Goal: Task Accomplishment & Management: Use online tool/utility

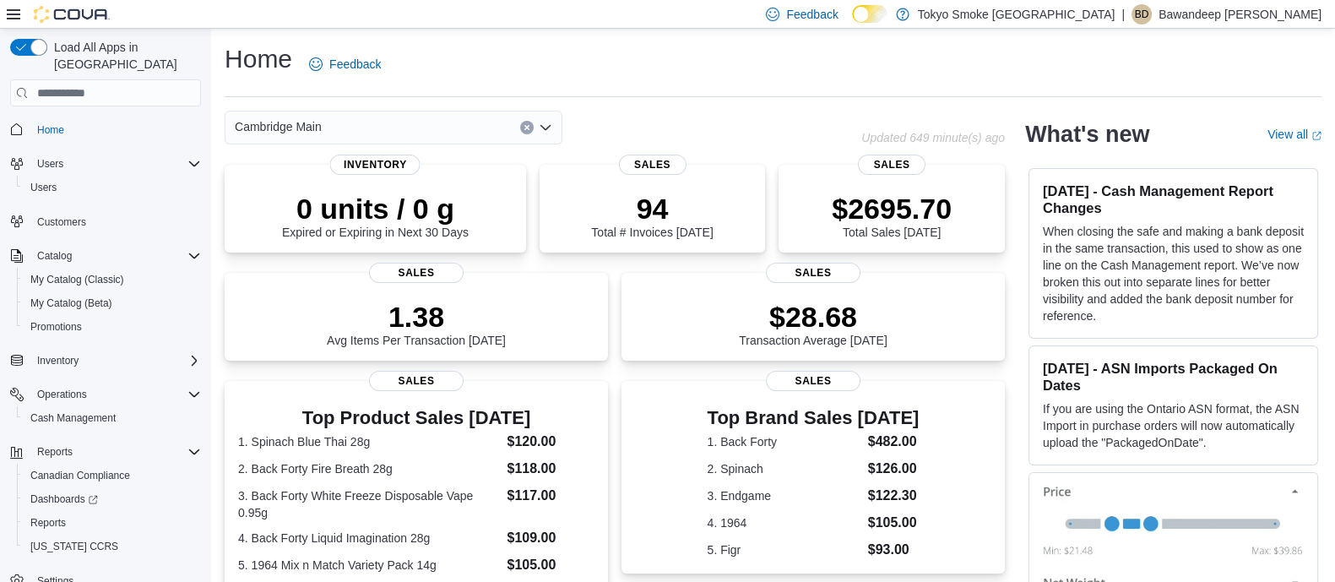
click at [760, 108] on div "Home Feedback Cambridge Main Updated 649 minute(s) ago 0 units / 0 g Expired or…" at bounding box center [773, 496] width 1124 height 935
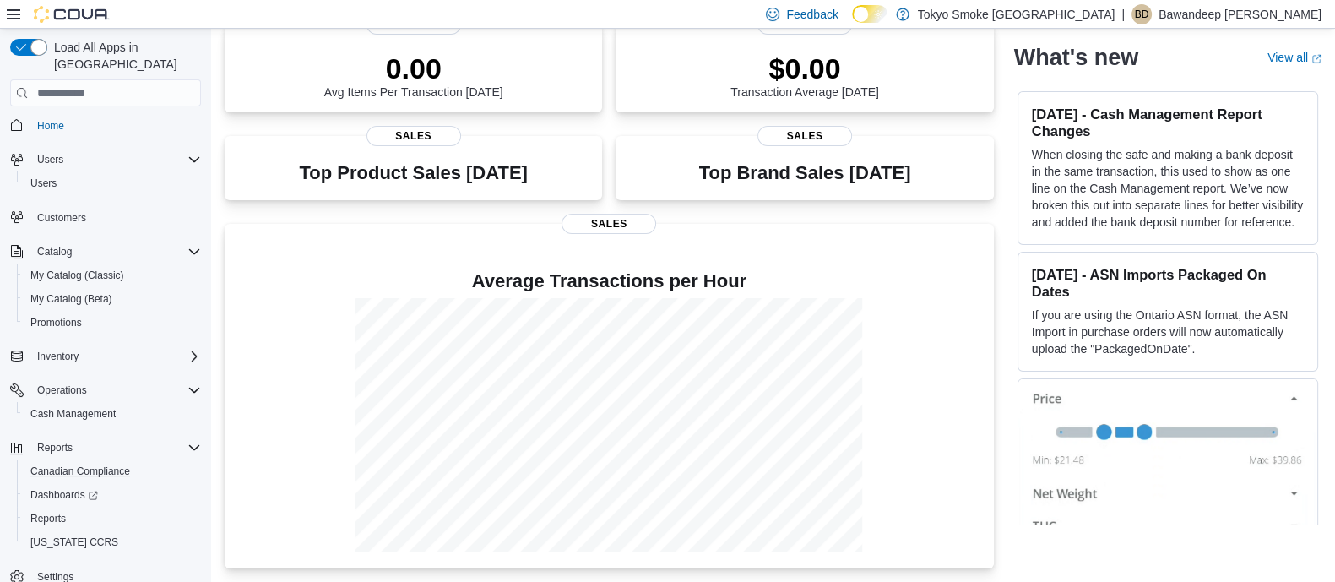
scroll to position [5, 0]
drag, startPoint x: 56, startPoint y: 504, endPoint x: 127, endPoint y: 478, distance: 75.6
click at [56, 511] on span "Reports" at bounding box center [47, 518] width 35 height 14
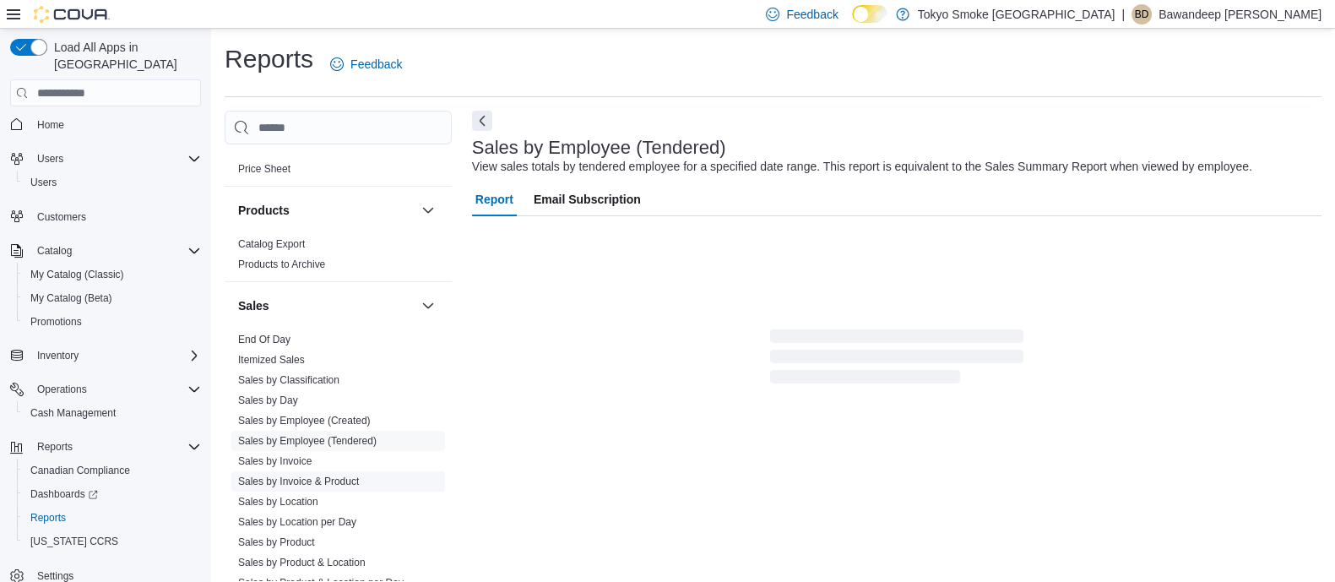
scroll to position [1189, 0]
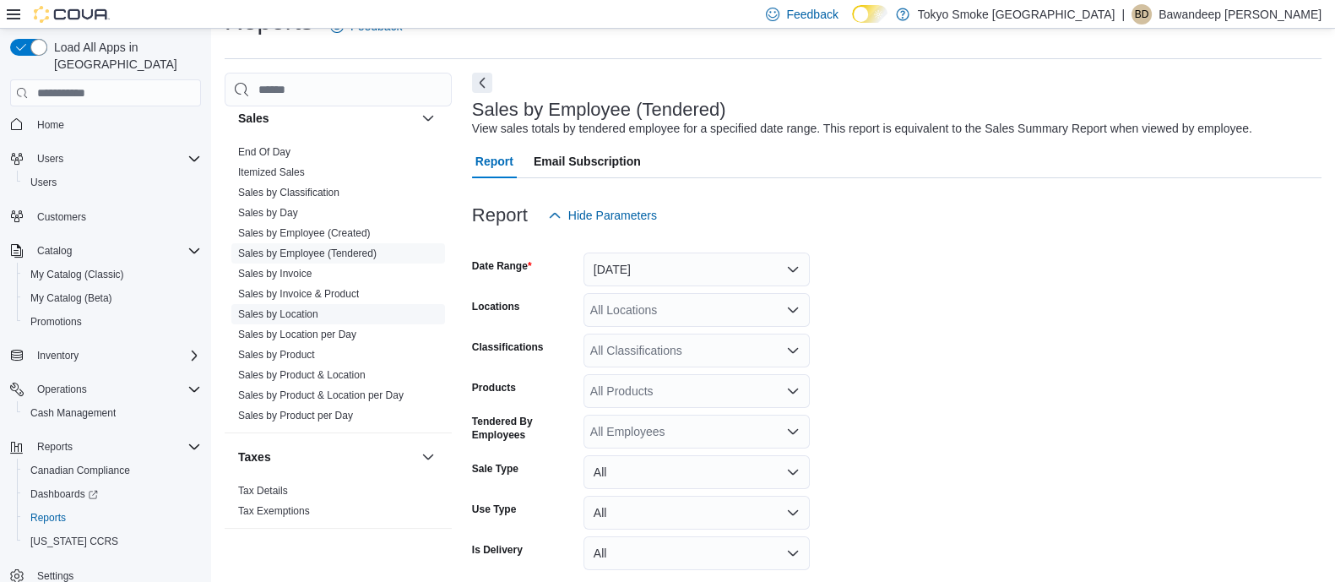
click at [312, 308] on link "Sales by Location" at bounding box center [278, 314] width 80 height 12
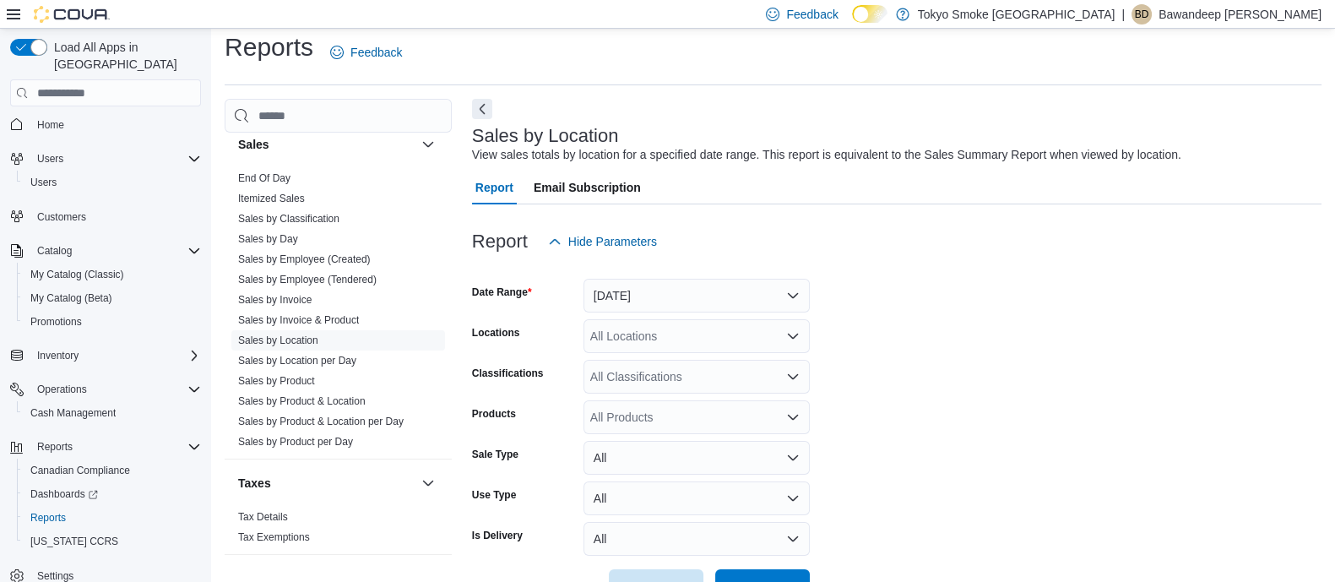
scroll to position [38, 0]
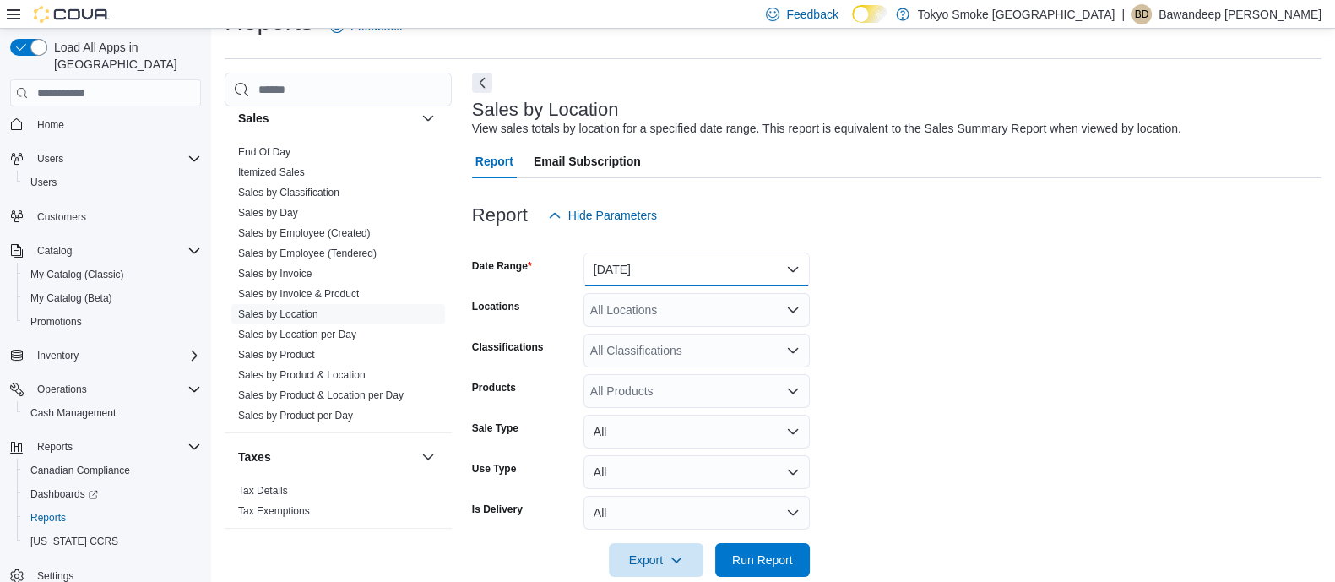
click at [703, 262] on button "Yesterday" at bounding box center [697, 270] width 226 height 34
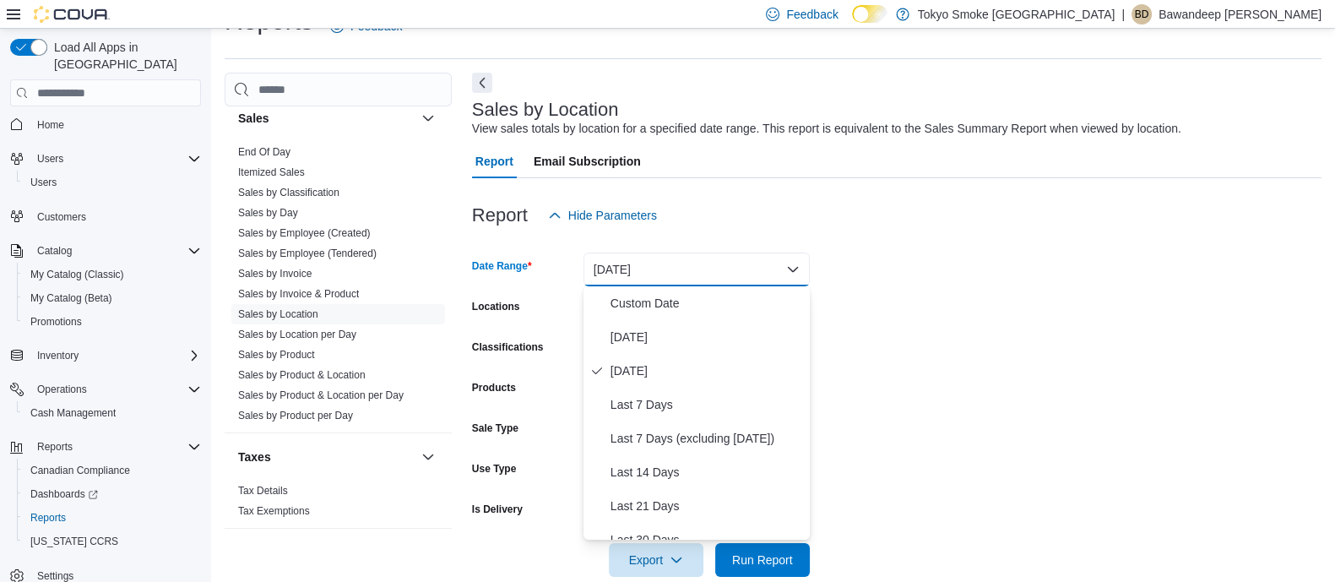
click at [1044, 326] on form "Date Range Yesterday Locations All Locations Classifications All Classification…" at bounding box center [897, 404] width 850 height 345
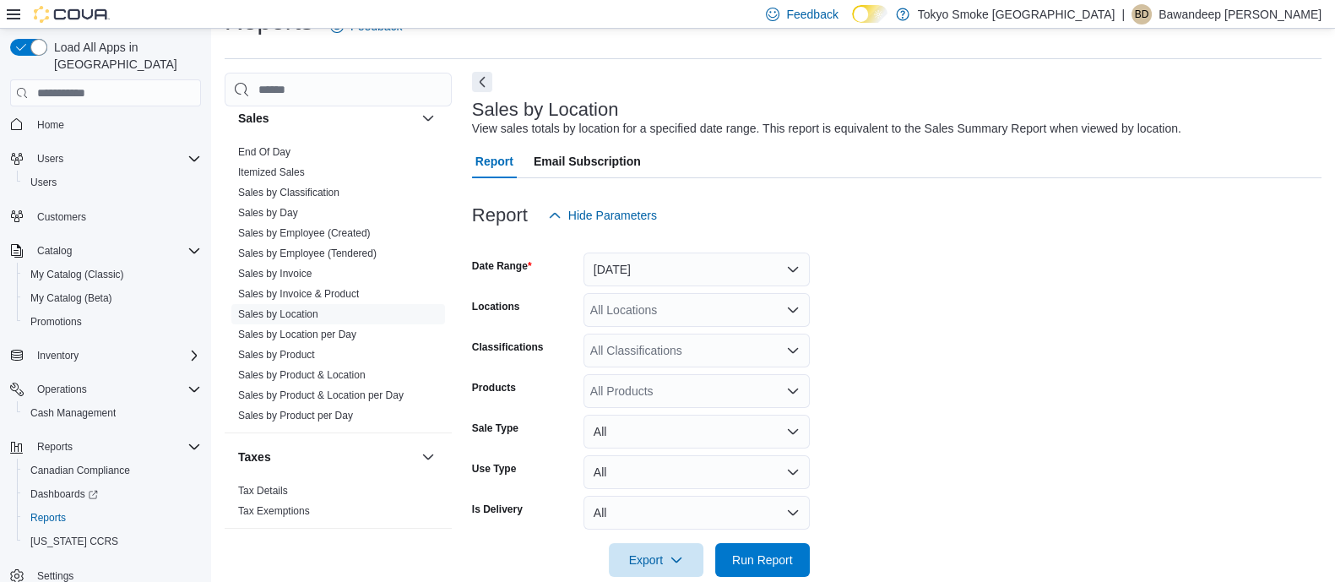
click at [490, 87] on button "Next" at bounding box center [482, 82] width 20 height 20
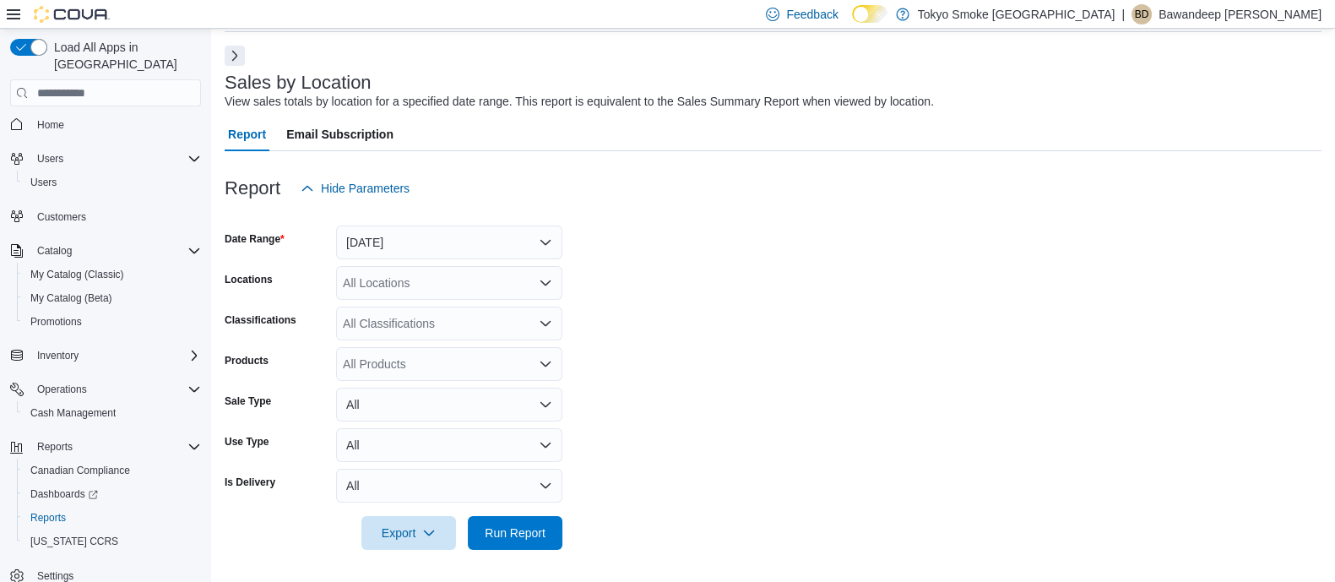
scroll to position [67, 0]
click at [520, 514] on div "Export Run Report" at bounding box center [394, 531] width 338 height 34
click at [507, 534] on span "Run Report" at bounding box center [515, 530] width 61 height 17
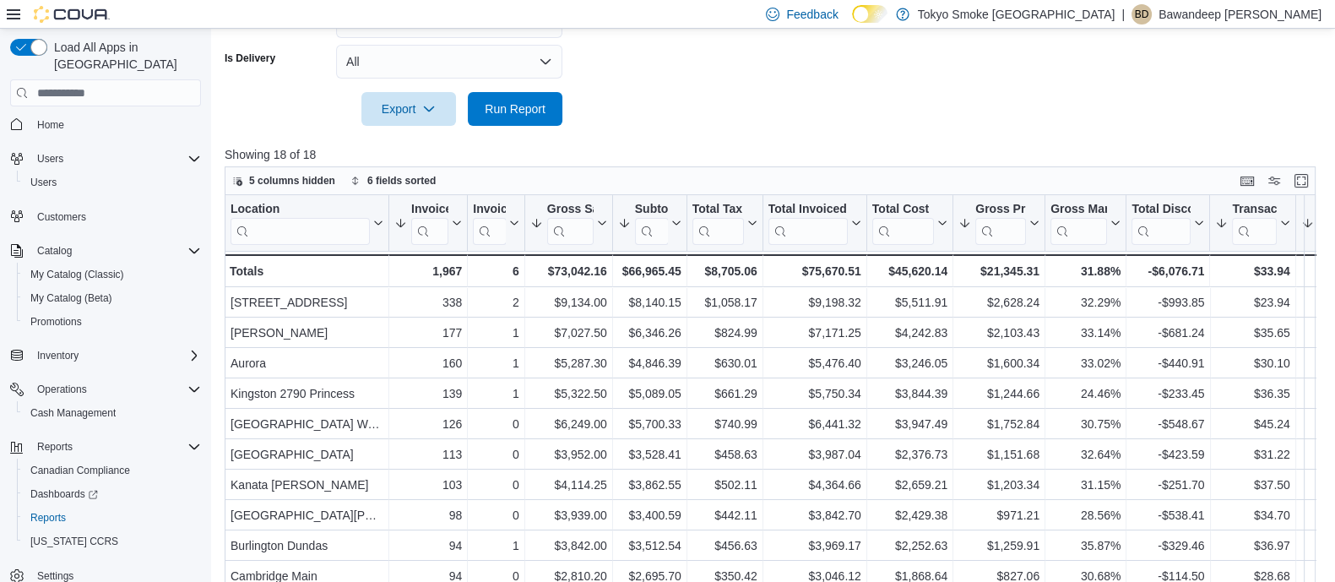
scroll to position [552, 0]
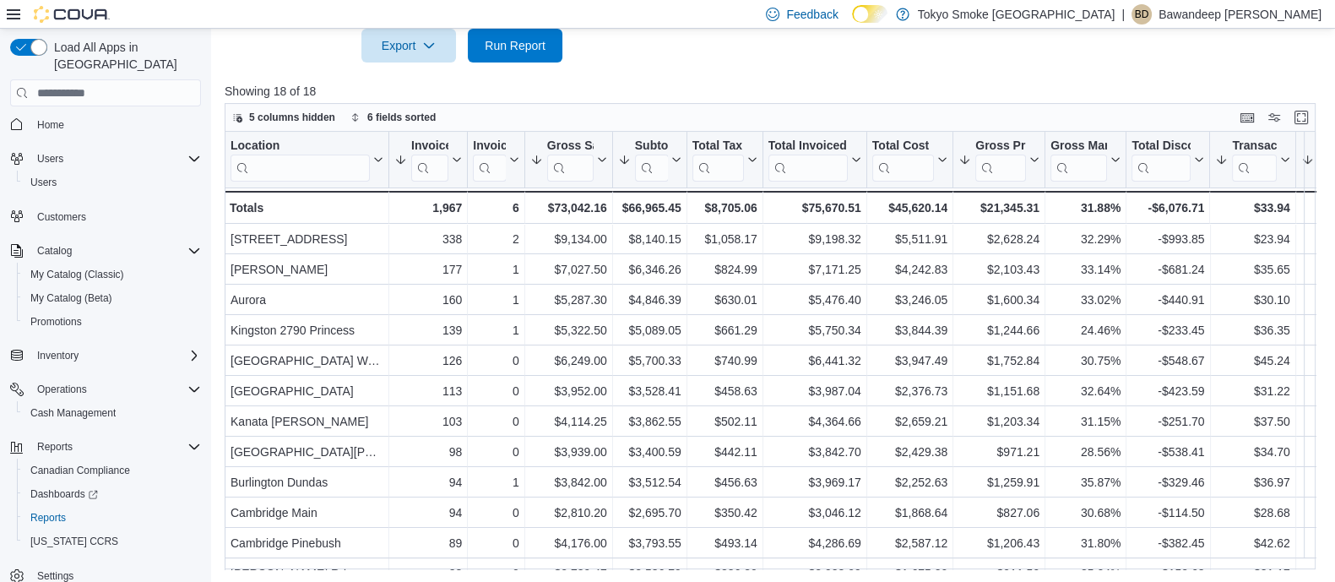
click at [845, 65] on div at bounding box center [776, 72] width 1102 height 20
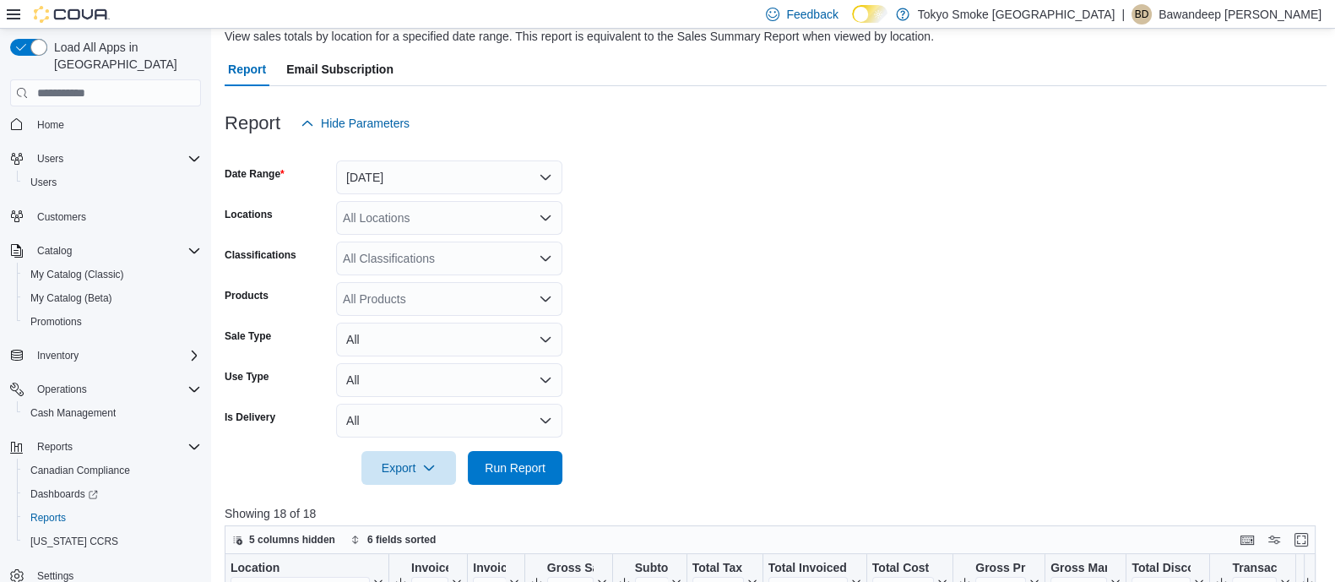
click at [872, 190] on form "Date Range Yesterday Locations All Locations Classifications All Classification…" at bounding box center [776, 312] width 1102 height 345
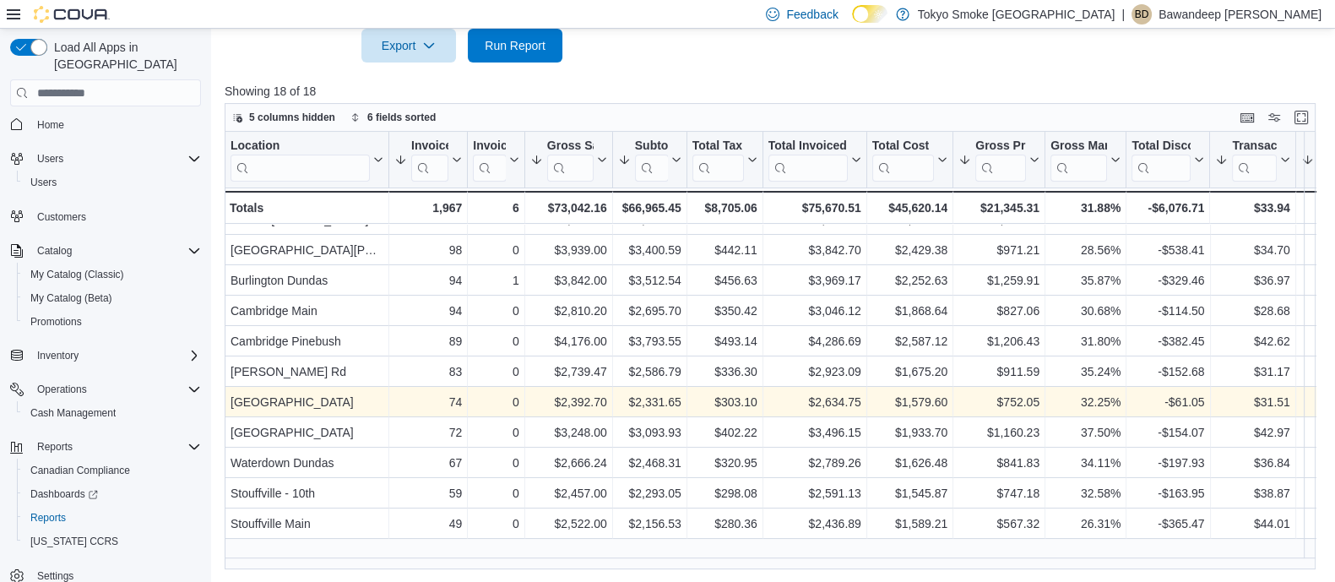
scroll to position [0, 0]
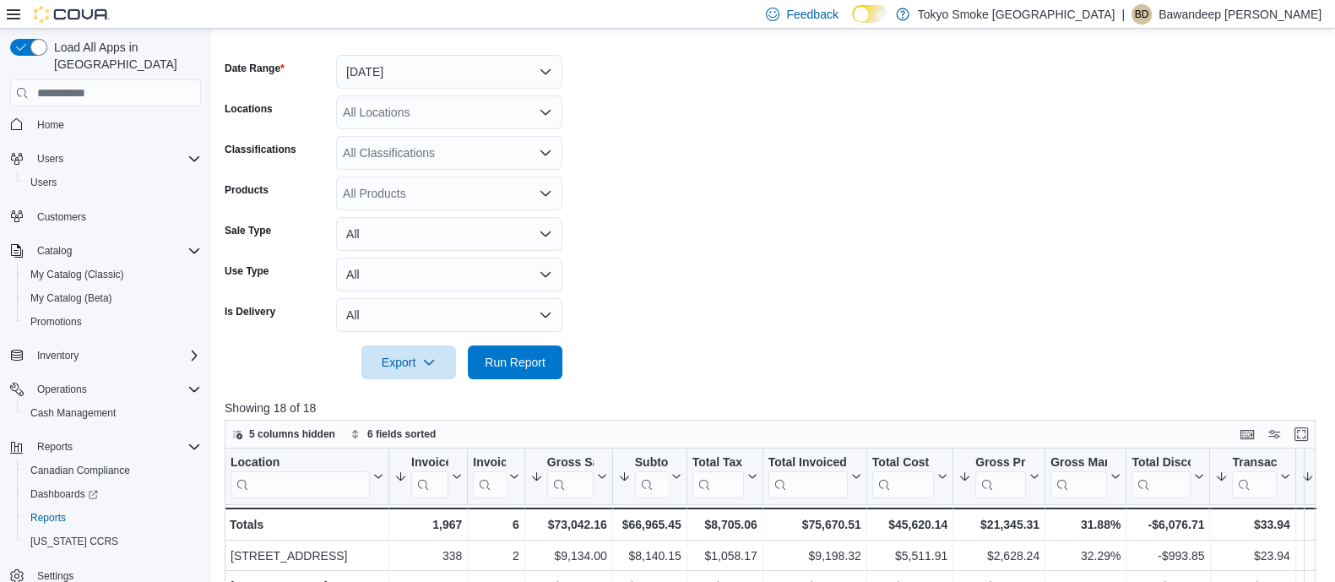
click at [932, 221] on form "Date Range Yesterday Locations All Locations Classifications All Classification…" at bounding box center [776, 207] width 1102 height 345
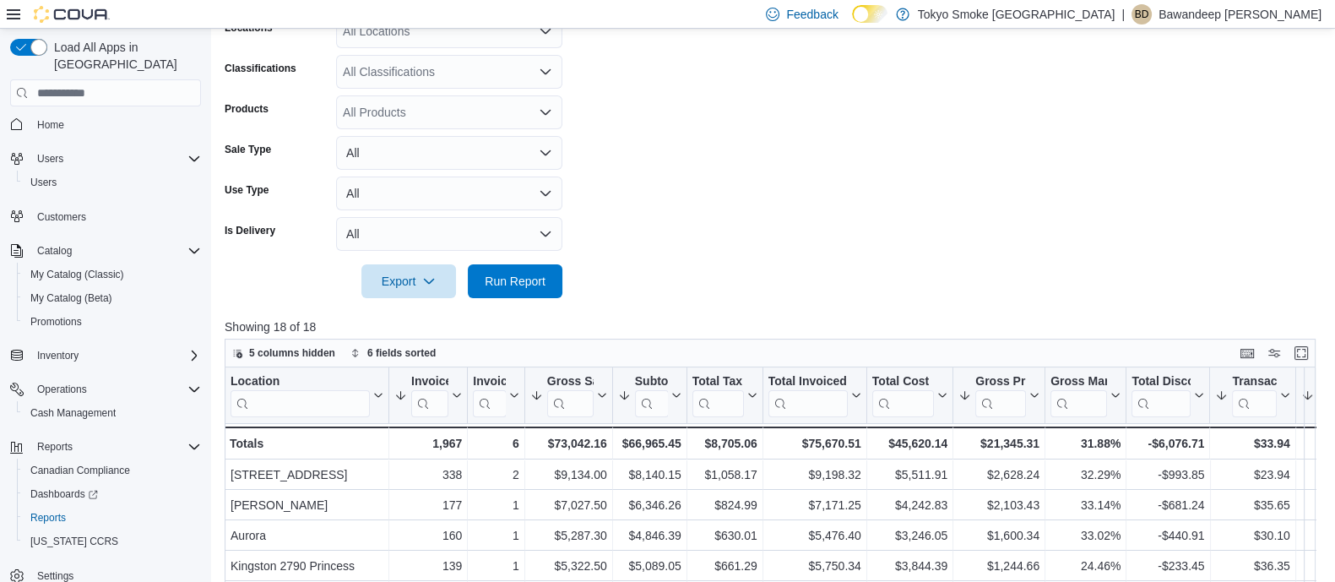
click at [759, 114] on form "Date Range Yesterday Locations All Locations Classifications All Classification…" at bounding box center [776, 126] width 1102 height 345
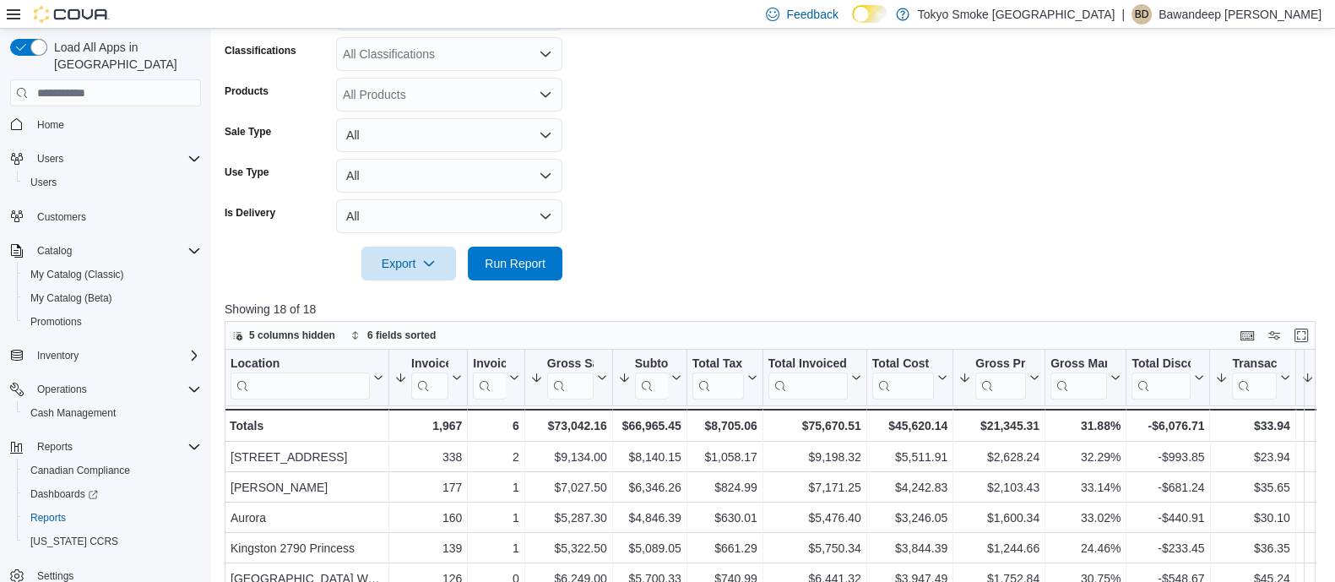
scroll to position [236, 0]
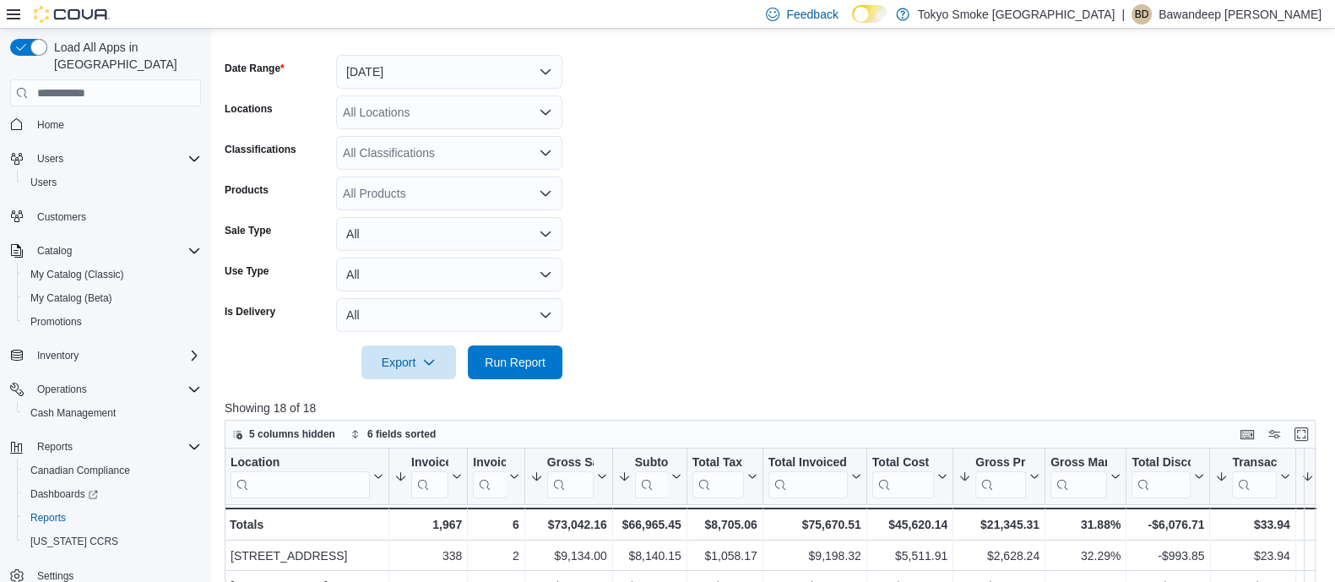
click at [815, 263] on form "Date Range Yesterday Locations All Locations Classifications All Classification…" at bounding box center [776, 207] width 1102 height 345
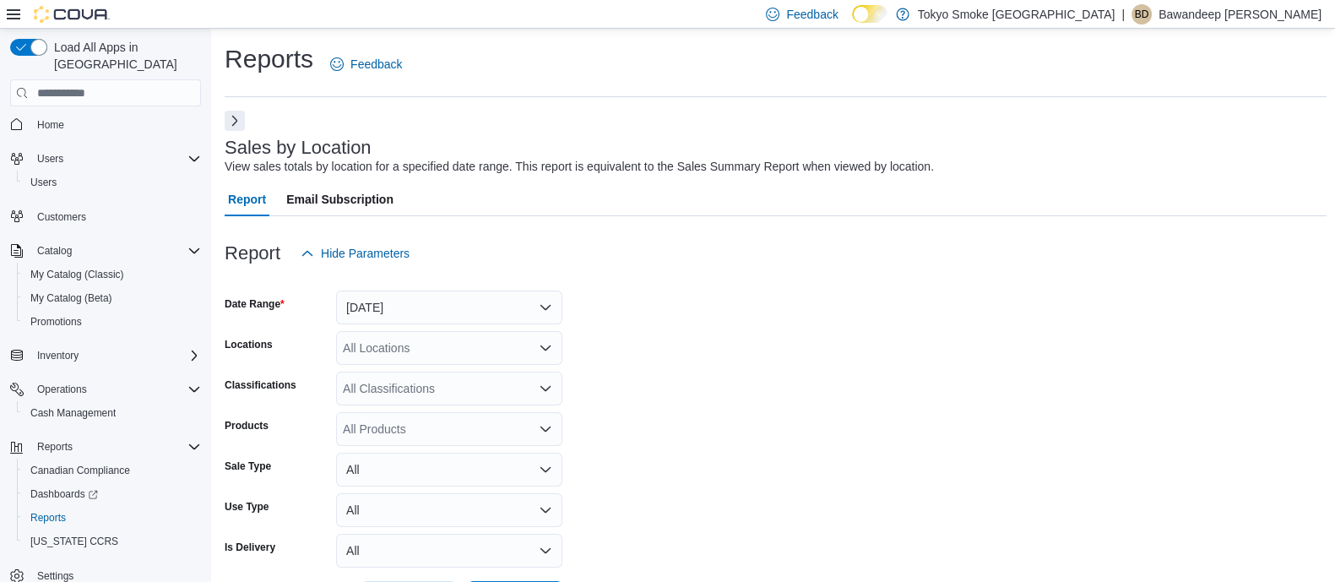
scroll to position [210, 0]
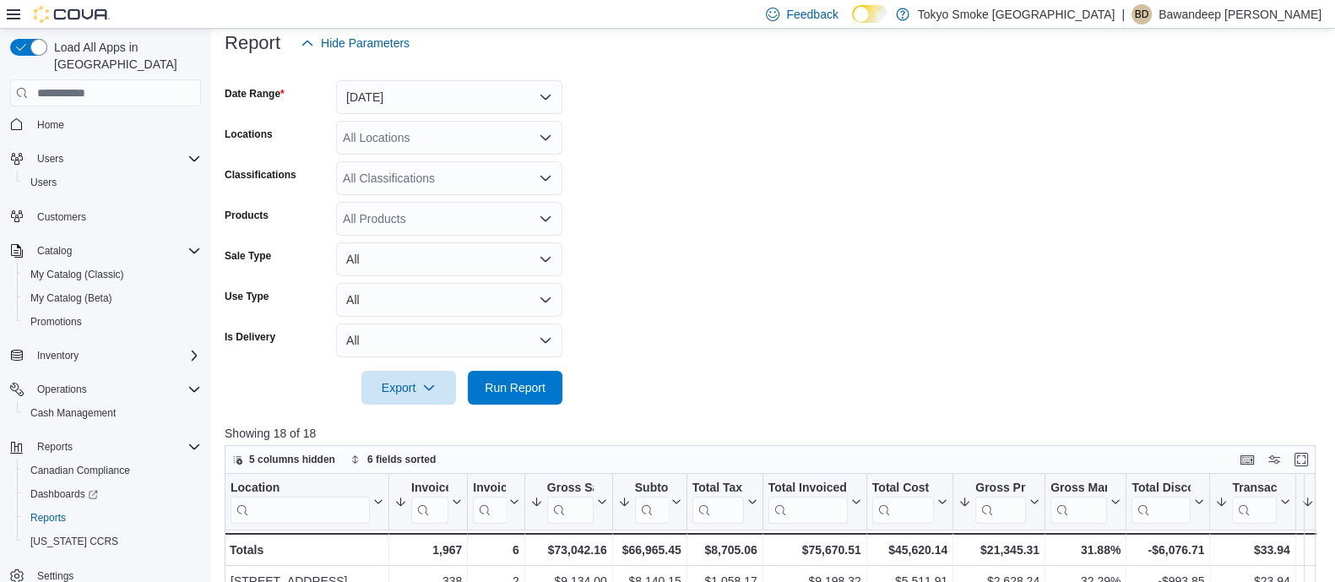
click at [756, 258] on form "Date Range Yesterday Locations All Locations Classifications All Classification…" at bounding box center [776, 232] width 1102 height 345
click at [701, 143] on form "Date Range Yesterday Locations All Locations Classifications All Classification…" at bounding box center [776, 232] width 1102 height 345
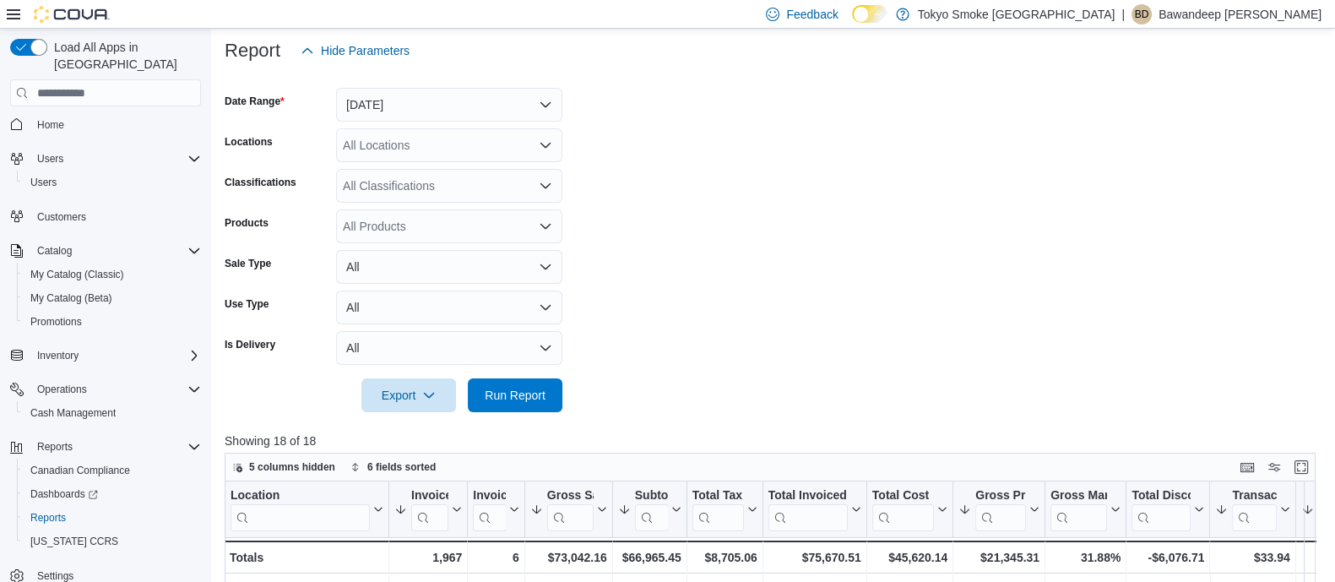
scroll to position [0, 0]
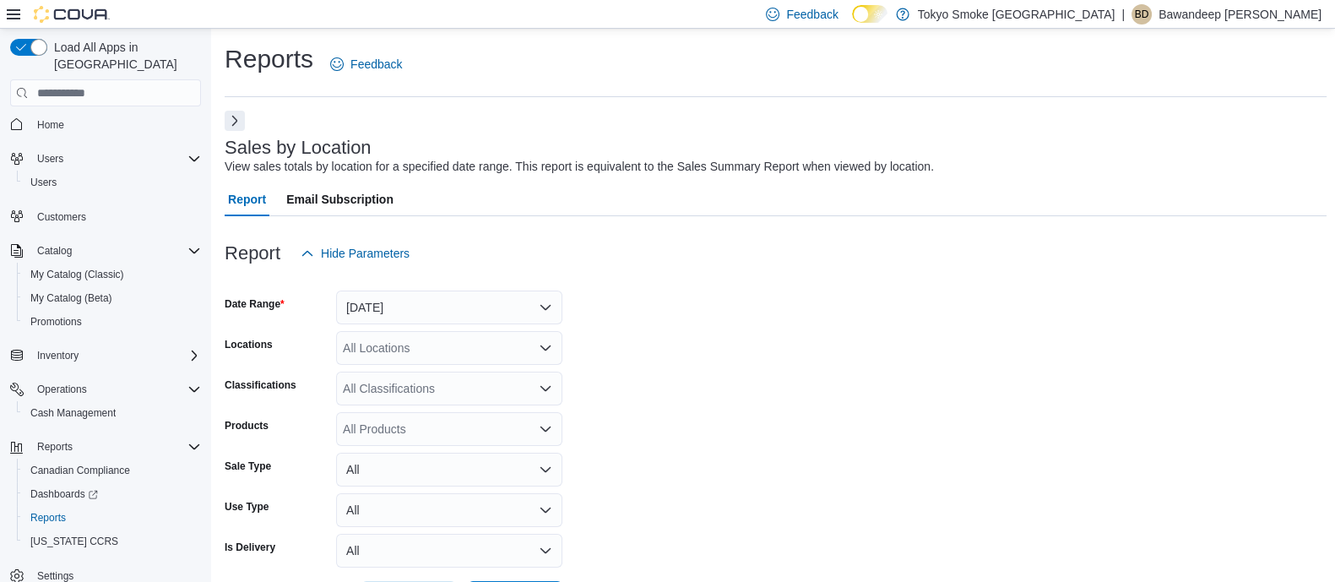
click at [653, 276] on div at bounding box center [776, 280] width 1102 height 20
click at [794, 280] on div at bounding box center [776, 280] width 1102 height 20
click at [794, 276] on div at bounding box center [776, 280] width 1102 height 20
click at [730, 291] on form "Date Range Yesterday Locations All Locations Classifications All Classification…" at bounding box center [776, 442] width 1102 height 345
click at [641, 225] on div at bounding box center [776, 226] width 1102 height 20
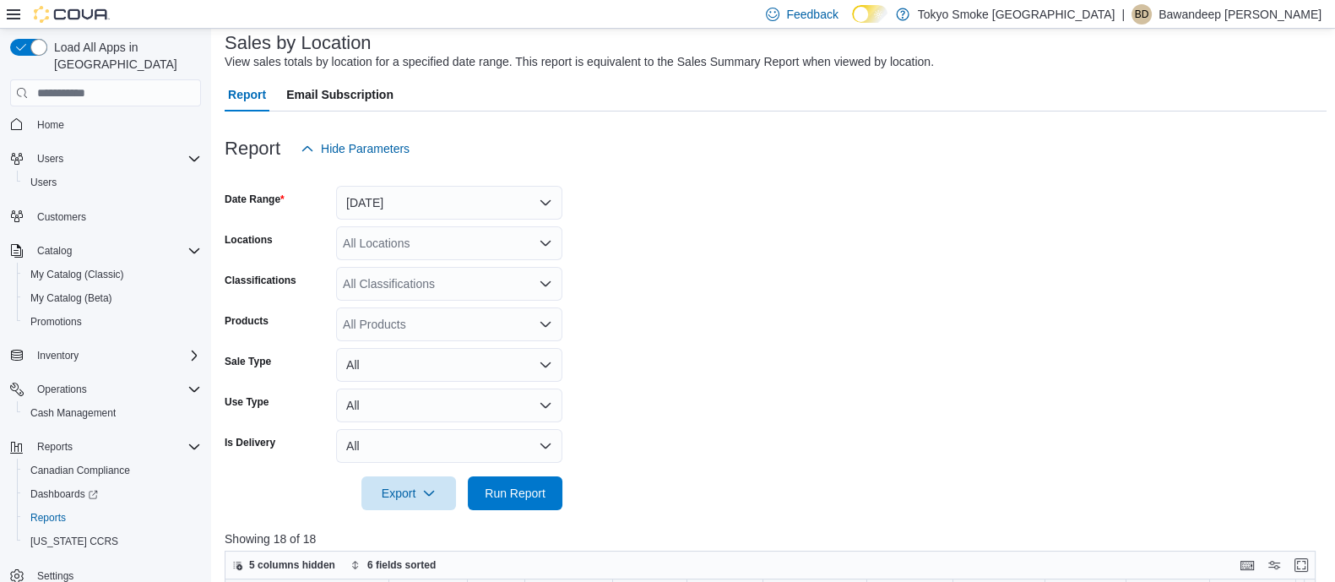
click at [652, 275] on form "Date Range Yesterday Locations All Locations Classifications All Classification…" at bounding box center [776, 338] width 1102 height 345
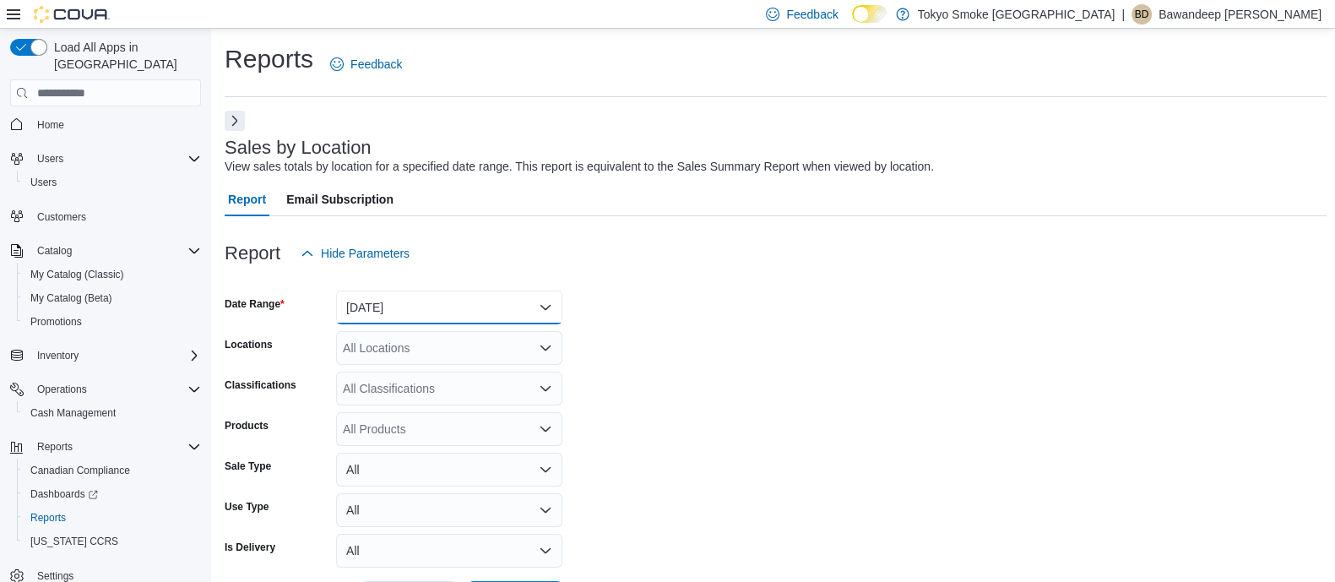
drag, startPoint x: 492, startPoint y: 299, endPoint x: 479, endPoint y: 339, distance: 42.7
click at [492, 299] on button "Yesterday" at bounding box center [449, 308] width 226 height 34
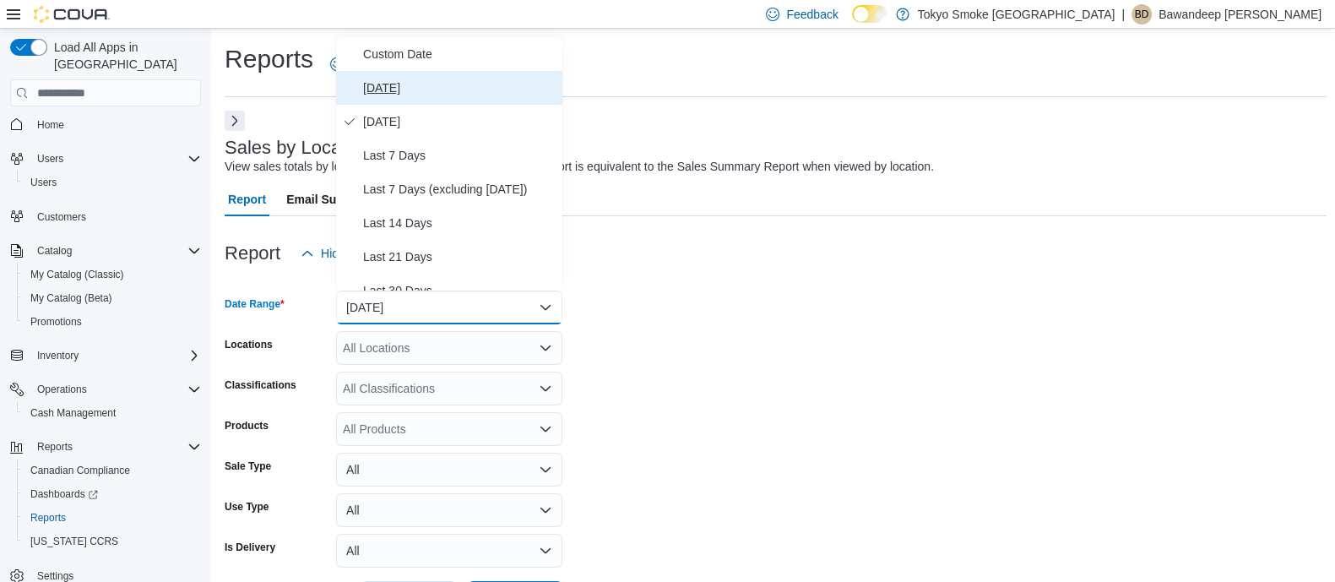
click at [408, 90] on span "[DATE]" at bounding box center [459, 88] width 193 height 20
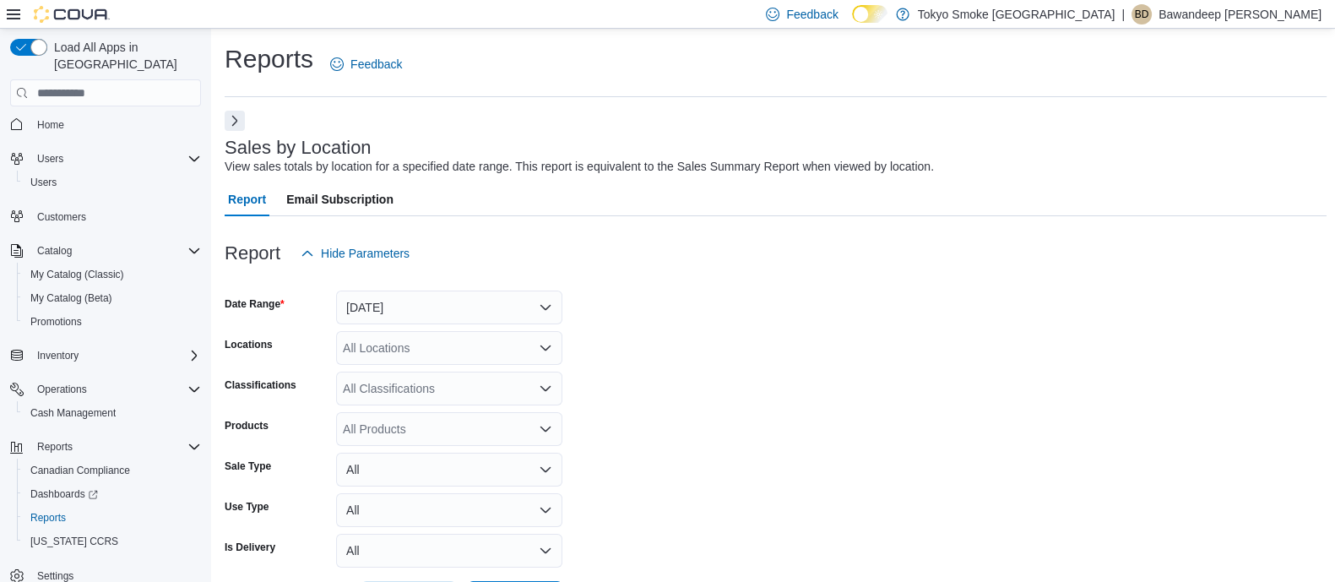
click at [828, 284] on div at bounding box center [776, 280] width 1102 height 20
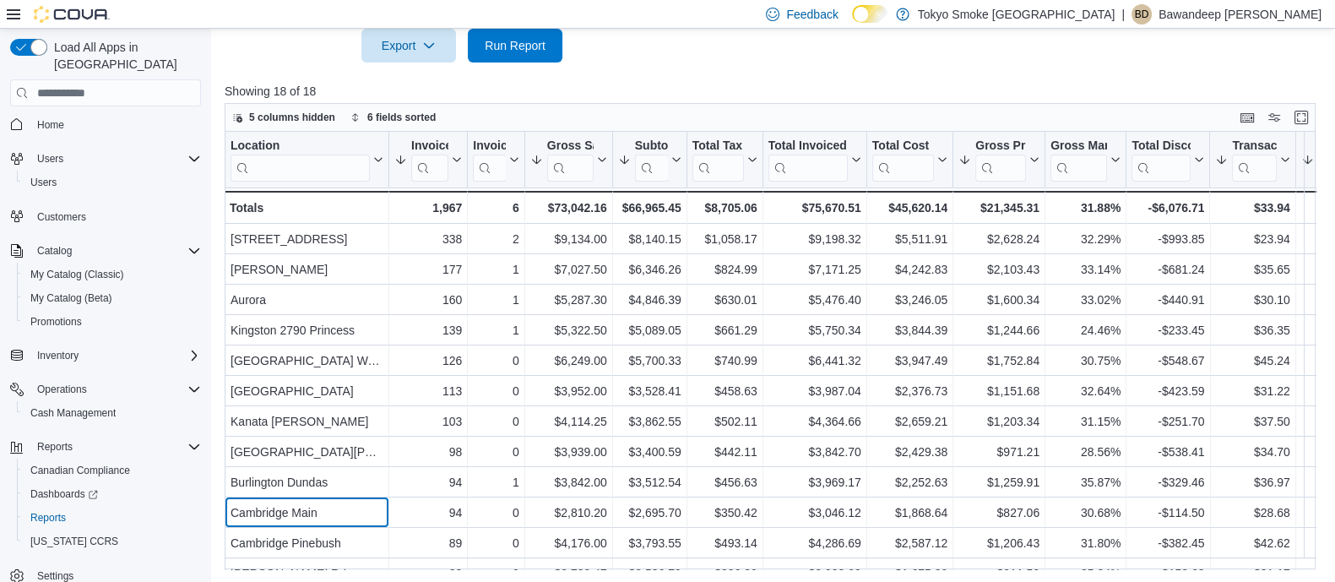
click at [367, 503] on div "Cambridge Main" at bounding box center [307, 513] width 153 height 20
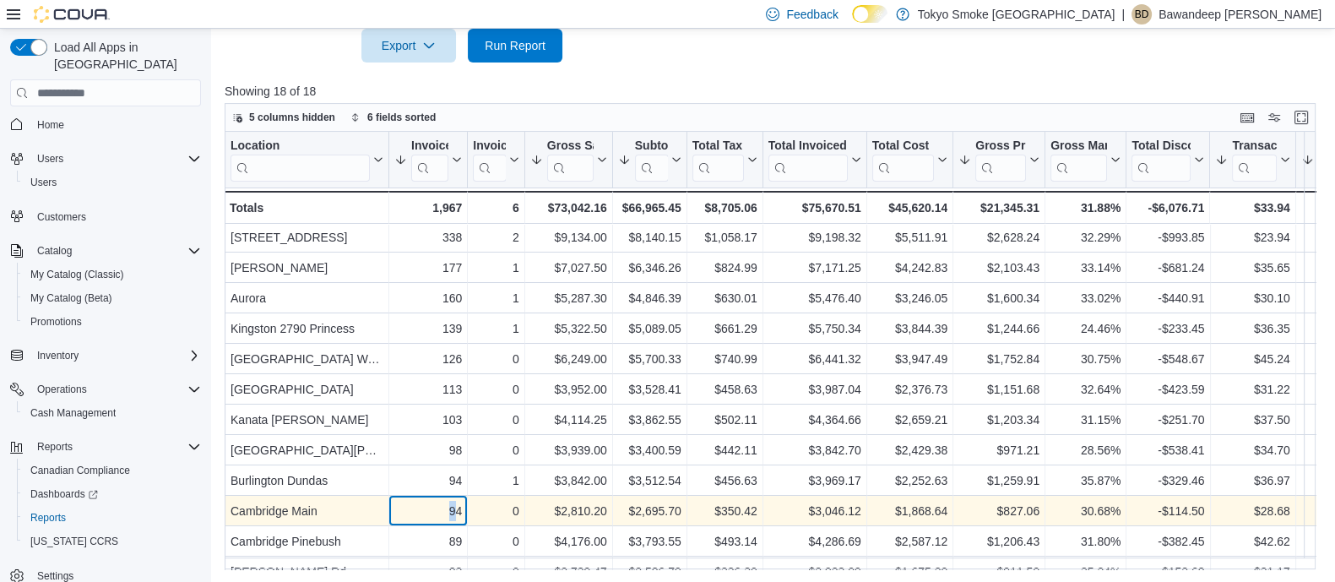
click at [454, 502] on div "94" at bounding box center [428, 512] width 68 height 20
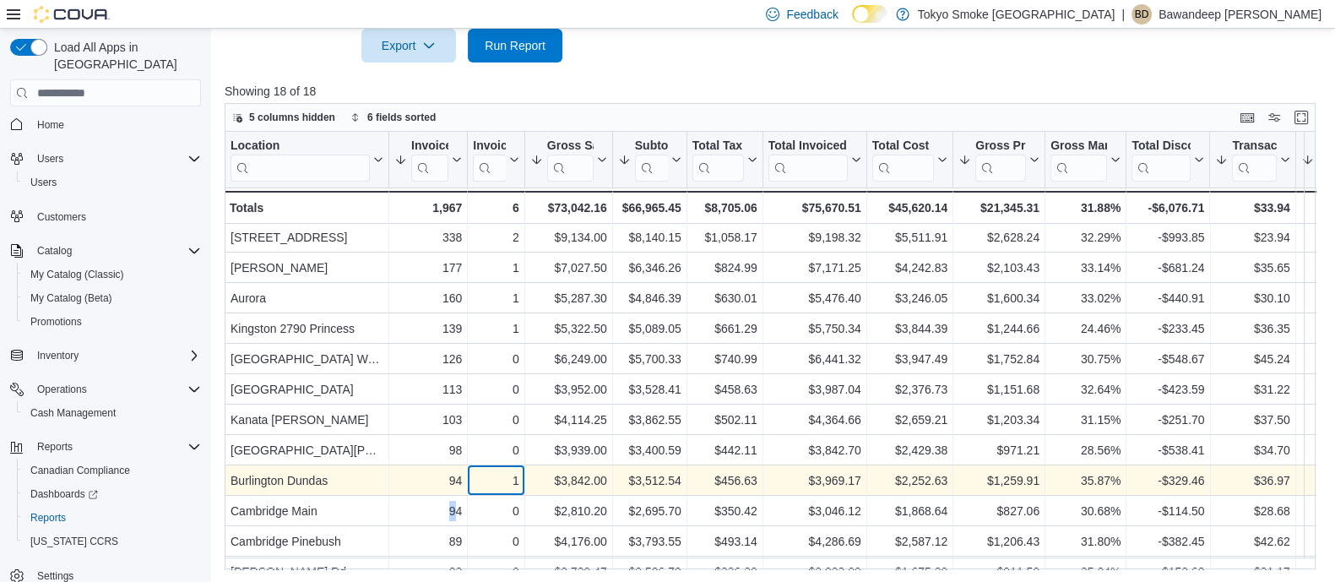
click at [508, 481] on div "1" at bounding box center [496, 481] width 46 height 20
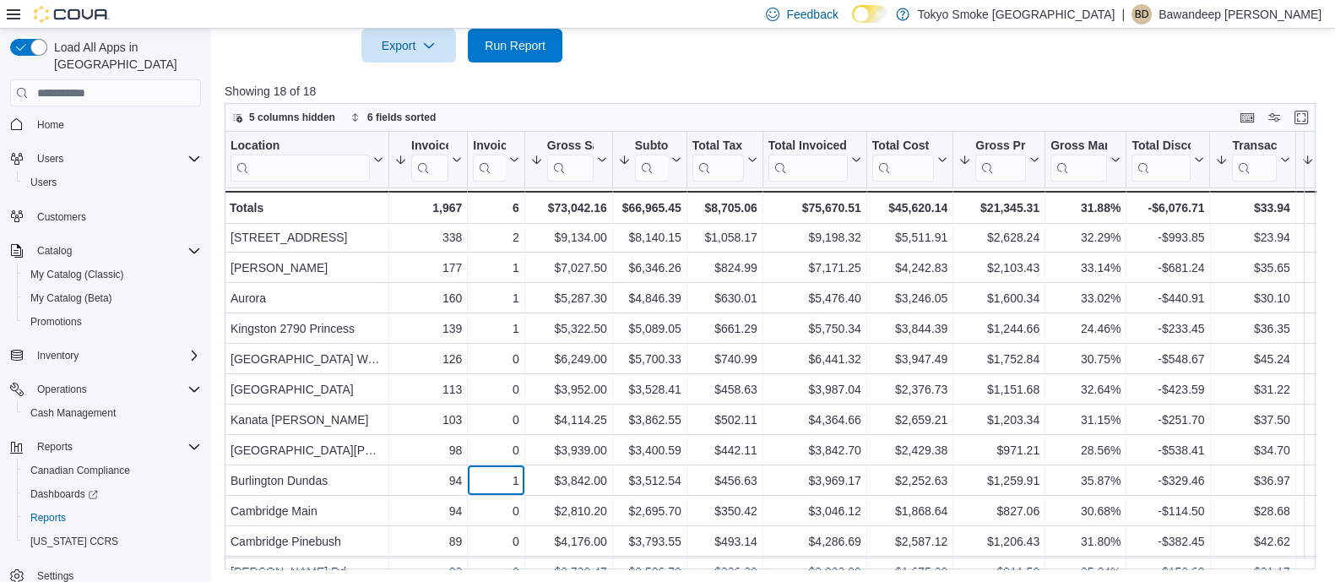
scroll to position [0, 0]
click at [540, 54] on span "Run Report" at bounding box center [515, 45] width 74 height 34
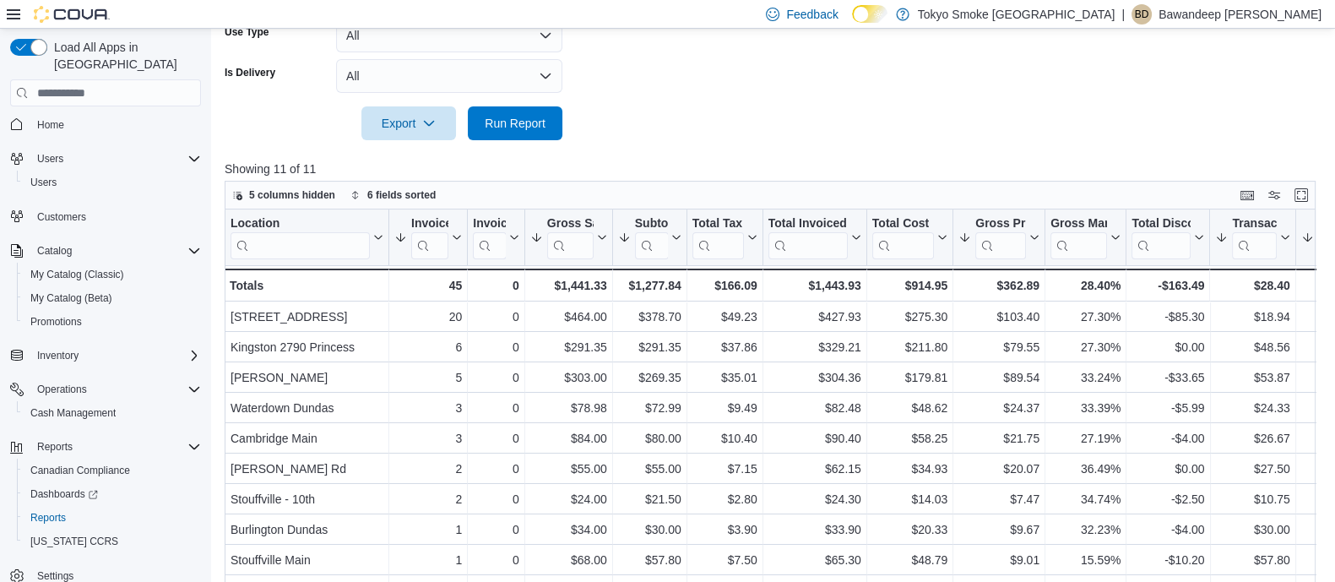
scroll to position [552, 0]
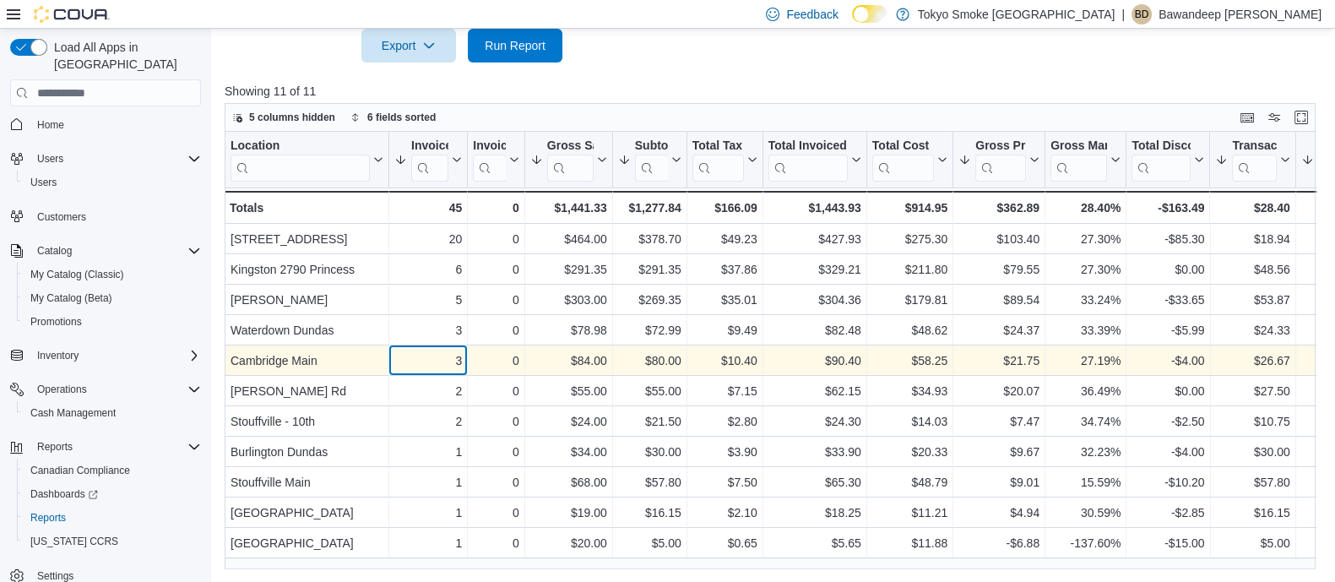
click at [473, 362] on div "Cambridge Main - Location, column 1, row 5 3 - Invoices Sold, column 2, row 5 0…" at bounding box center [1068, 361] width 1687 height 30
click at [1279, 372] on div "$26.67 - Transaction Average, column 12, row 5" at bounding box center [1253, 361] width 85 height 30
click at [1109, 357] on div "27.19%" at bounding box center [1086, 361] width 70 height 20
click at [1108, 357] on div "27.19%" at bounding box center [1086, 361] width 70 height 20
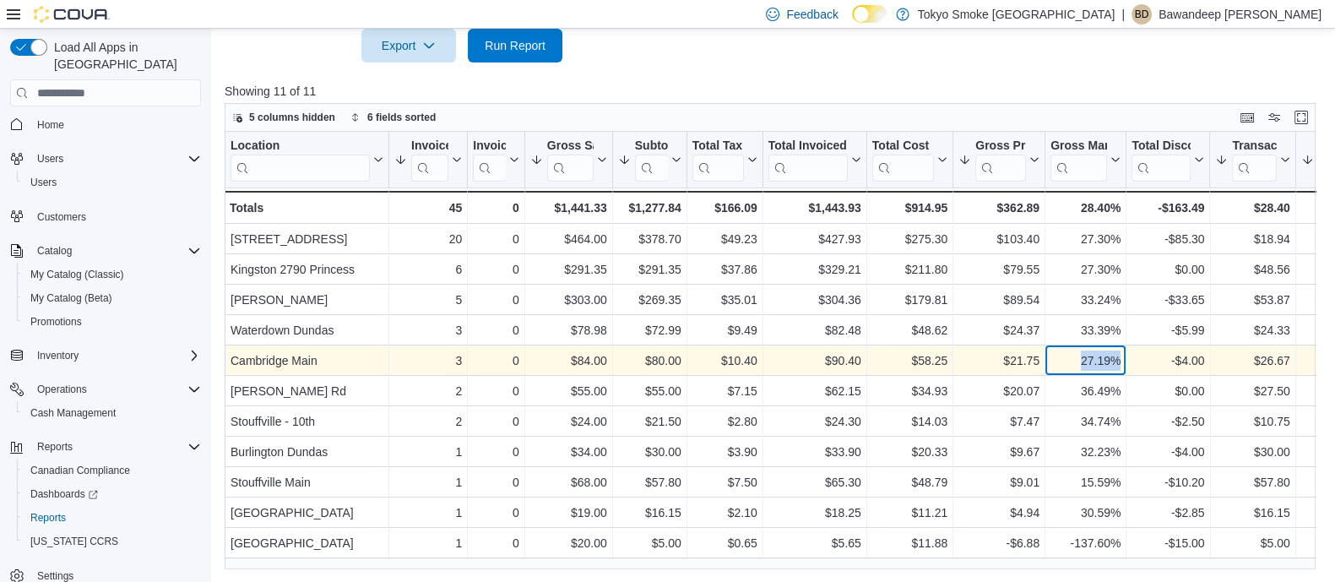
click at [1108, 357] on div "27.19%" at bounding box center [1086, 361] width 70 height 20
click at [653, 373] on div "$80.00 - Subtotal, column 5, row 5" at bounding box center [650, 361] width 74 height 30
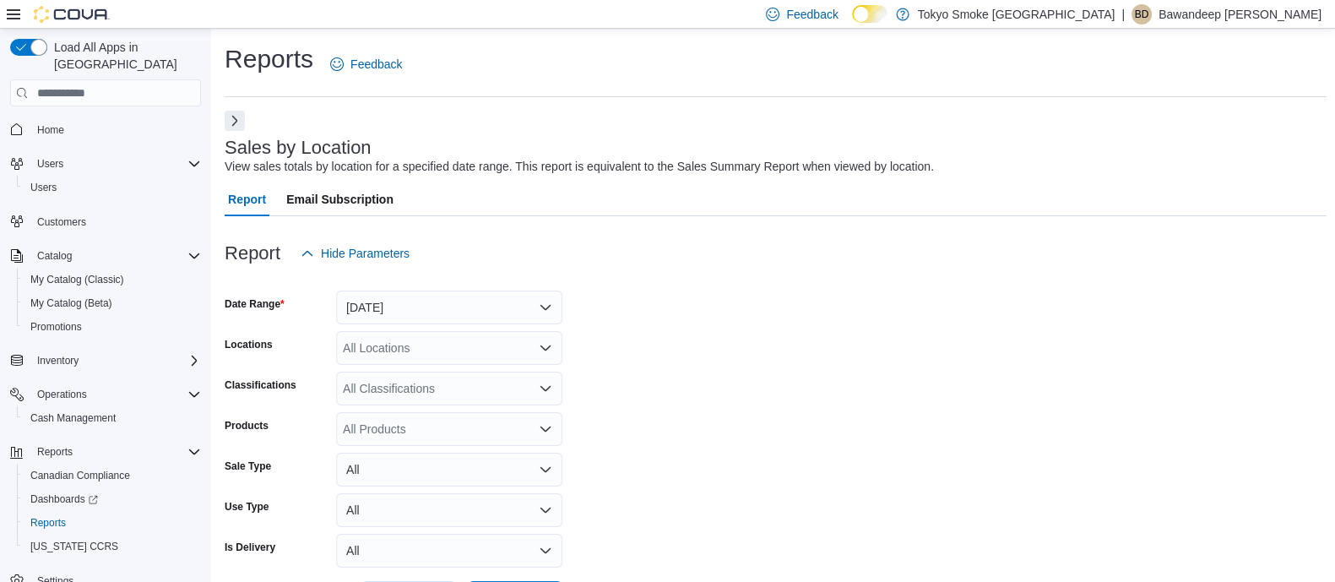
scroll to position [0, 0]
click at [60, 128] on div "Home Users Users Customers Catalog My Catalog (Classic) My Catalog (Beta) Promo…" at bounding box center [105, 354] width 191 height 483
click at [65, 120] on link "Home" at bounding box center [50, 130] width 41 height 20
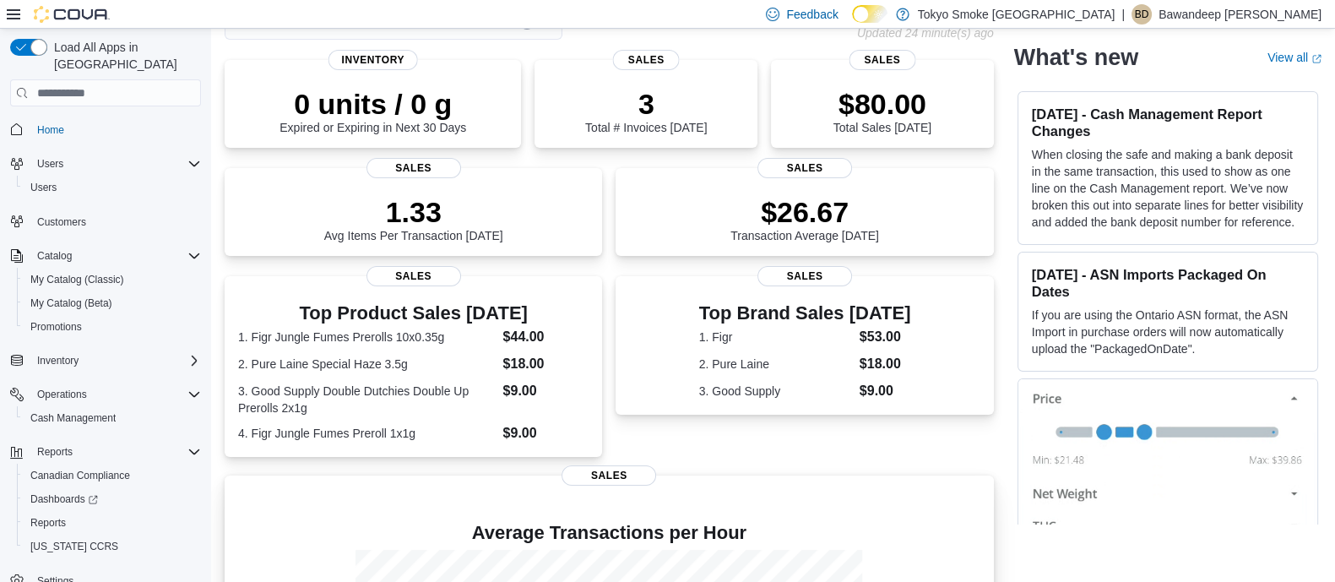
scroll to position [138, 0]
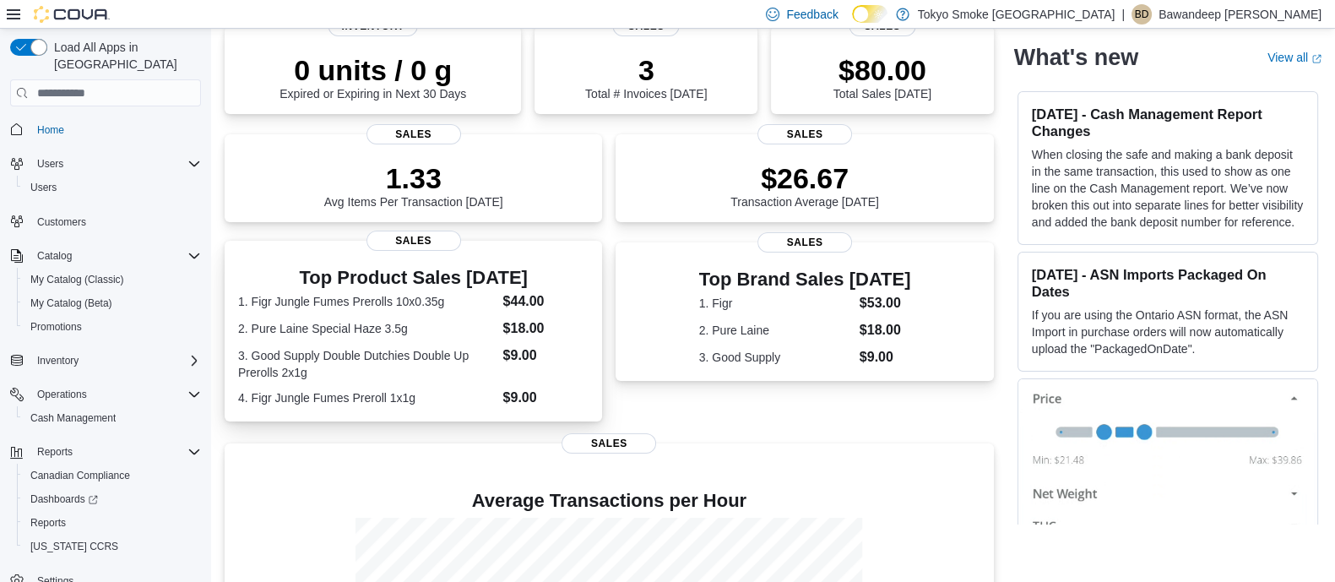
click at [489, 341] on dl "1. Figr Jungle Fumes Prerolls 10x0.35g $44.00 2. Pure Laine Special Haze 3.5g $…" at bounding box center [413, 349] width 350 height 117
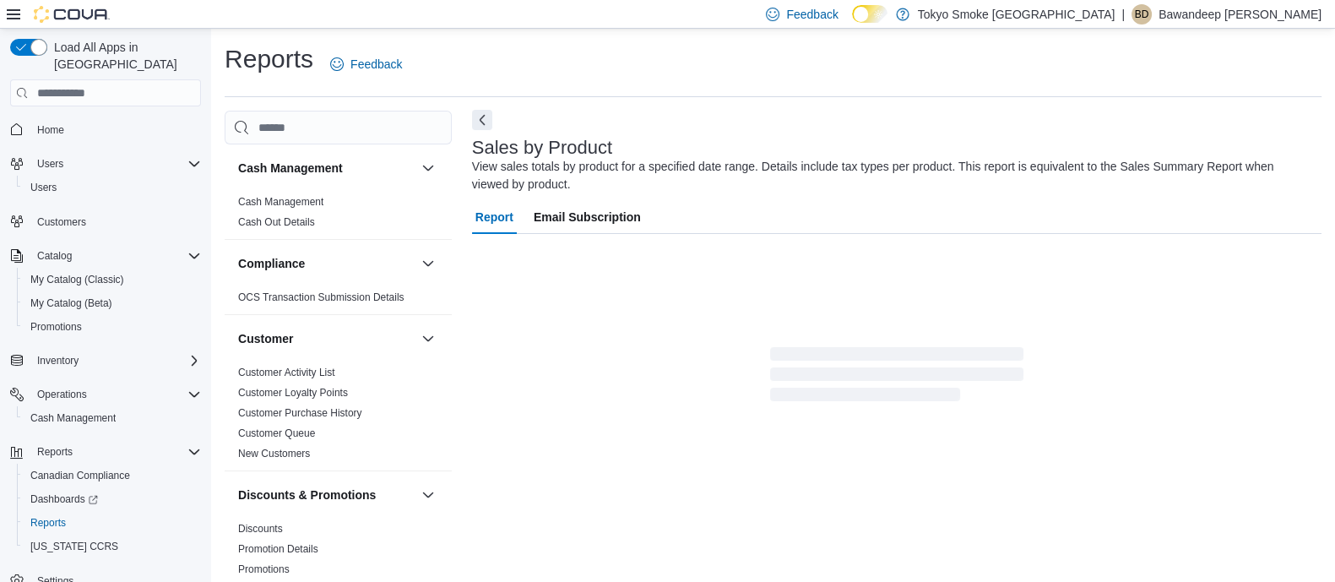
click at [488, 118] on button "Next" at bounding box center [482, 120] width 20 height 20
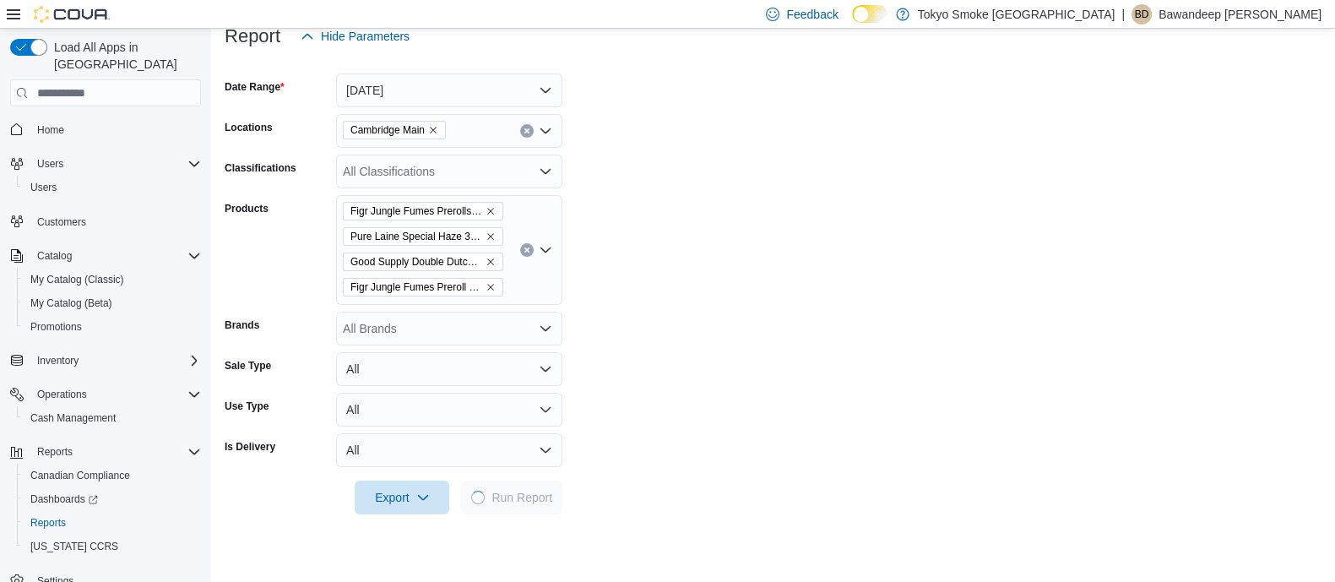
scroll to position [249, 0]
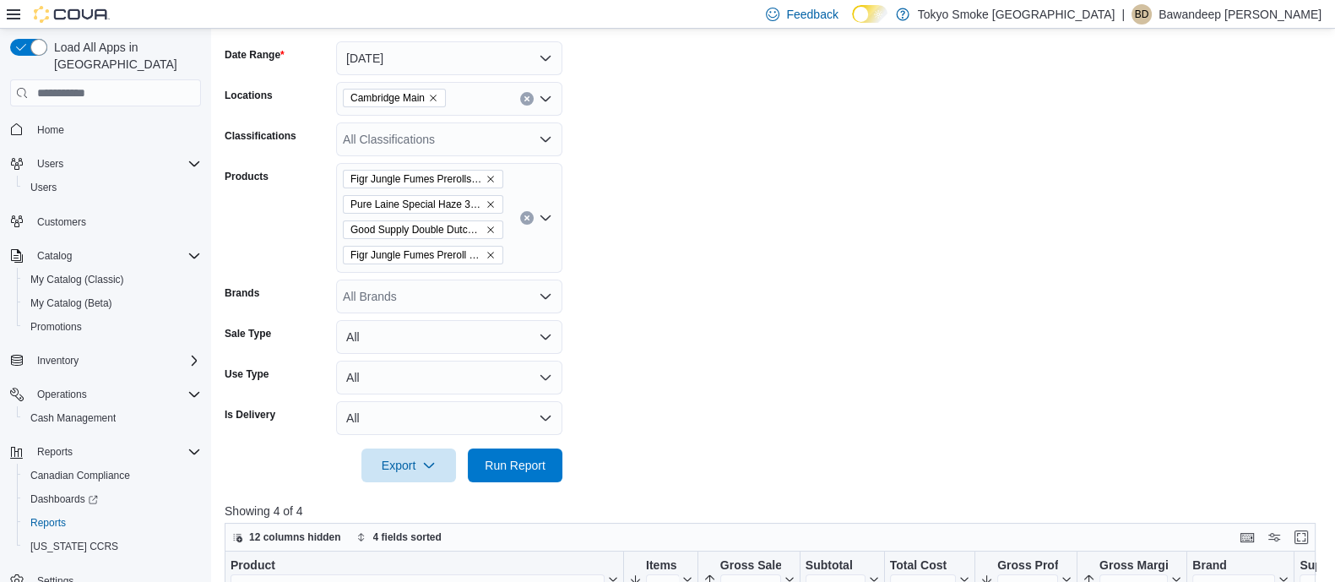
click at [524, 213] on button "Clear input" at bounding box center [527, 218] width 14 height 14
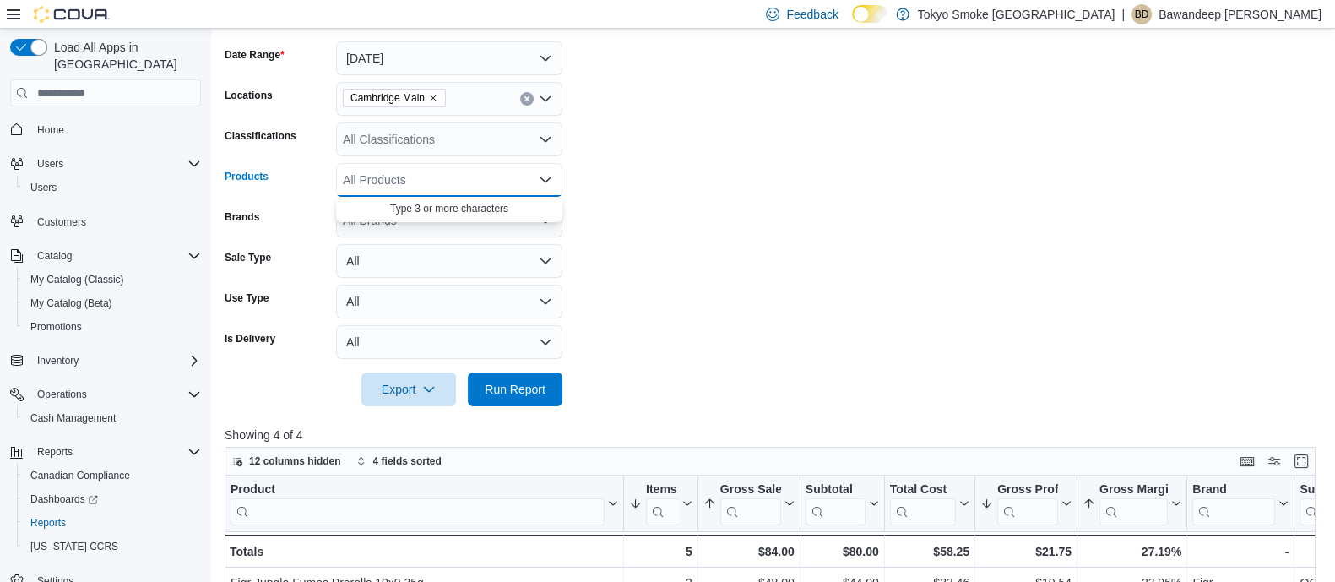
click at [707, 204] on form "Date Range [DATE] Locations [GEOGRAPHIC_DATA] Main Classifications All Classifi…" at bounding box center [776, 213] width 1102 height 385
click at [562, 383] on form "Date Range [DATE] Locations Cambridge Main Classifications All Classifications …" at bounding box center [776, 213] width 1102 height 385
drag, startPoint x: 548, startPoint y: 393, endPoint x: 802, endPoint y: 315, distance: 265.8
click at [549, 393] on span "Run Report" at bounding box center [515, 389] width 74 height 34
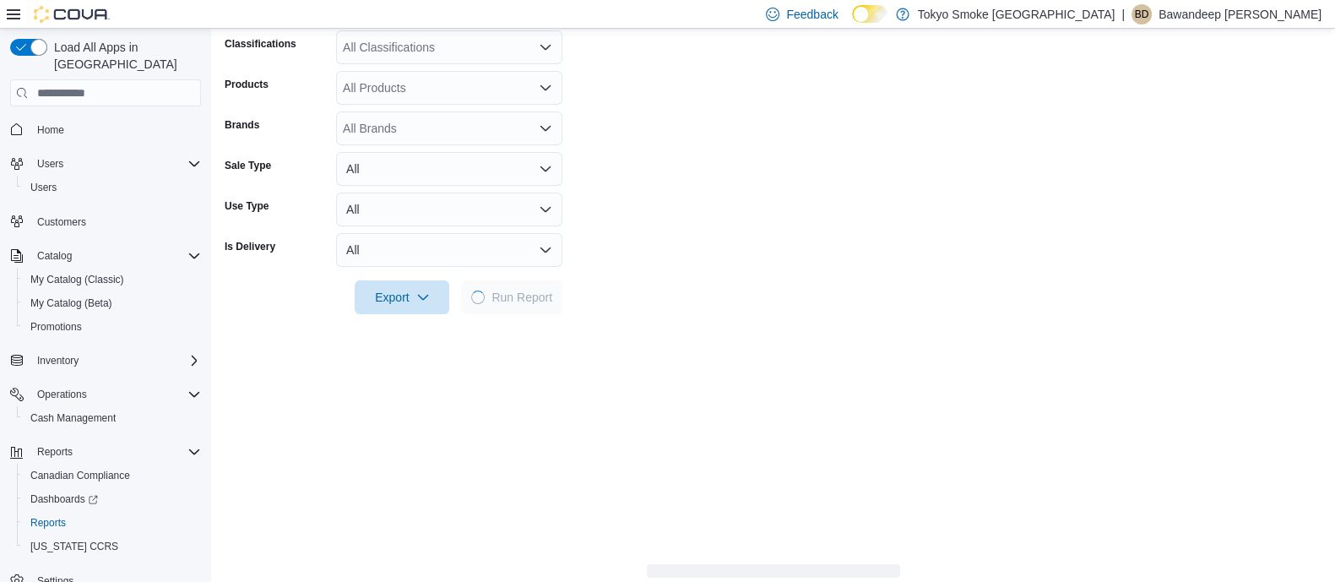
scroll to position [460, 0]
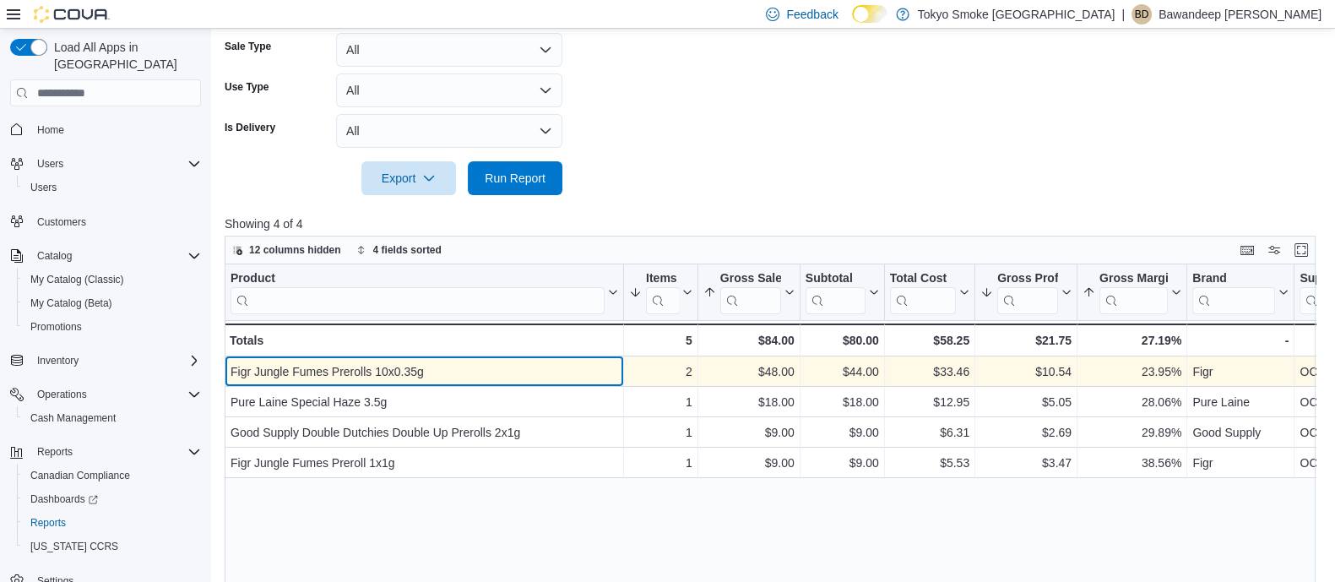
click at [527, 375] on div "Figr Jungle Fumes Prerolls 10x0.35g" at bounding box center [425, 372] width 388 height 20
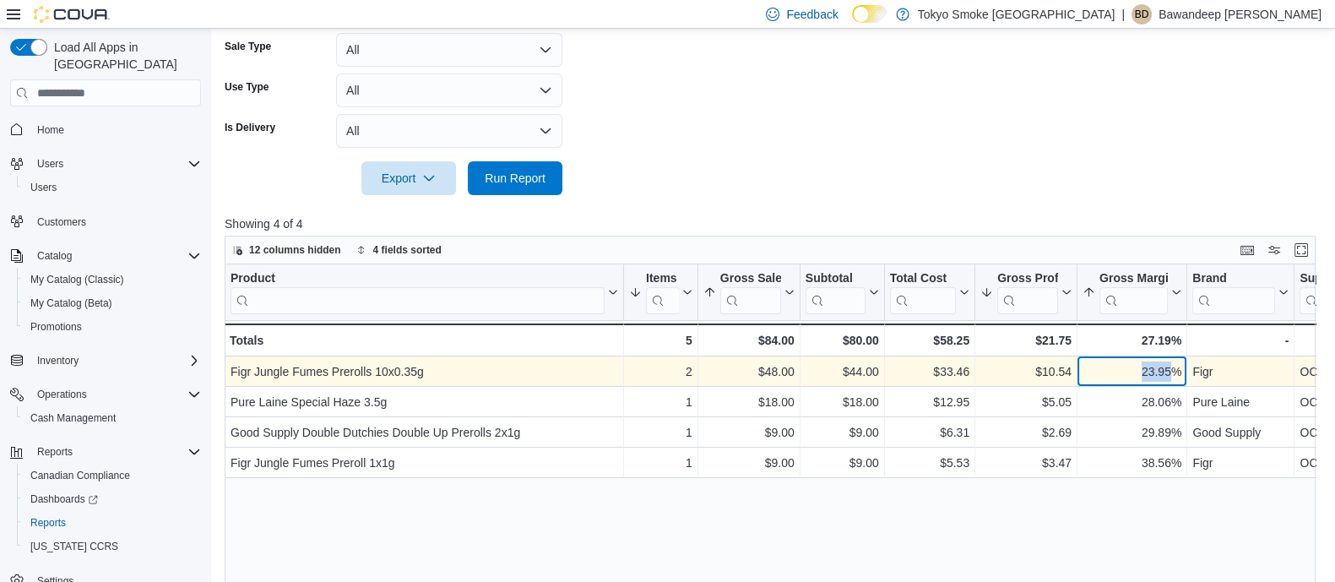
drag, startPoint x: 1127, startPoint y: 372, endPoint x: 1214, endPoint y: 366, distance: 88.1
click at [1208, 366] on div "Figr Jungle Fumes Prerolls 10x0.35g - Product, column 1, row 1 2 - Items Sold, …" at bounding box center [919, 372] width 1388 height 30
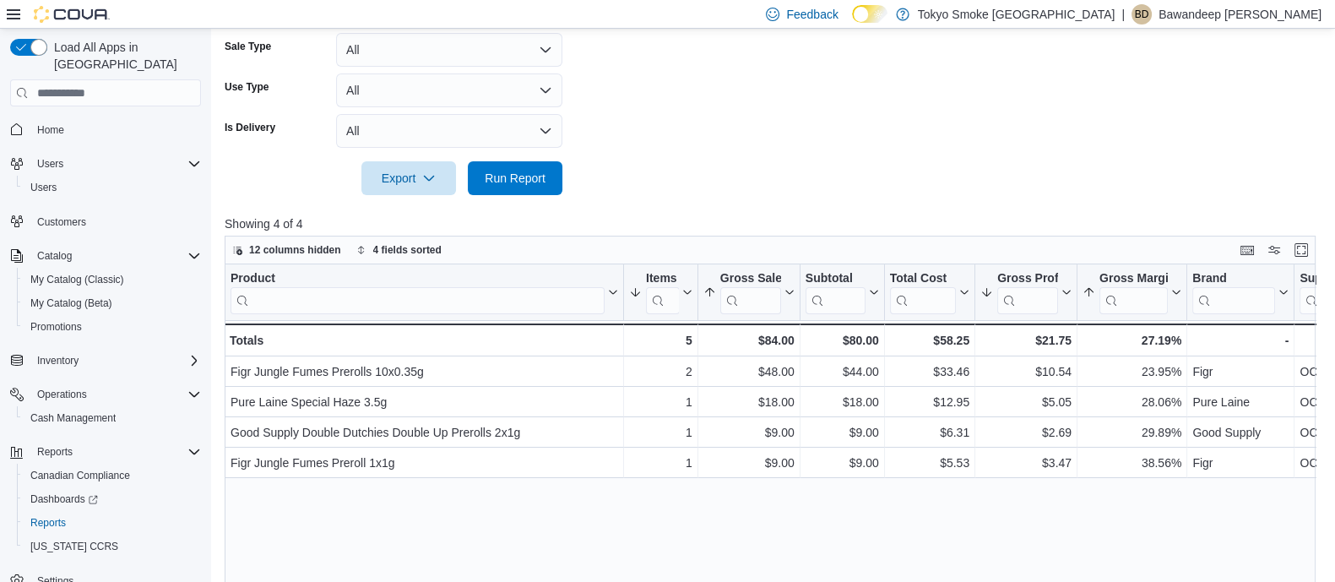
click at [1150, 483] on div "Product Click to view column header actions Items Sold Sorted by Gross Sales, a…" at bounding box center [776, 482] width 1102 height 437
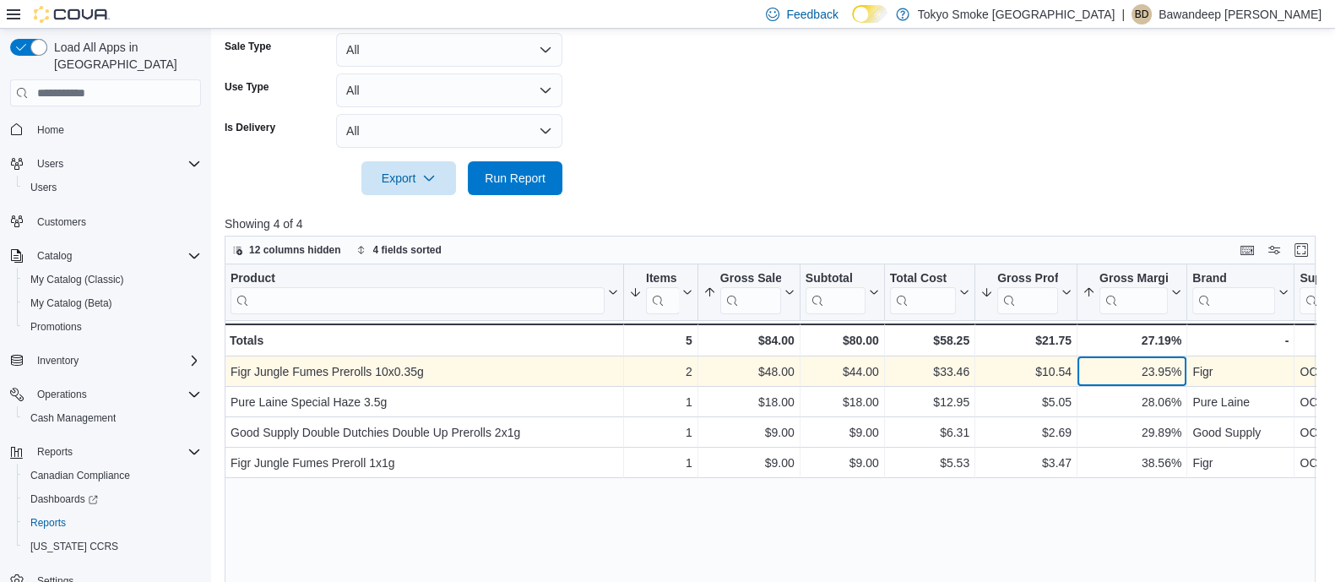
click at [1156, 382] on div "23.95% - Gross Margin, column 7, row 1" at bounding box center [1133, 372] width 110 height 30
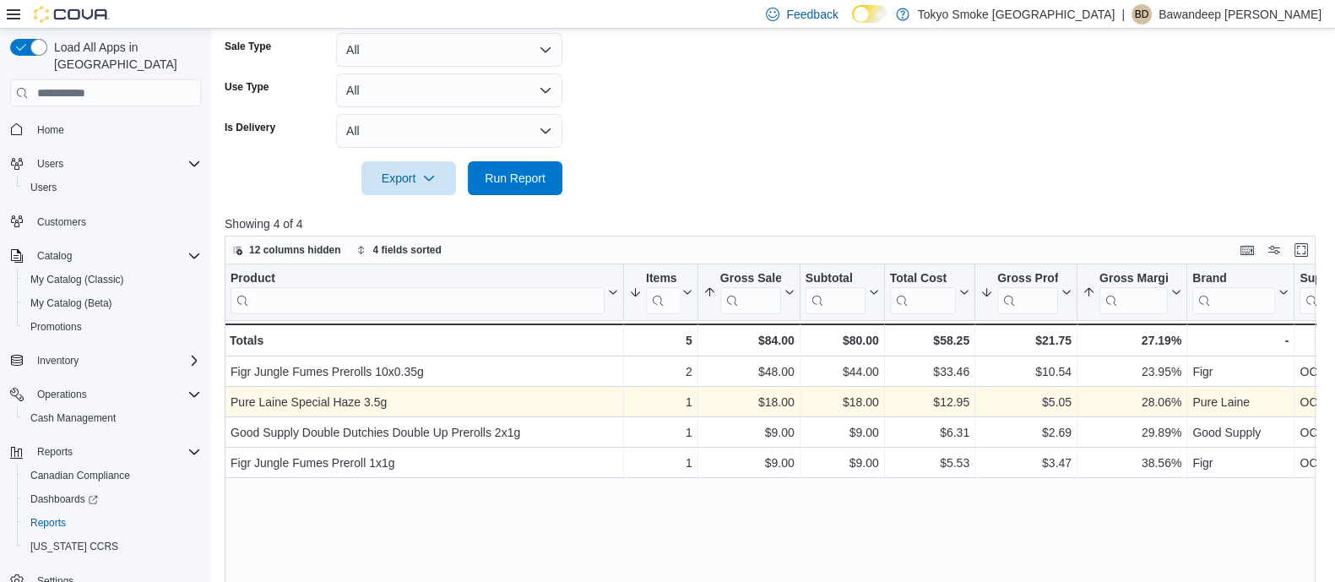
drag, startPoint x: 1127, startPoint y: 512, endPoint x: 1123, endPoint y: 415, distance: 96.4
click at [1127, 508] on div "Product Click to view column header actions Items Sold Sorted by Gross Sales, a…" at bounding box center [776, 482] width 1102 height 437
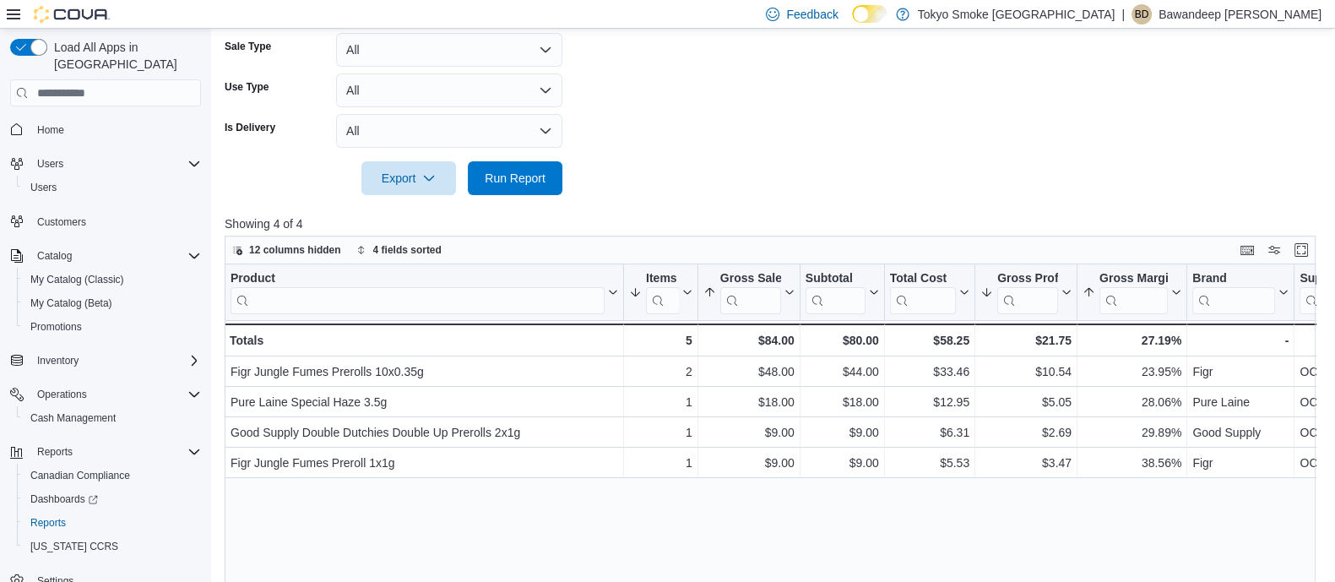
click at [960, 189] on form "Date Range [DATE] Locations Cambridge Main Classifications All Classifications …" at bounding box center [776, 2] width 1102 height 385
click at [959, 193] on form "Date Range [DATE] Locations Cambridge Main Classifications All Classifications …" at bounding box center [776, 2] width 1102 height 385
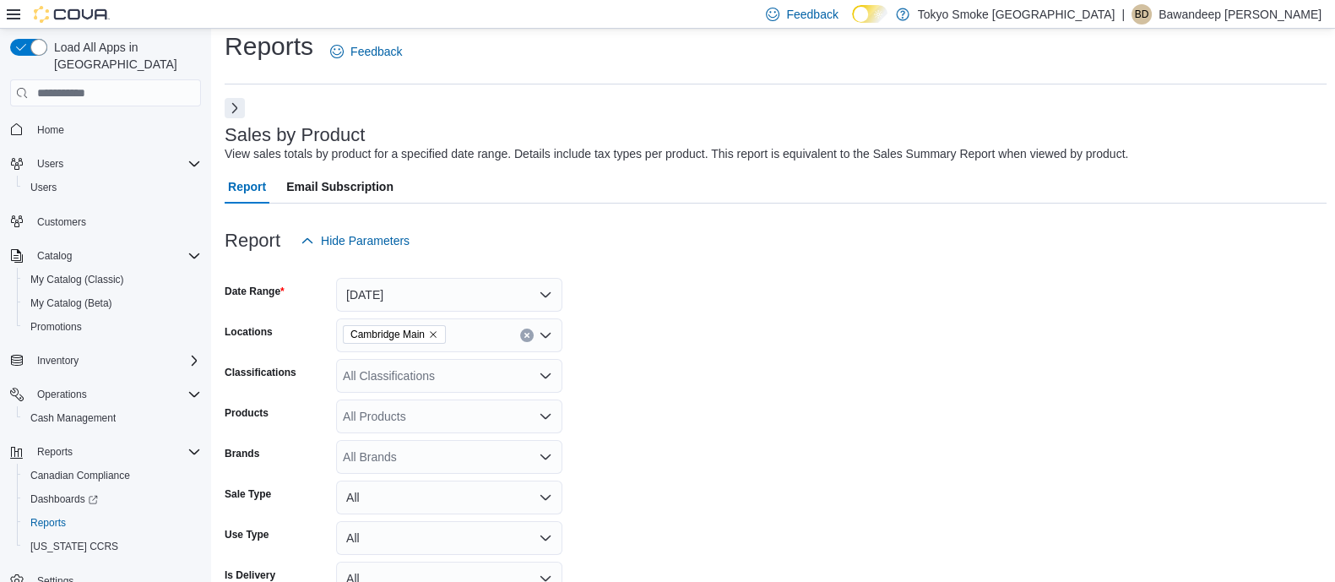
scroll to position [0, 0]
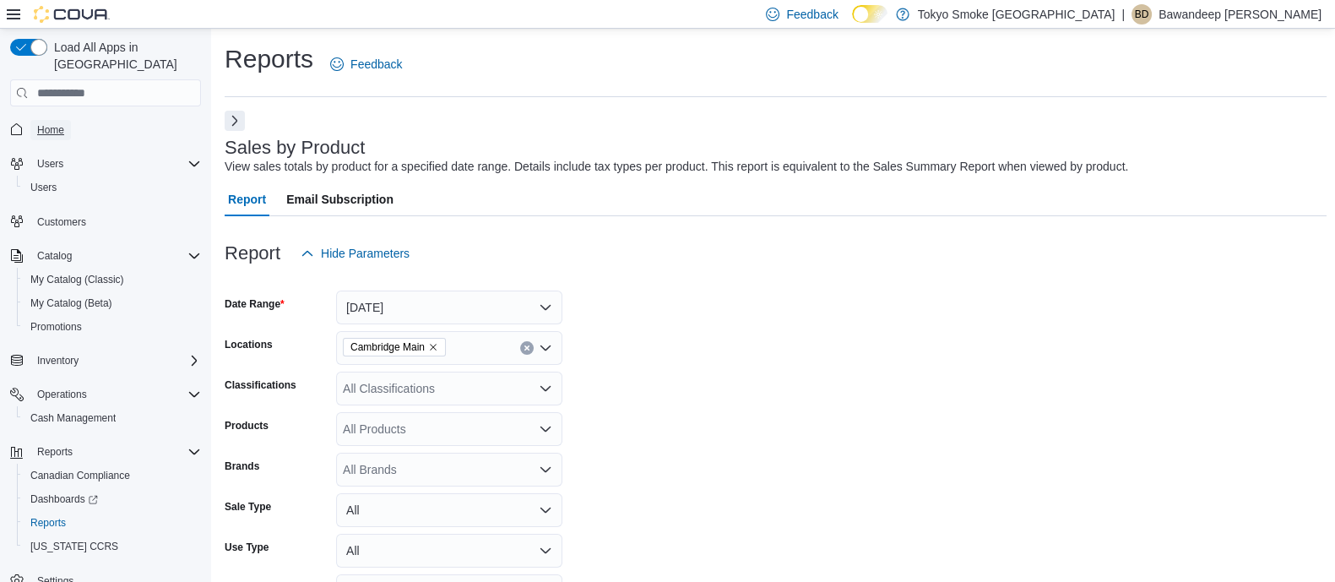
click at [46, 120] on span "Home" at bounding box center [50, 130] width 27 height 20
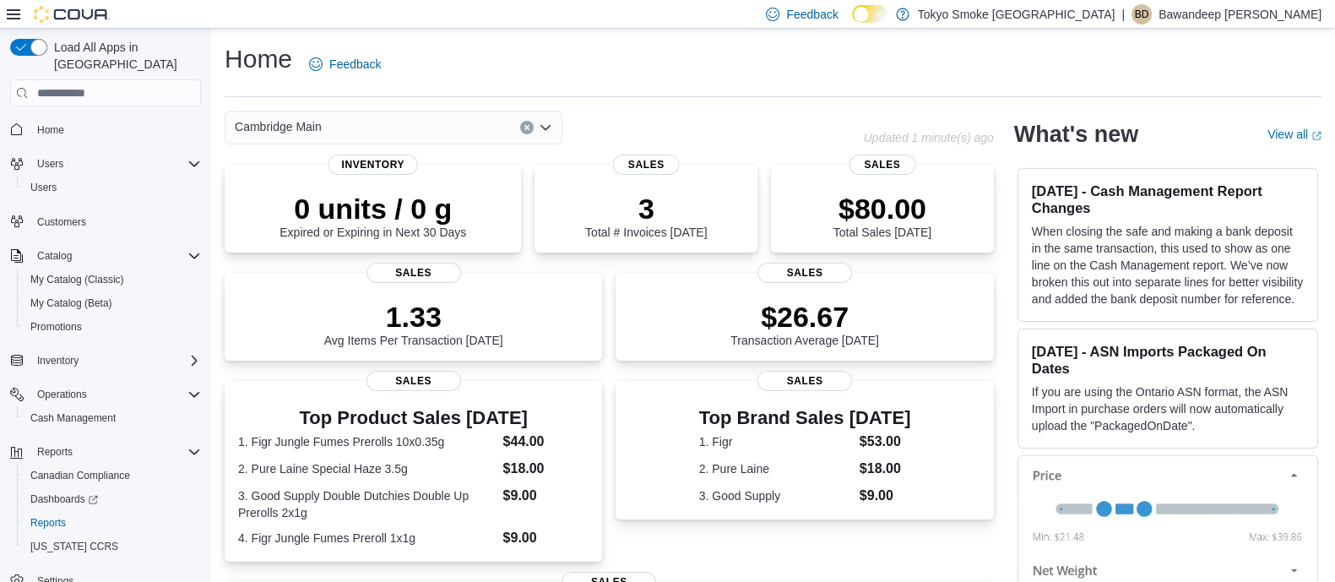
click at [855, 107] on div "Home Feedback Cambridge Main Updated 1 minute(s) ago 0 units / 0 g Expired or E…" at bounding box center [773, 483] width 1124 height 908
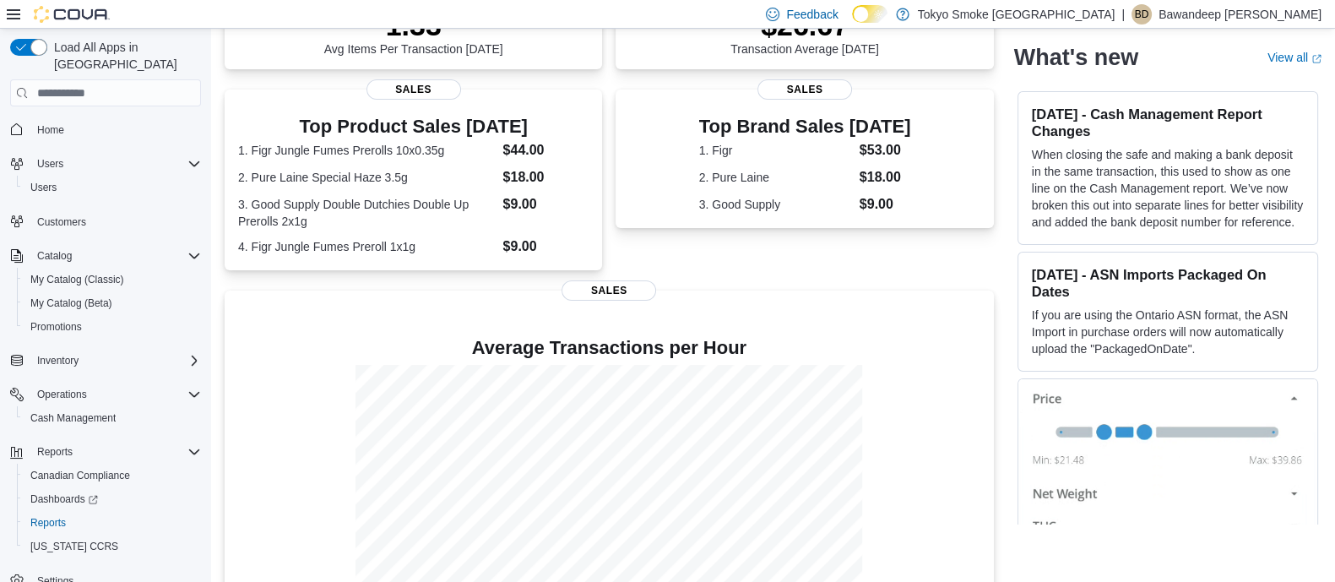
scroll to position [355, 0]
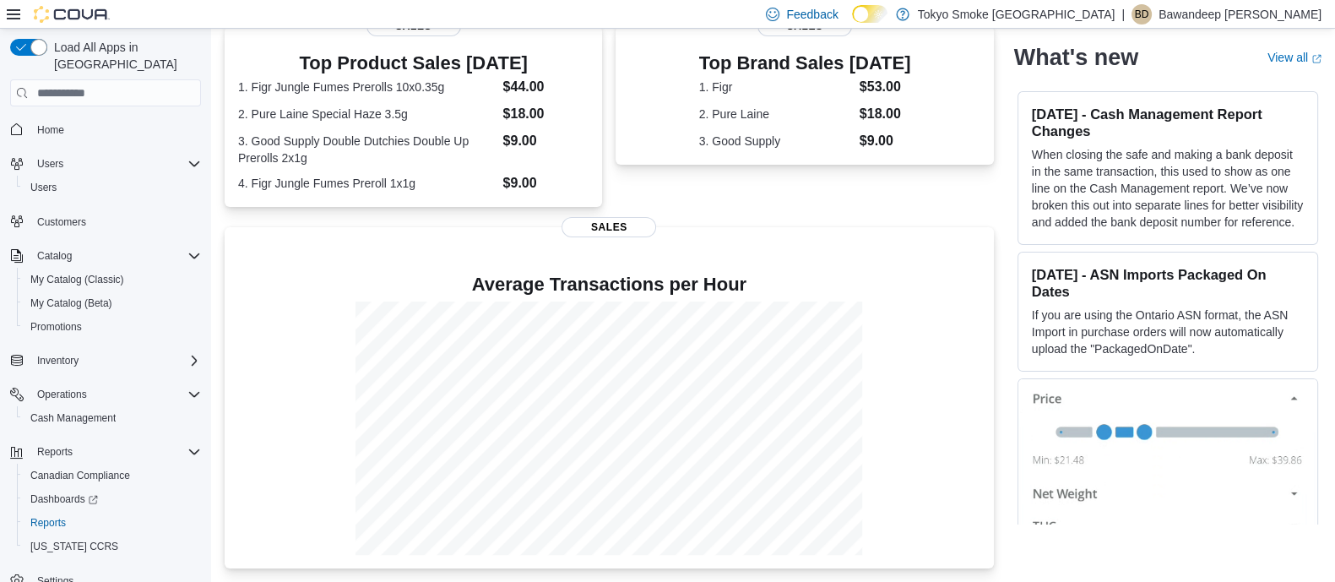
click at [798, 184] on div "Top Brand Sales [DATE] 1. Figr $53.00 2. Pure Laine $18.00 3. Good Supply $9.00…" at bounding box center [804, 116] width 377 height 181
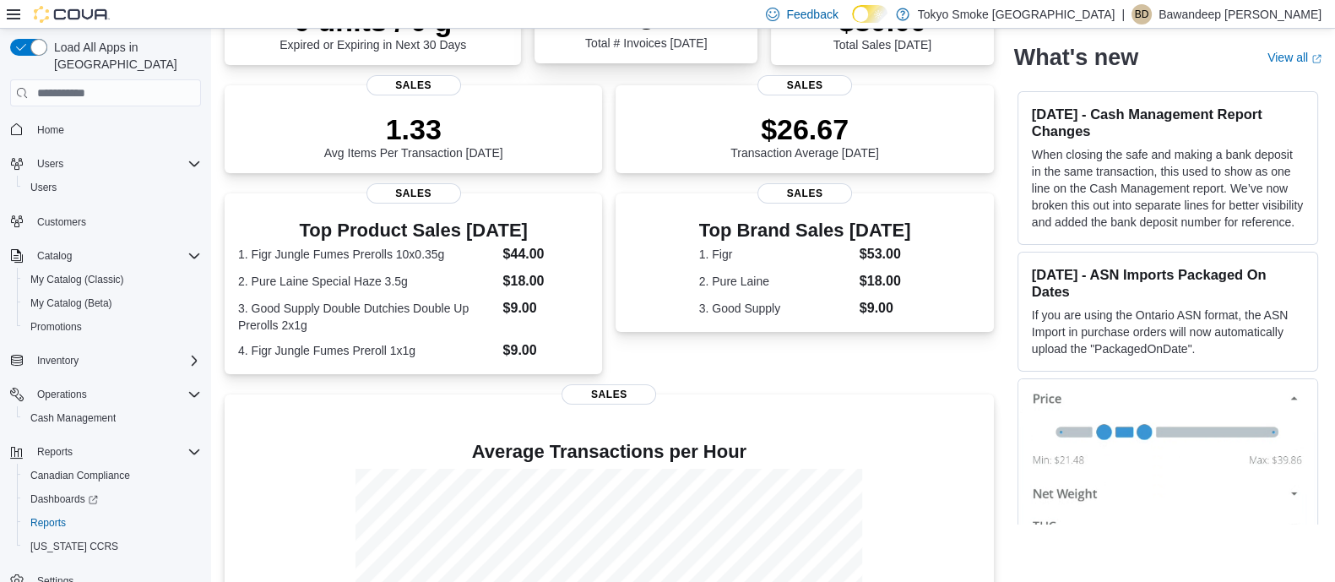
scroll to position [0, 0]
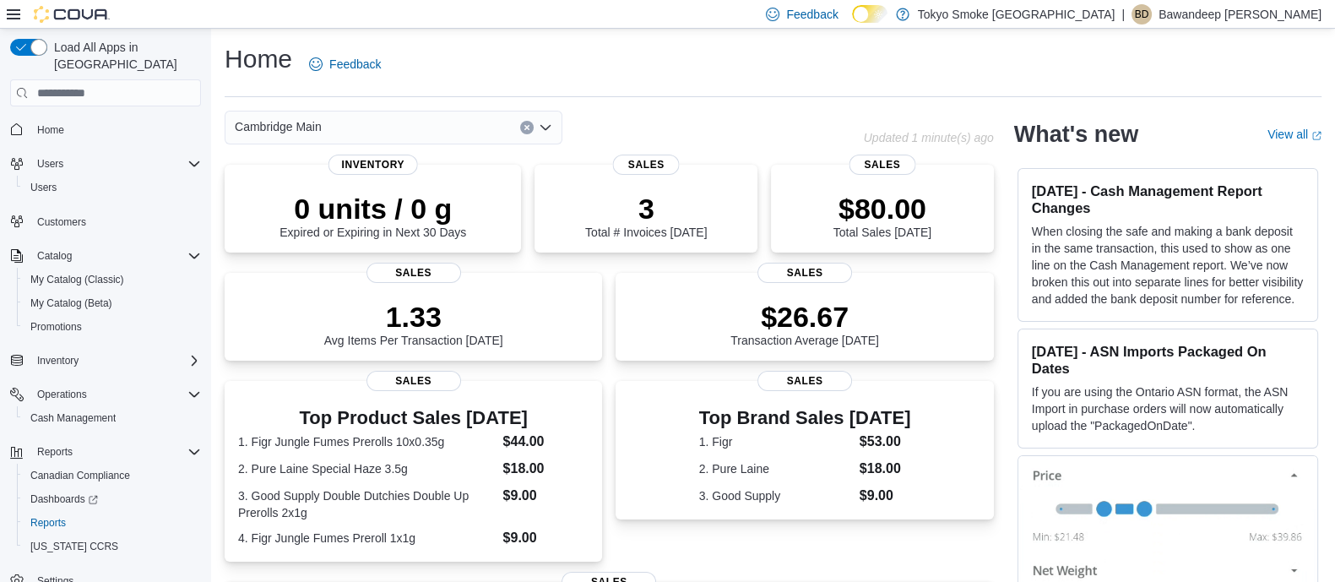
click at [1018, 368] on div "Cambridge Main Updated 1 minute(s) ago 0 units / 0 g Expired or Expiring in Nex…" at bounding box center [773, 517] width 1097 height 812
click at [1013, 373] on div "Cambridge Main Updated 1 minute(s) ago 0 units / 0 g Expired or Expiring in Nex…" at bounding box center [773, 517] width 1097 height 812
click at [1007, 337] on div "Cambridge Main Updated 1 minute(s) ago 0 units / 0 g Expired or Expiring in Nex…" at bounding box center [773, 517] width 1097 height 812
drag, startPoint x: 1024, startPoint y: 289, endPoint x: 1016, endPoint y: 192, distance: 97.4
click at [1025, 285] on div "Cambridge Main Updated 1 minute(s) ago 0 units / 0 g Expired or Expiring in Nex…" at bounding box center [773, 517] width 1097 height 812
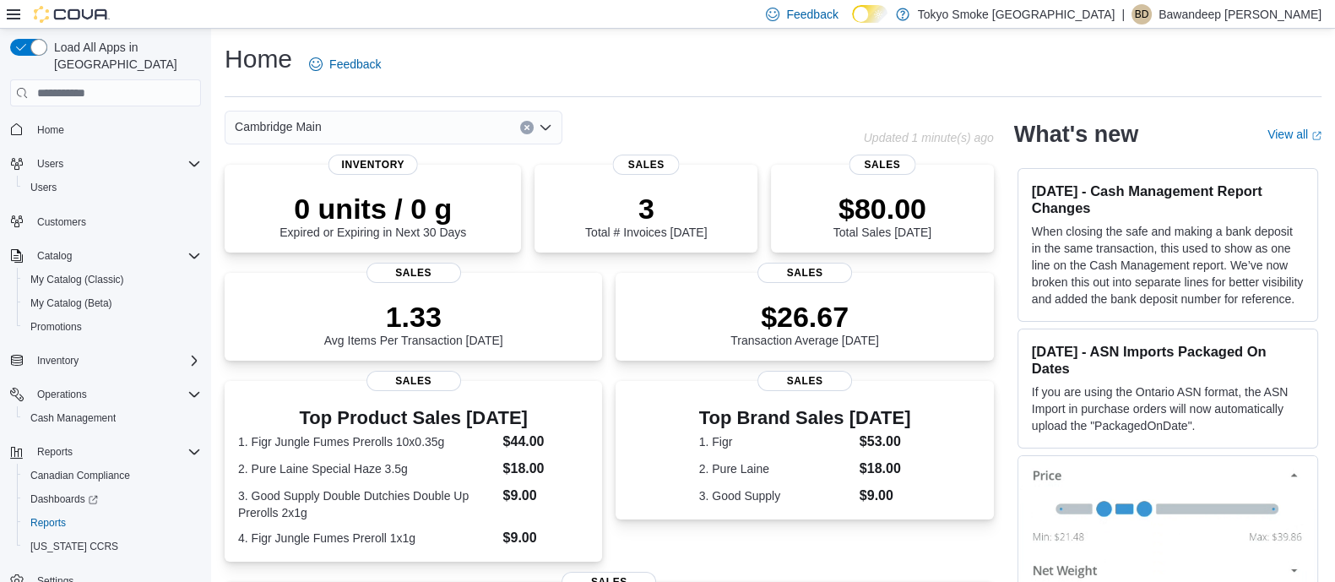
click at [1016, 192] on div "Cambridge Main Updated 1 minute(s) ago 0 units / 0 g Expired or Expiring in Nex…" at bounding box center [773, 517] width 1097 height 812
click at [1038, 266] on div "[DATE] - Cash Management Report Changes When closing the safe and making a bank…" at bounding box center [1168, 245] width 301 height 154
click at [1023, 330] on div "Cambridge Main Updated 1 minute(s) ago 0 units / 0 g Expired or Expiring in Nex…" at bounding box center [773, 517] width 1097 height 812
click at [1022, 355] on div "Cambridge Main Updated 1 minute(s) ago 0 units / 0 g Expired or Expiring in Nex…" at bounding box center [773, 517] width 1097 height 812
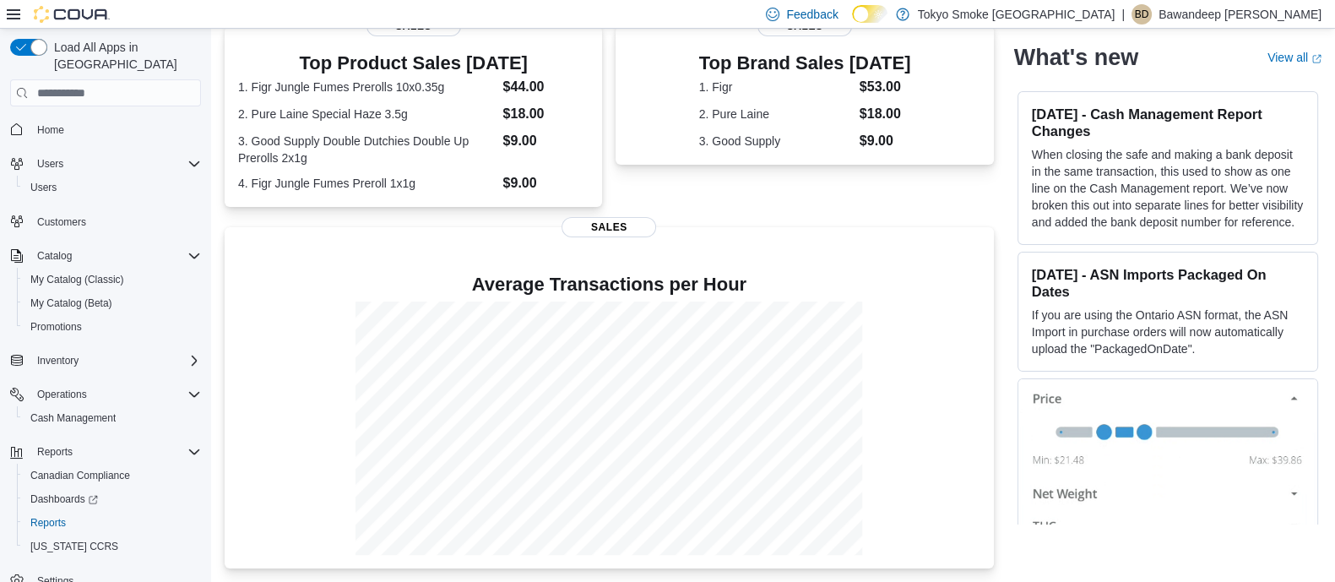
click at [1010, 383] on div "Cambridge Main Updated 1 minute(s) ago 0 units / 0 g Expired or Expiring in Nex…" at bounding box center [773, 162] width 1097 height 812
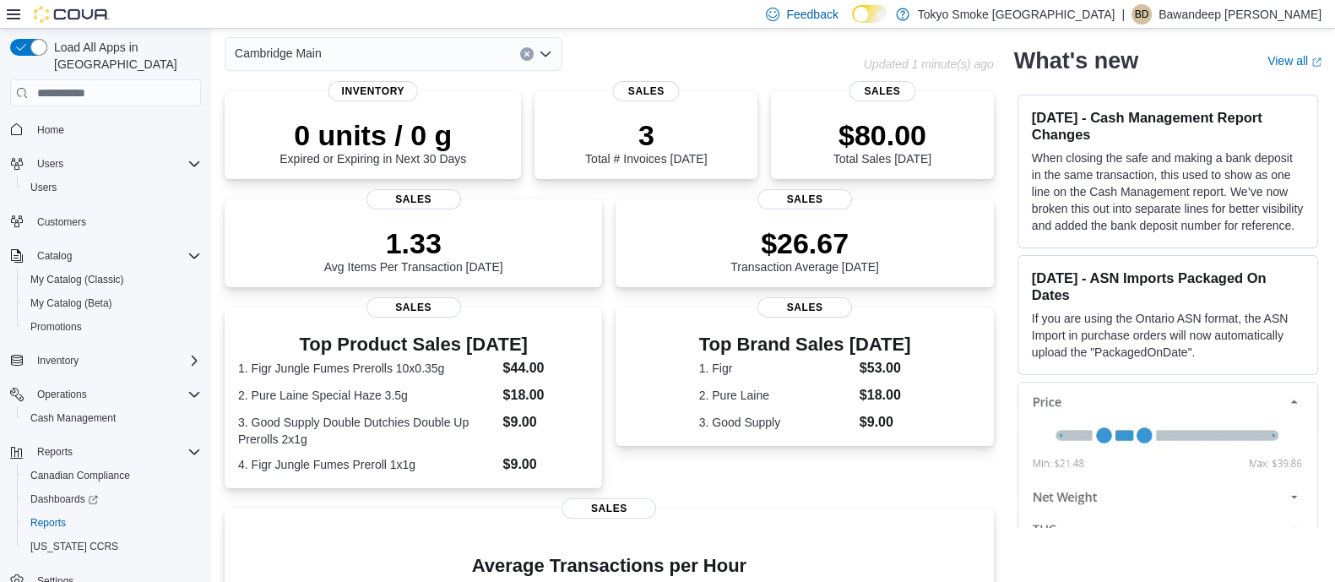
scroll to position [38, 0]
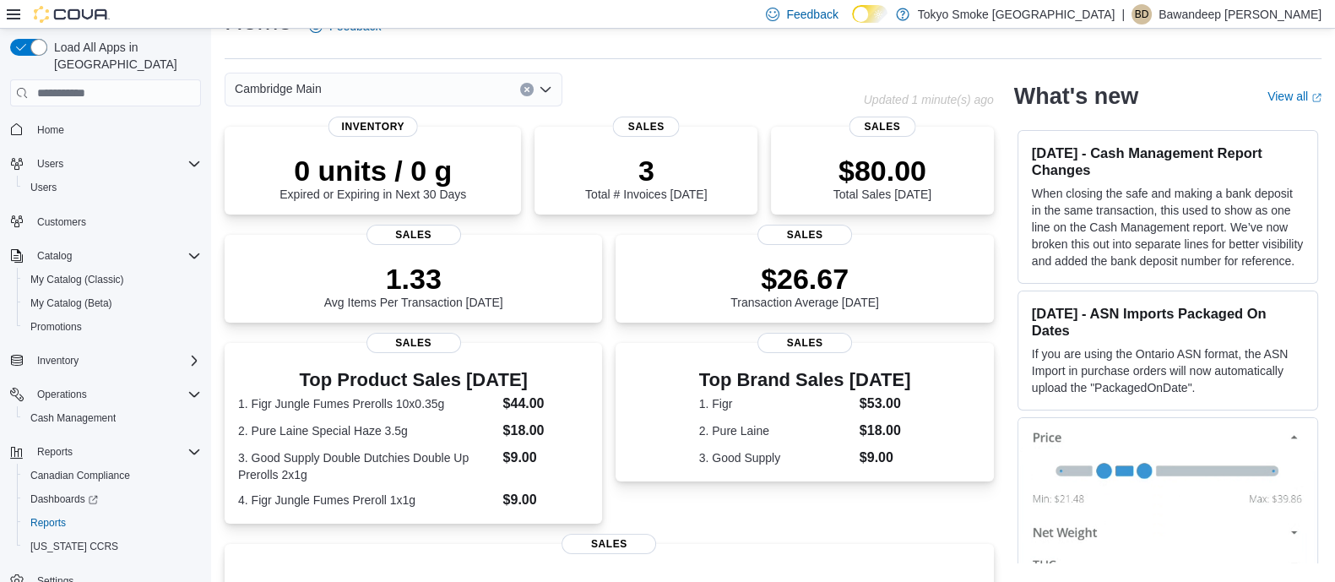
click at [1009, 383] on div "Cambridge Main Updated 1 minute(s) ago 0 units / 0 g Expired or Expiring in Nex…" at bounding box center [773, 479] width 1097 height 812
click at [1013, 298] on div "Cambridge Main Updated 1 minute(s) ago 0 units / 0 g Expired or Expiring in Nex…" at bounding box center [773, 479] width 1097 height 812
click at [1013, 197] on div "Cambridge Main Updated 1 minute(s) ago 0 units / 0 g Expired or Expiring in Nex…" at bounding box center [773, 479] width 1097 height 812
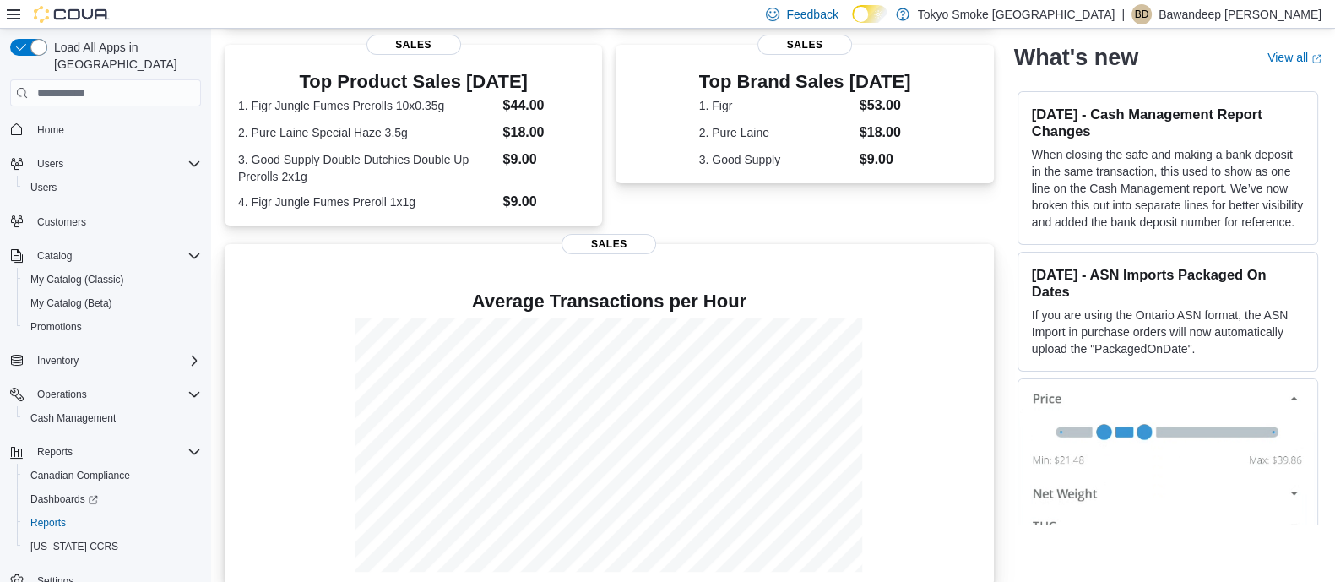
scroll to position [355, 0]
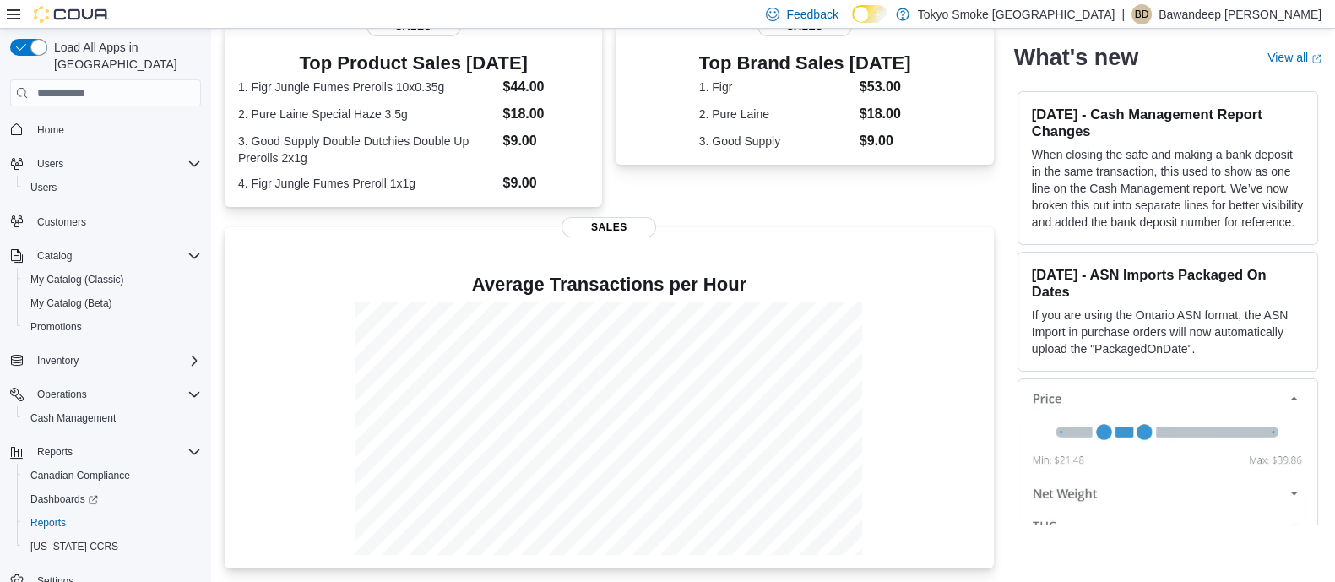
click at [1010, 453] on div "Cambridge Main Updated 2 minute(s) ago 0 units / 0 g Expired or Expiring in Nex…" at bounding box center [773, 162] width 1097 height 812
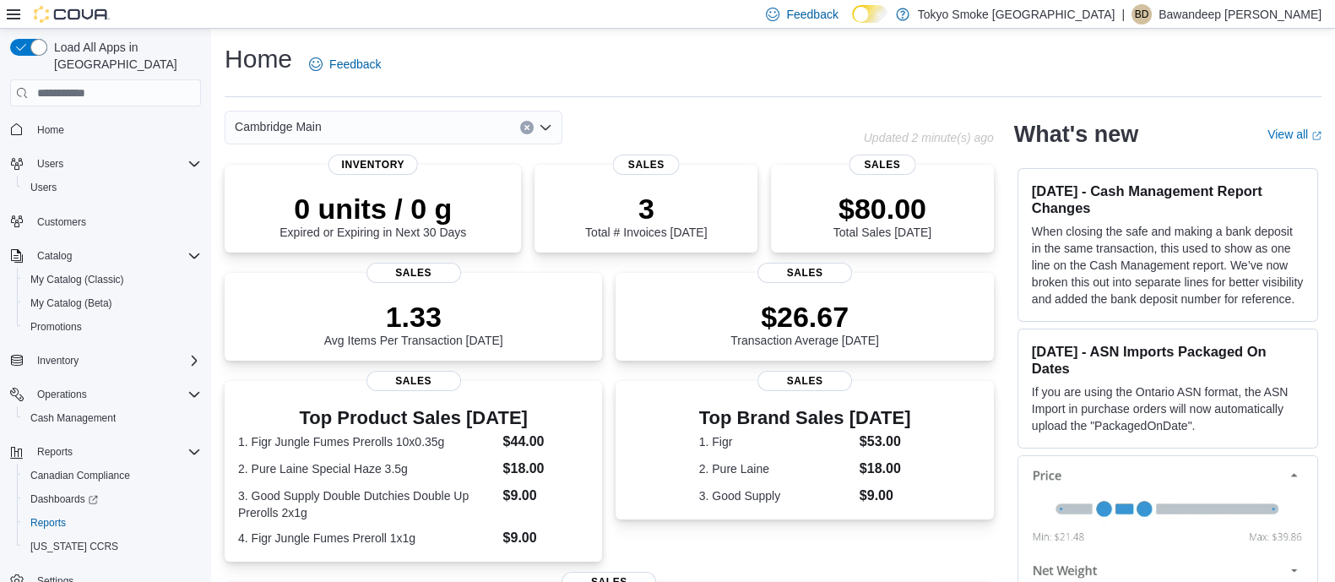
click at [1010, 453] on div "Cambridge Main Updated 2 minute(s) ago 0 units / 0 g Expired or Expiring in Nex…" at bounding box center [773, 517] width 1097 height 812
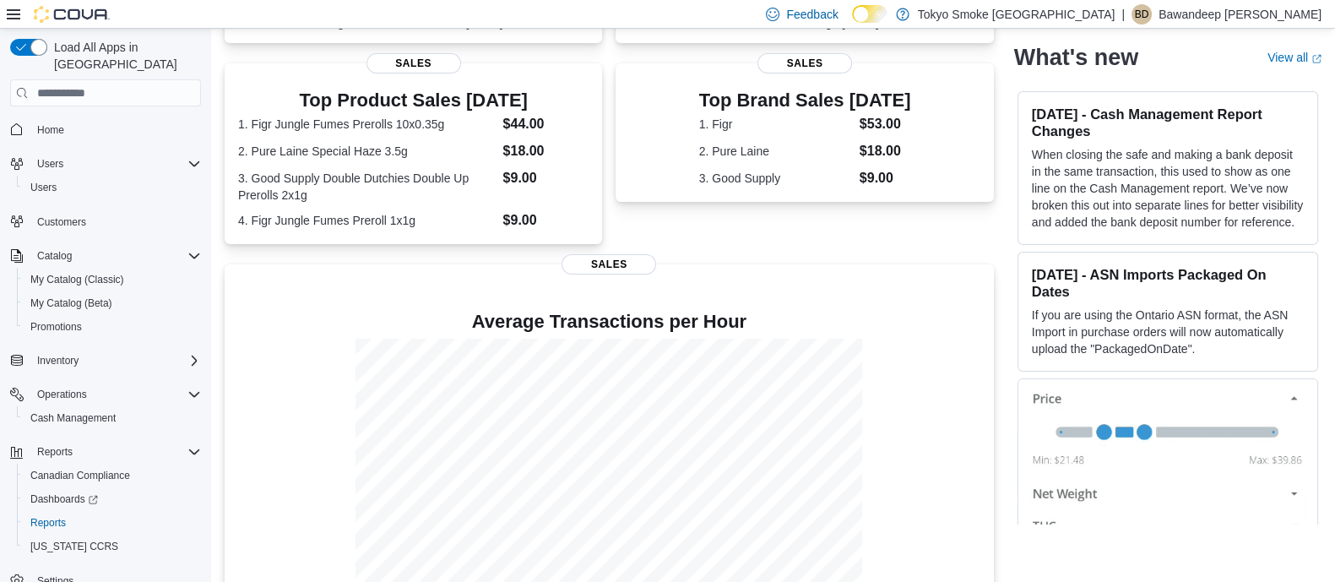
scroll to position [355, 0]
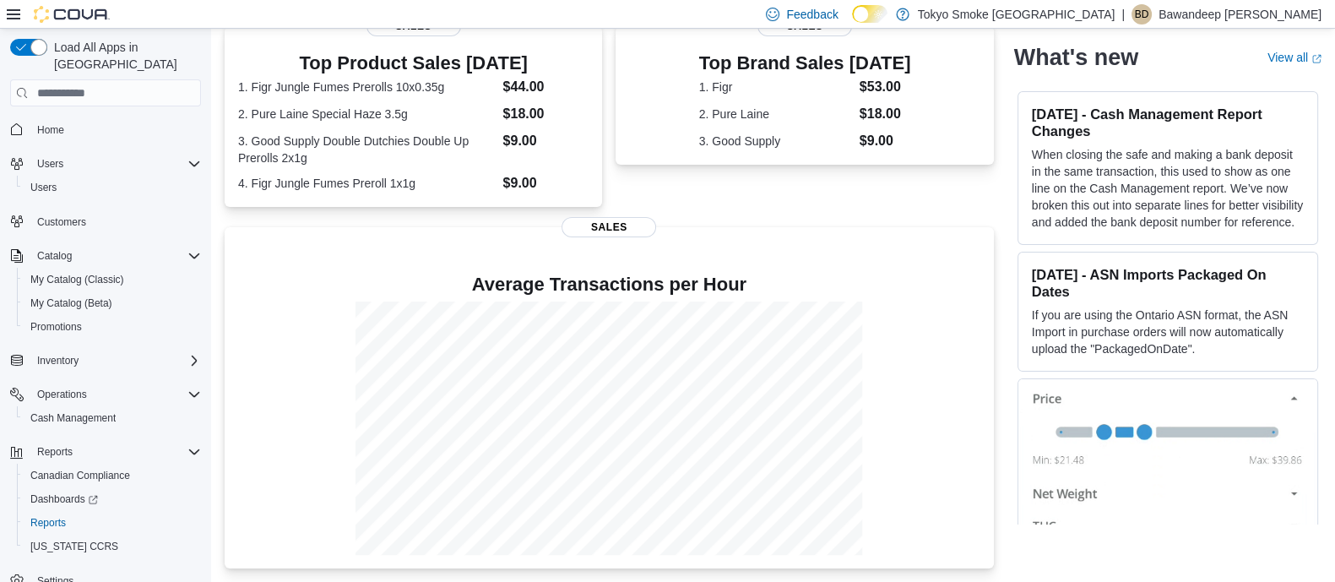
click at [1013, 454] on div "Cambridge Main Updated 2 minute(s) ago 0 units / 0 g Expired or Expiring in Nex…" at bounding box center [773, 162] width 1097 height 812
click at [1010, 454] on div "Cambridge Main Updated 2 minute(s) ago 0 units / 0 g Expired or Expiring in Nex…" at bounding box center [773, 162] width 1097 height 812
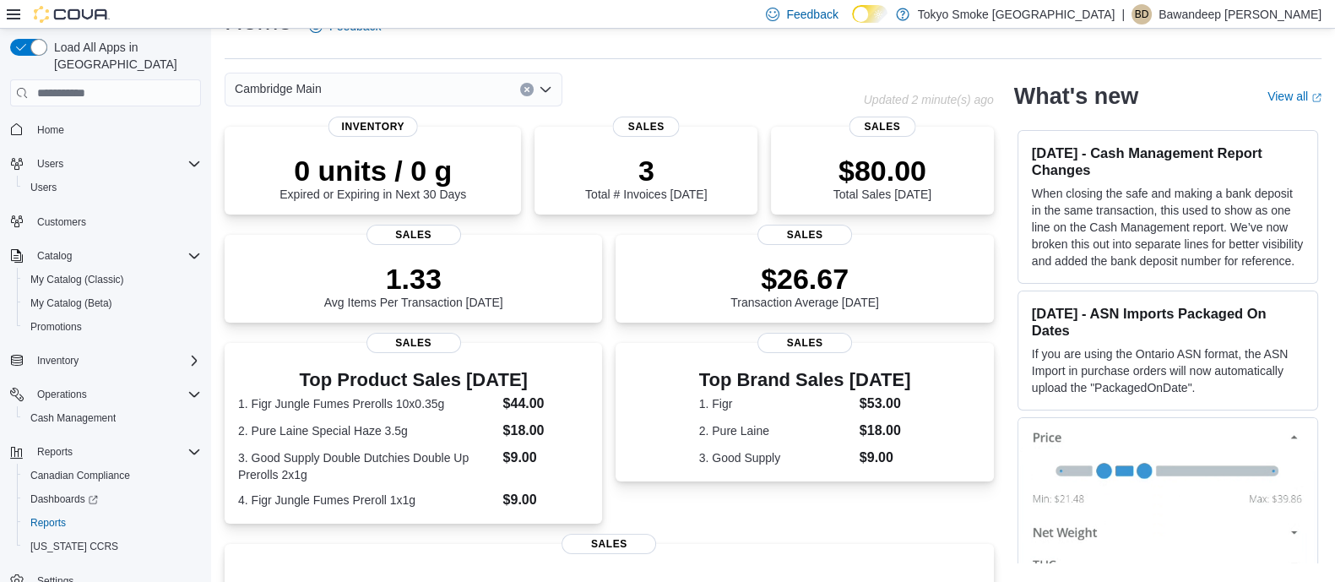
click at [1010, 454] on div "Cambridge Main Updated 2 minute(s) ago 0 units / 0 g Expired or Expiring in Nex…" at bounding box center [773, 479] width 1097 height 812
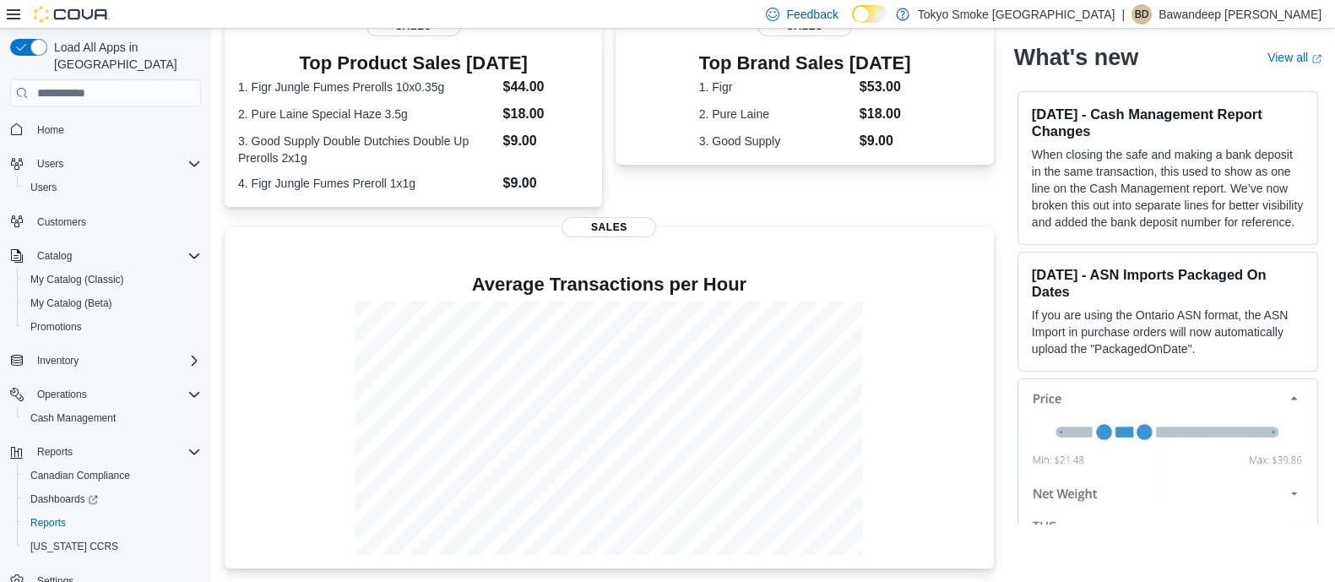
click at [1013, 450] on div "Cambridge Main Updated 2 minute(s) ago 0 units / 0 g Expired or Expiring in Nex…" at bounding box center [773, 162] width 1097 height 812
click at [1009, 457] on div "Cambridge Main Updated 1 minute(s) ago 0 units / 0 g Expired or Expiring in Nex…" at bounding box center [773, 162] width 1097 height 812
click at [1014, 439] on div "Cambridge Main Updated 1 minute(s) ago 0 units / 0 g Expired or Expiring in Nex…" at bounding box center [773, 162] width 1097 height 812
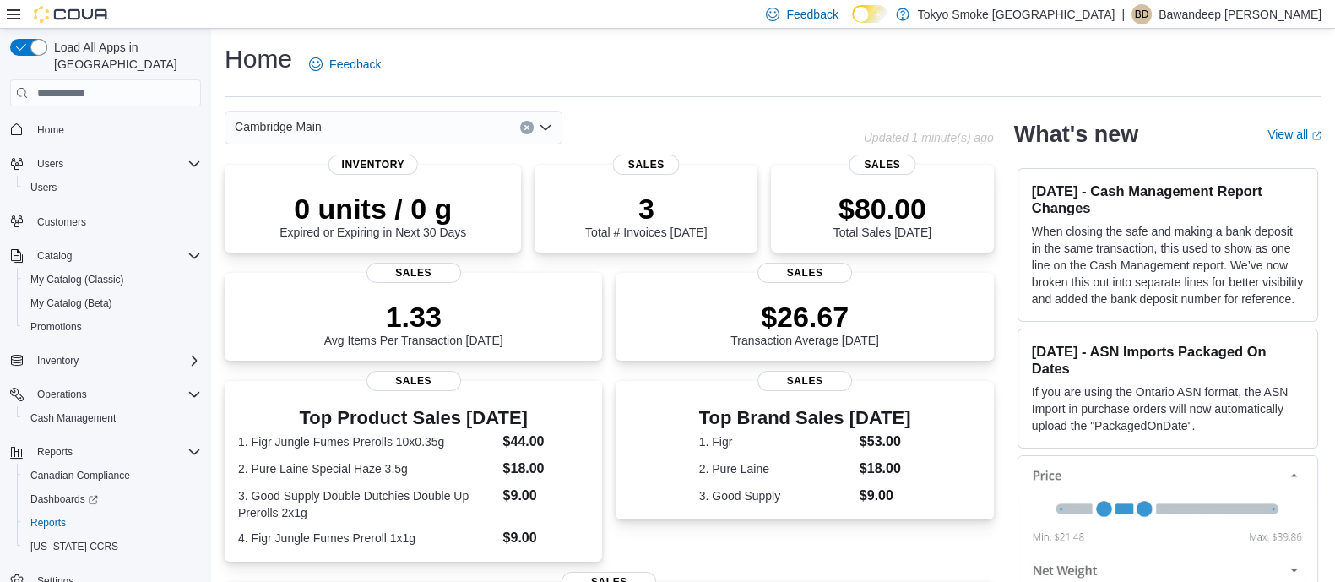
click at [1014, 439] on div "Cambridge Main Updated 1 minute(s) ago 0 units / 0 g Expired or Expiring in Nex…" at bounding box center [773, 517] width 1097 height 812
click at [1014, 384] on div "Cambridge Main Updated 1 minute(s) ago 0 units / 0 g Expired or Expiring in Nex…" at bounding box center [773, 517] width 1097 height 812
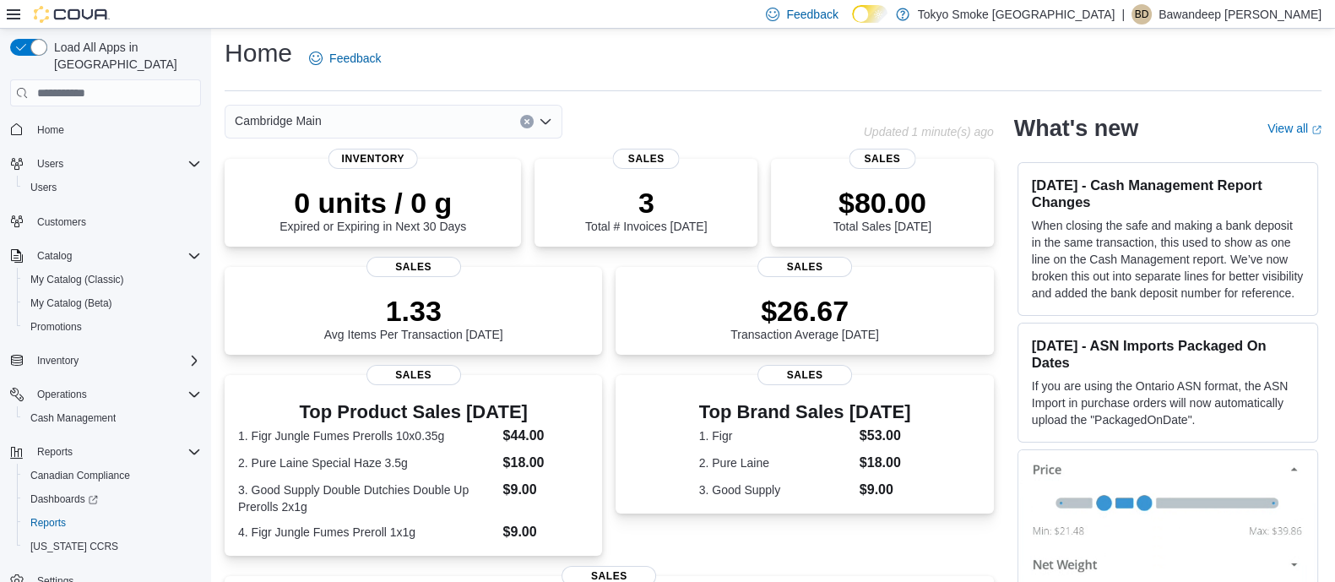
scroll to position [4, 0]
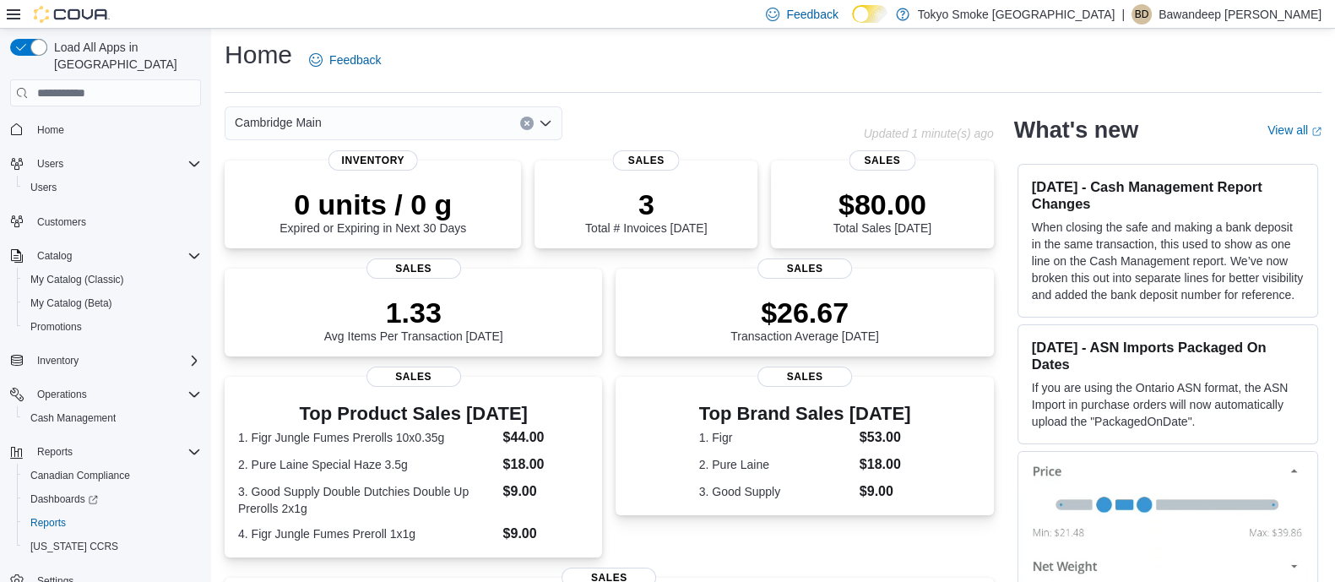
click at [1013, 418] on div "Cambridge Main Updated 1 minute(s) ago 0 units / 0 g Expired or Expiring in Nex…" at bounding box center [773, 512] width 1097 height 812
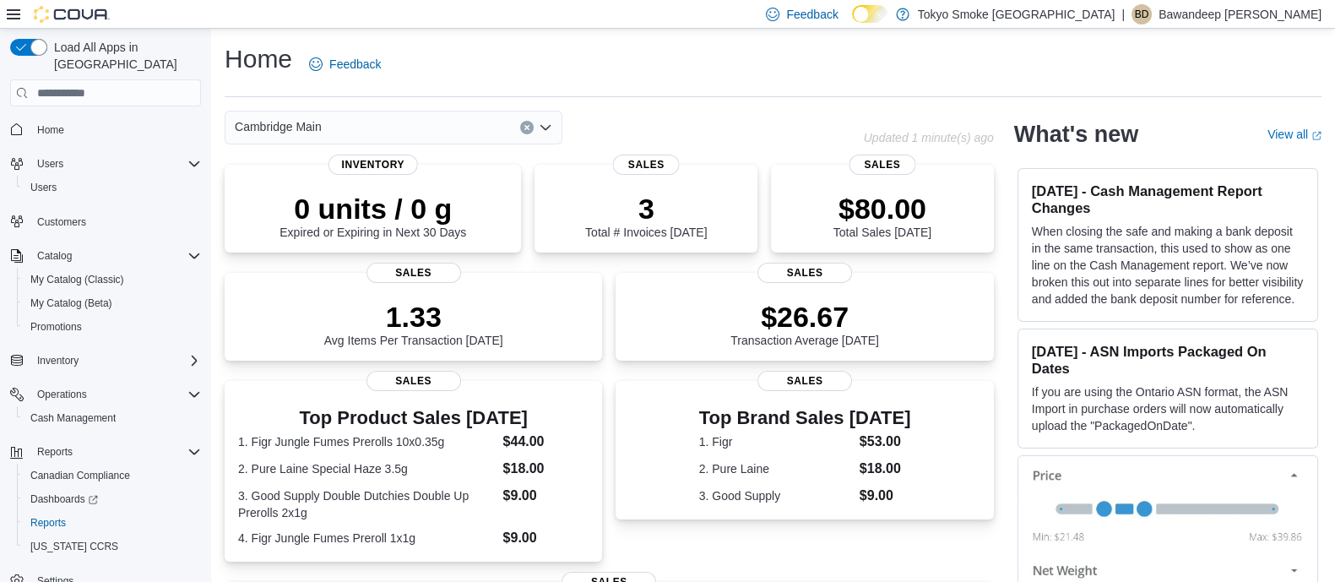
scroll to position [355, 0]
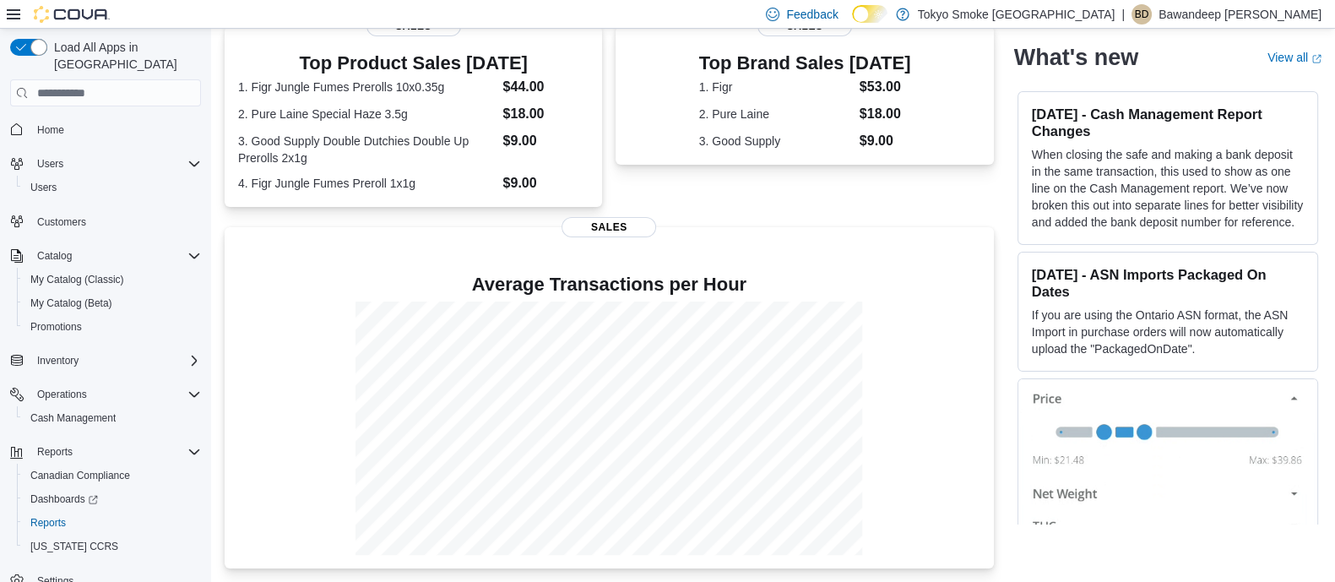
click at [1012, 397] on div "Cambridge Main Updated 1 minute(s) ago 0 units / 0 g Expired or Expiring in Nex…" at bounding box center [773, 162] width 1097 height 812
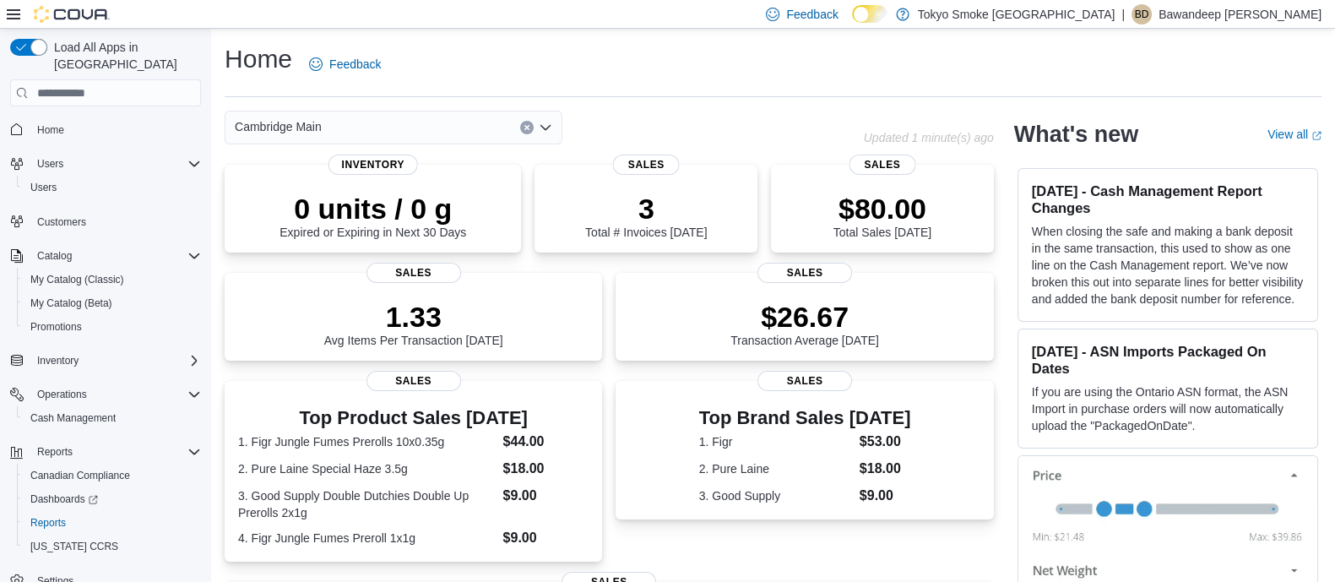
click at [670, 104] on div "Home Feedback Cambridge Main Updated 1 minute(s) ago 0 units / 0 g Expired or E…" at bounding box center [773, 483] width 1124 height 908
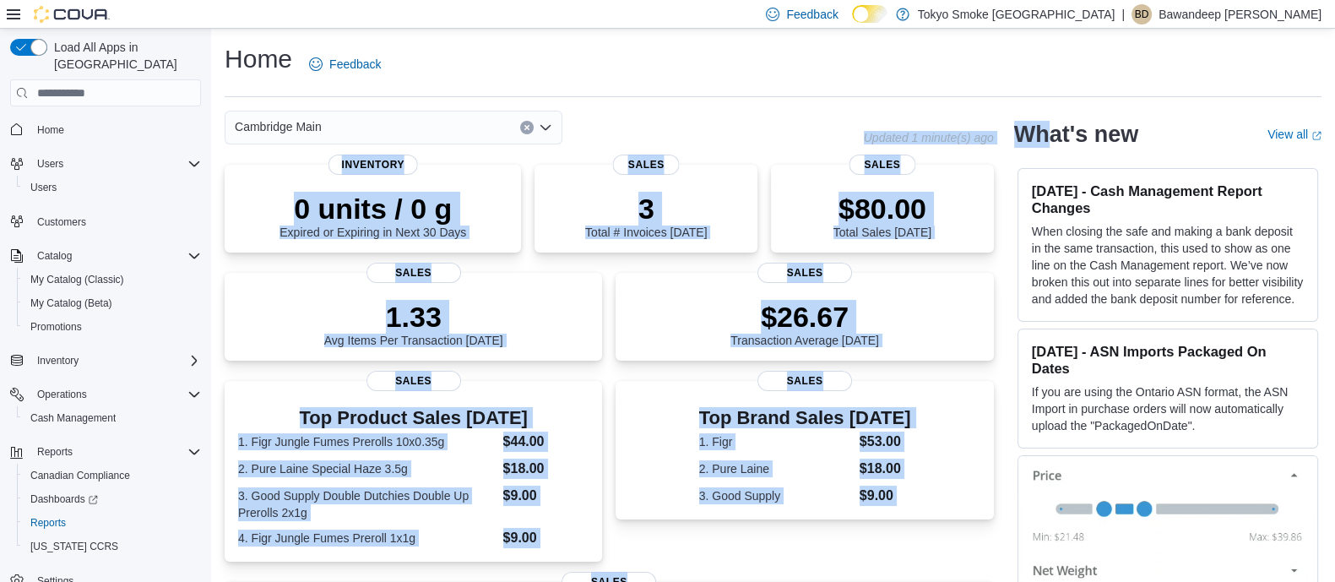
drag, startPoint x: 855, startPoint y: 140, endPoint x: 1063, endPoint y: 128, distance: 208.1
click at [1067, 128] on div "Cambridge Main Updated 1 minute(s) ago 0 units / 0 g Expired or Expiring in Nex…" at bounding box center [773, 517] width 1097 height 812
click at [1048, 128] on h2 "What's new" at bounding box center [1076, 134] width 124 height 27
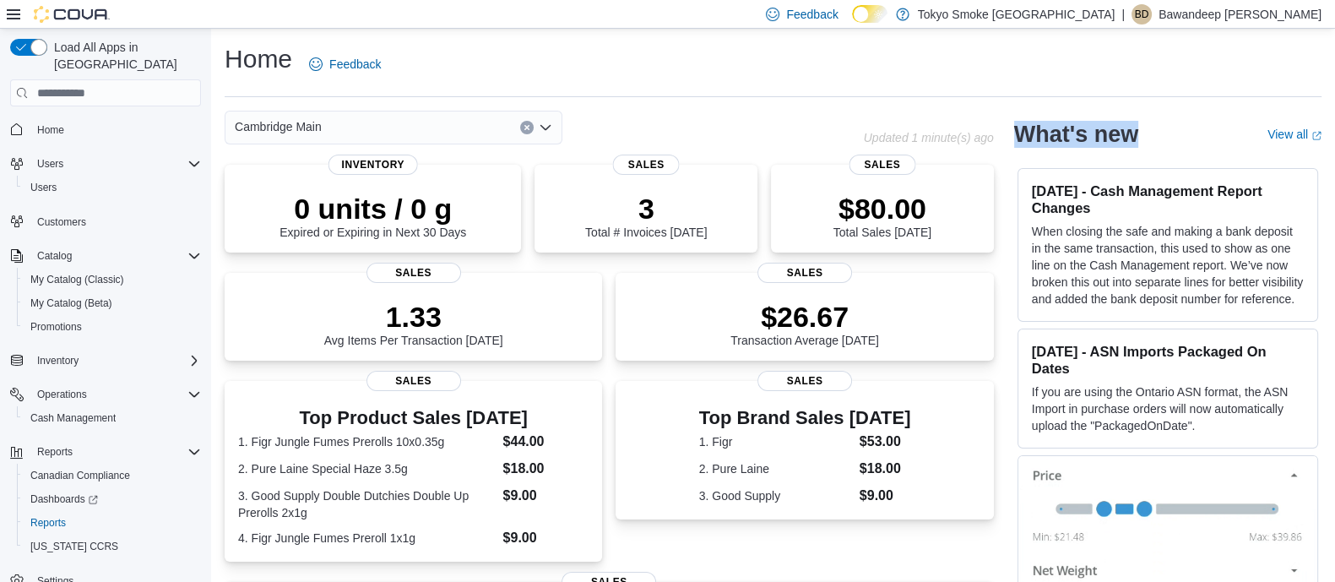
drag, startPoint x: 1035, startPoint y: 131, endPoint x: 1150, endPoint y: 134, distance: 114.9
click at [1150, 134] on div "What's new" at bounding box center [1130, 134] width 233 height 27
click at [1152, 134] on div "What's new" at bounding box center [1130, 134] width 233 height 27
click at [902, 139] on p "Updated 1 minute(s) ago" at bounding box center [929, 138] width 130 height 14
click at [64, 120] on link "Home" at bounding box center [50, 130] width 41 height 20
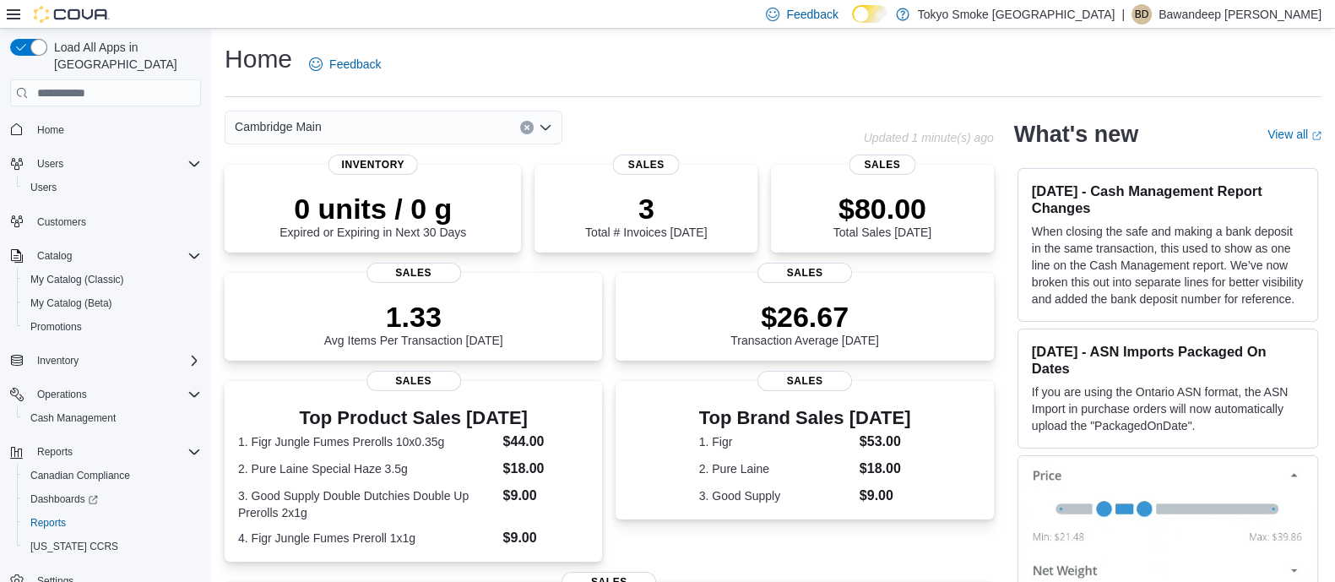
click at [694, 97] on div "Home Feedback Cambridge Main Updated 1 minute(s) ago 0 units / 0 g Expired or E…" at bounding box center [773, 483] width 1124 height 908
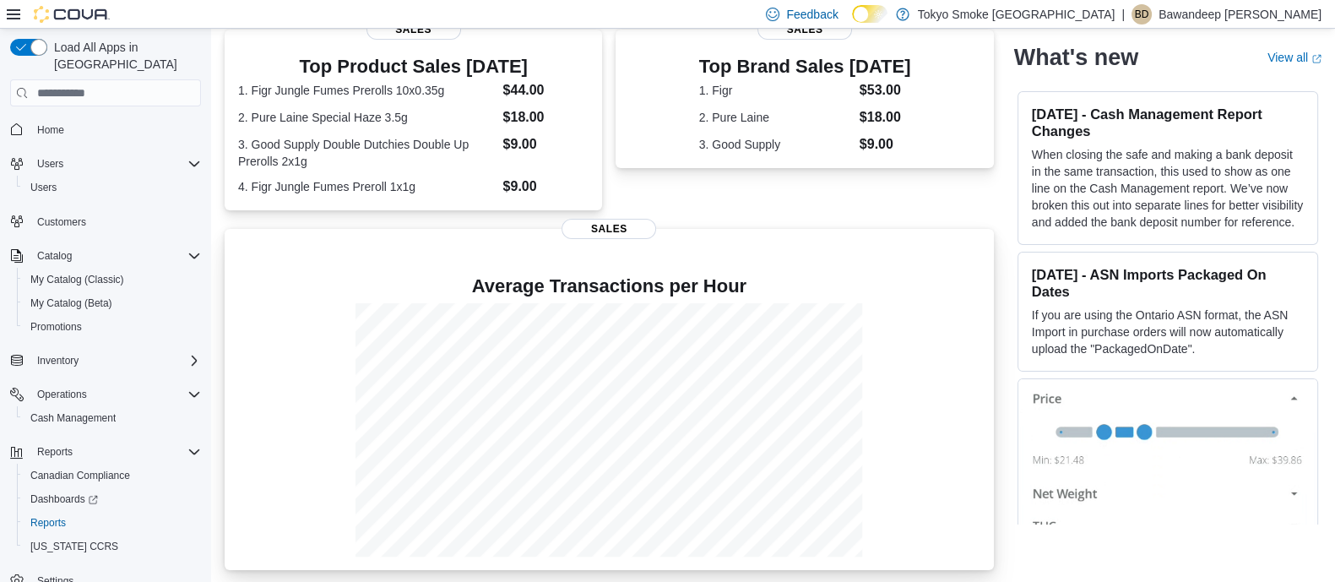
scroll to position [355, 0]
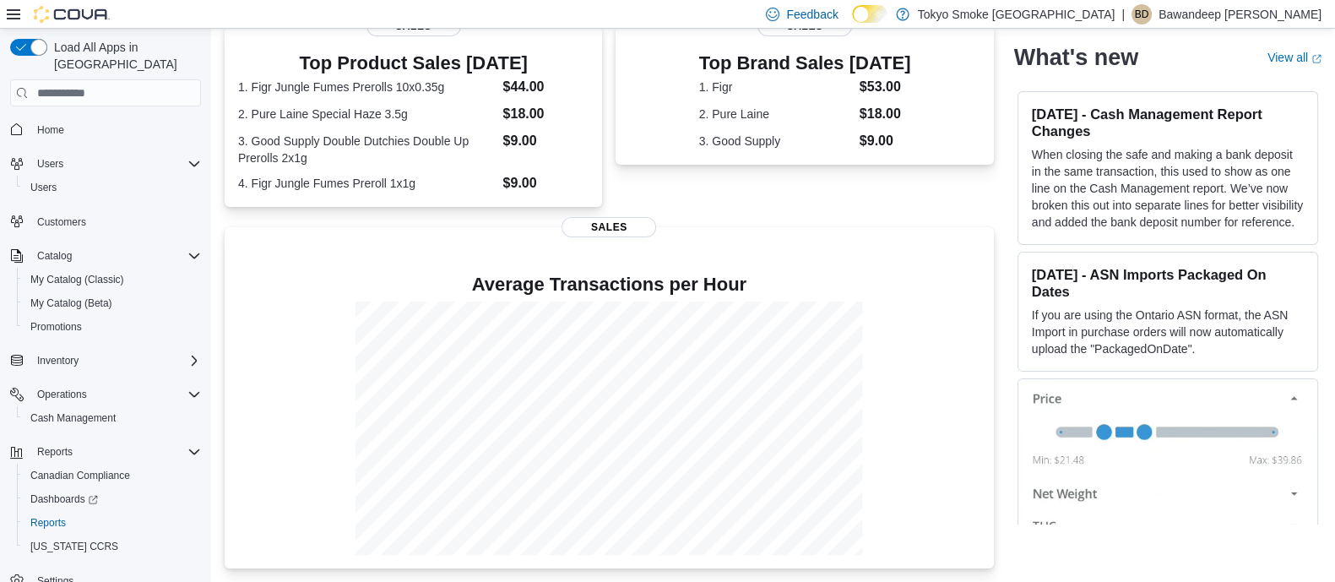
click at [1018, 466] on div "Cambridge Main Updated 2 minute(s) ago 0 units / 0 g Expired or Expiring in Nex…" at bounding box center [773, 162] width 1097 height 812
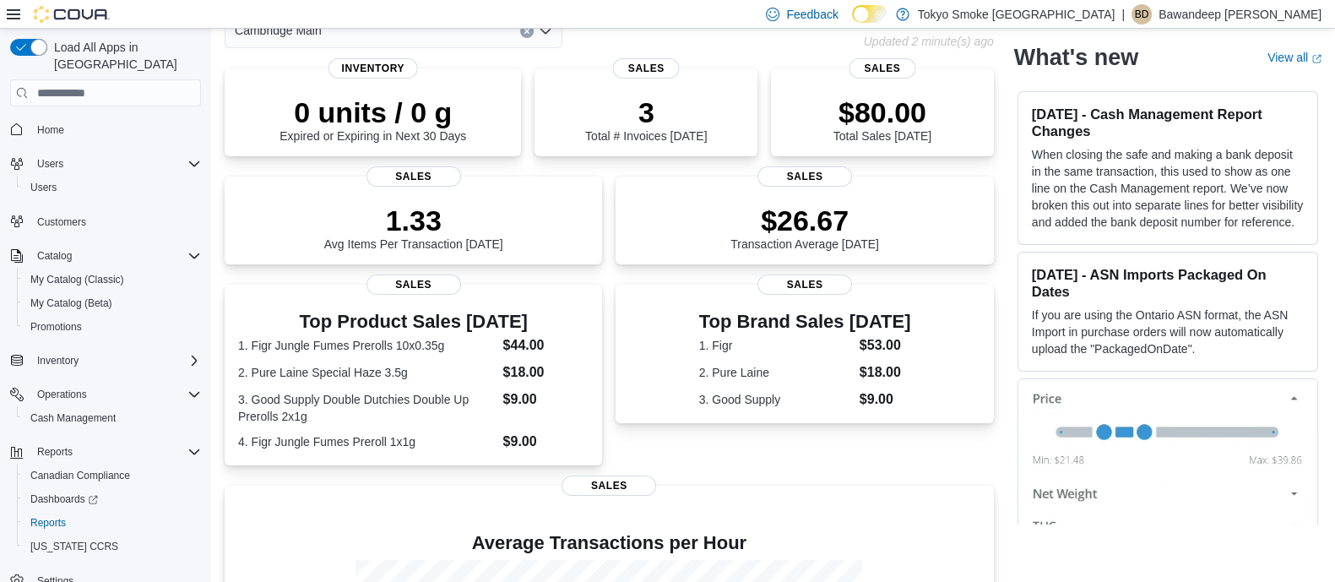
scroll to position [0, 0]
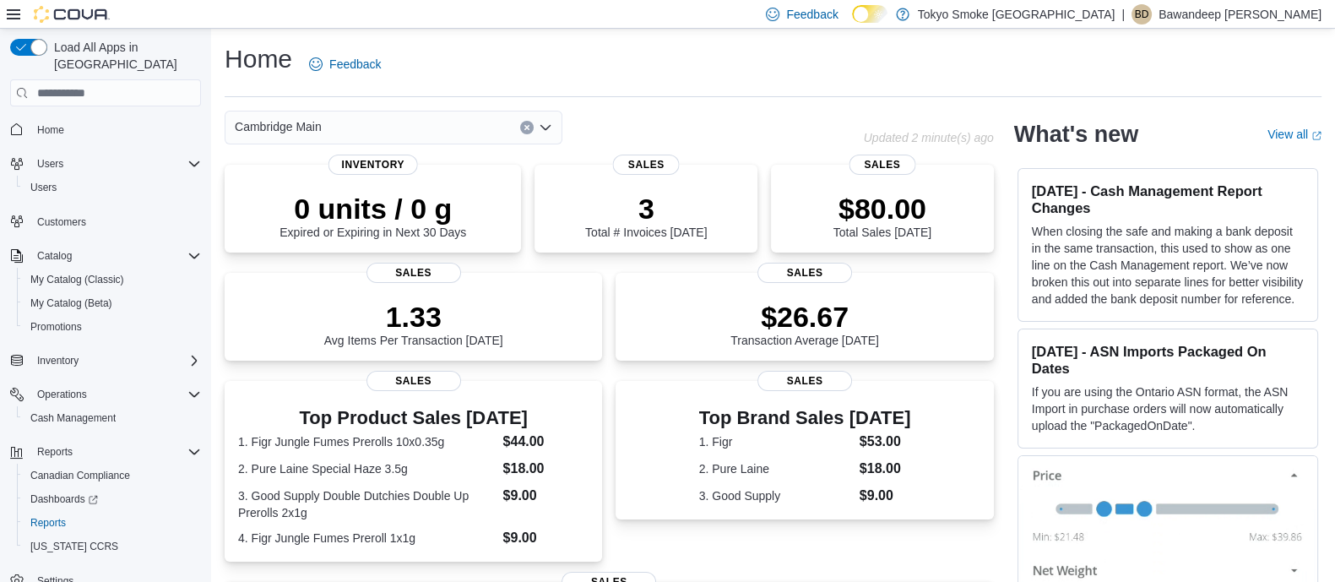
click at [578, 68] on div "Home Feedback" at bounding box center [773, 64] width 1097 height 44
drag, startPoint x: 683, startPoint y: 137, endPoint x: 816, endPoint y: 131, distance: 132.7
click at [724, 137] on div "Cambridge Main" at bounding box center [544, 128] width 639 height 34
drag, startPoint x: 815, startPoint y: 131, endPoint x: 963, endPoint y: 139, distance: 148.0
click at [959, 139] on div "Cambridge Main Updated 1 minute(s) ago" at bounding box center [609, 128] width 769 height 34
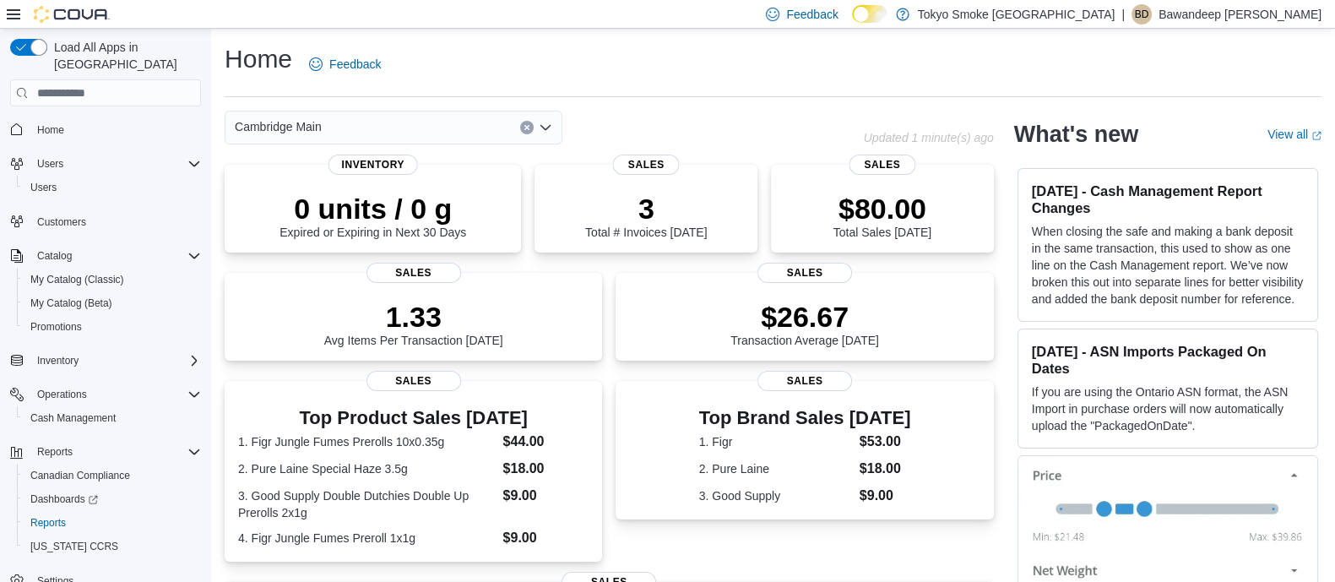
click at [714, 122] on div "Cambridge Main" at bounding box center [544, 128] width 639 height 34
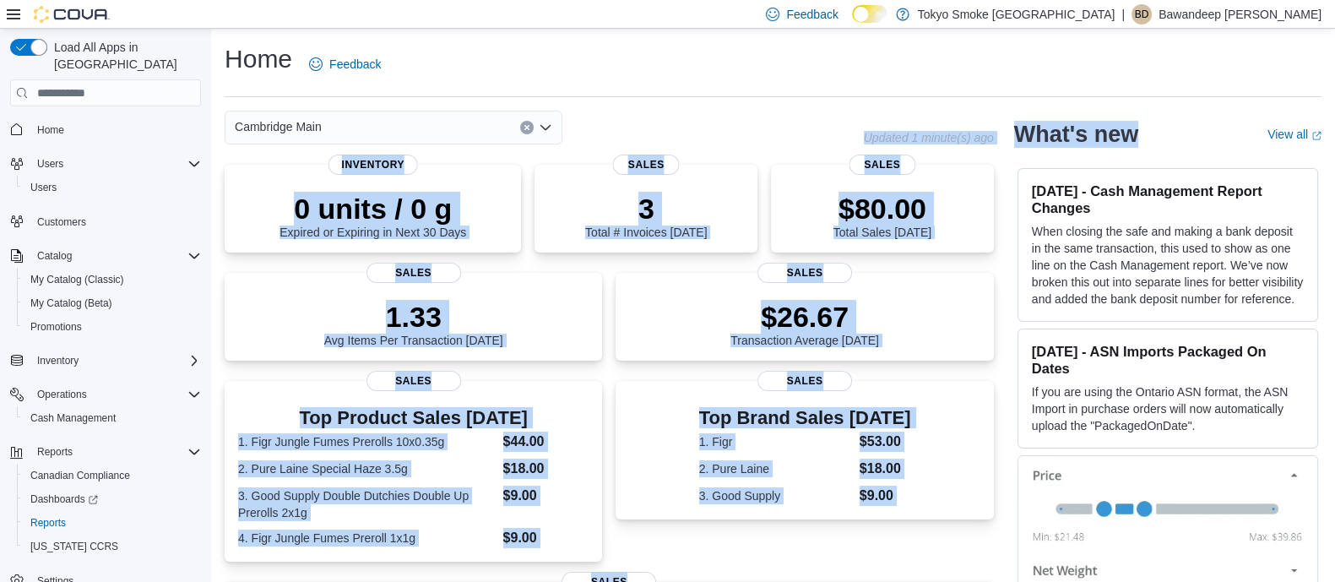
drag, startPoint x: 1073, startPoint y: 122, endPoint x: 870, endPoint y: 121, distance: 202.7
click at [870, 121] on div "Cambridge Main Updated 1 minute(s) ago 0 units / 0 g Expired or Expiring in Nex…" at bounding box center [773, 517] width 1097 height 812
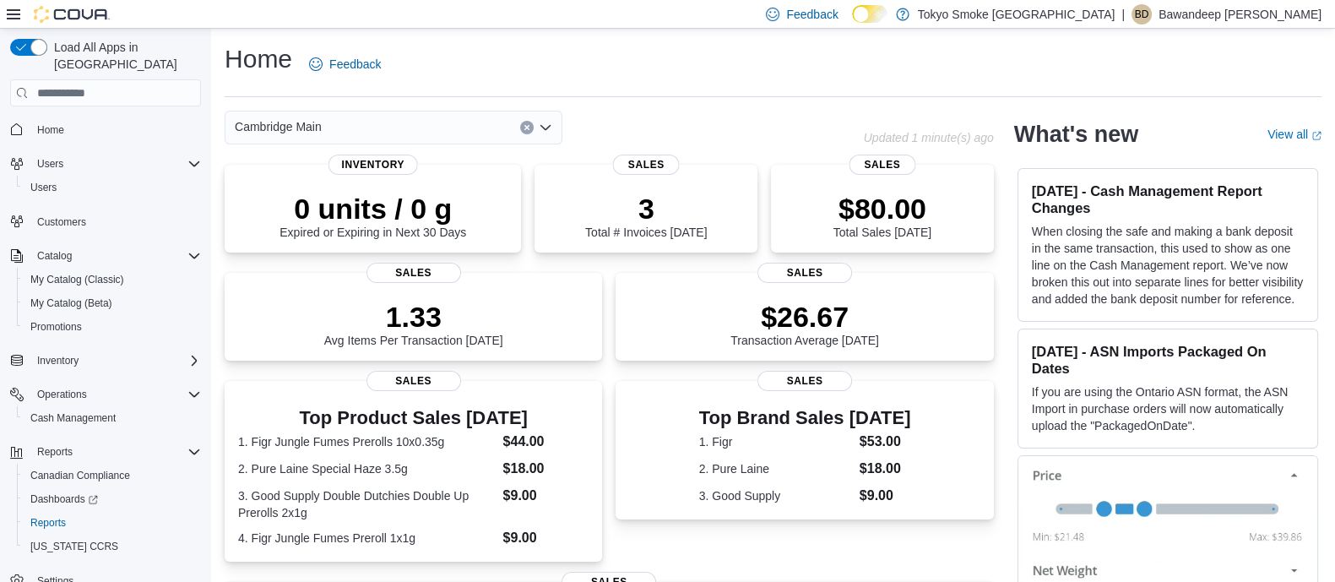
click at [856, 124] on div "Cambridge Main" at bounding box center [544, 128] width 639 height 34
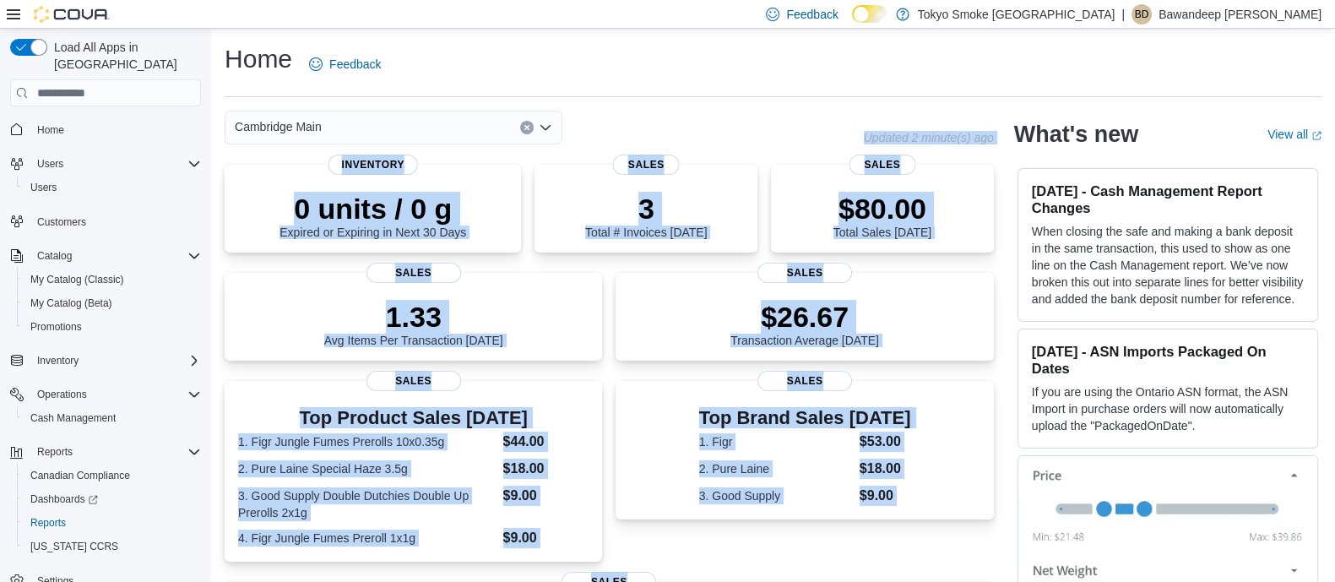
drag, startPoint x: 864, startPoint y: 126, endPoint x: 1035, endPoint y: 125, distance: 170.6
click at [1033, 126] on div "Cambridge Main Updated 2 minute(s) ago 0 units / 0 g Expired or Expiring in Nex…" at bounding box center [773, 517] width 1097 height 812
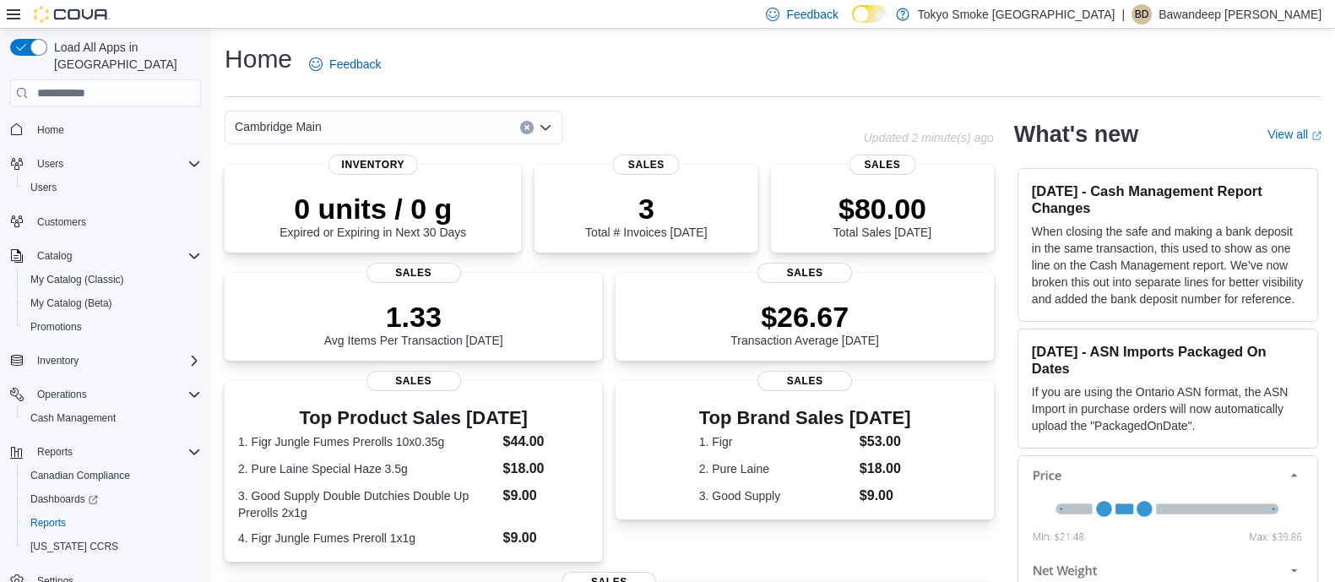
click at [1035, 127] on h2 "What's new" at bounding box center [1076, 134] width 124 height 27
click at [1199, 122] on div "What's new" at bounding box center [1130, 134] width 233 height 27
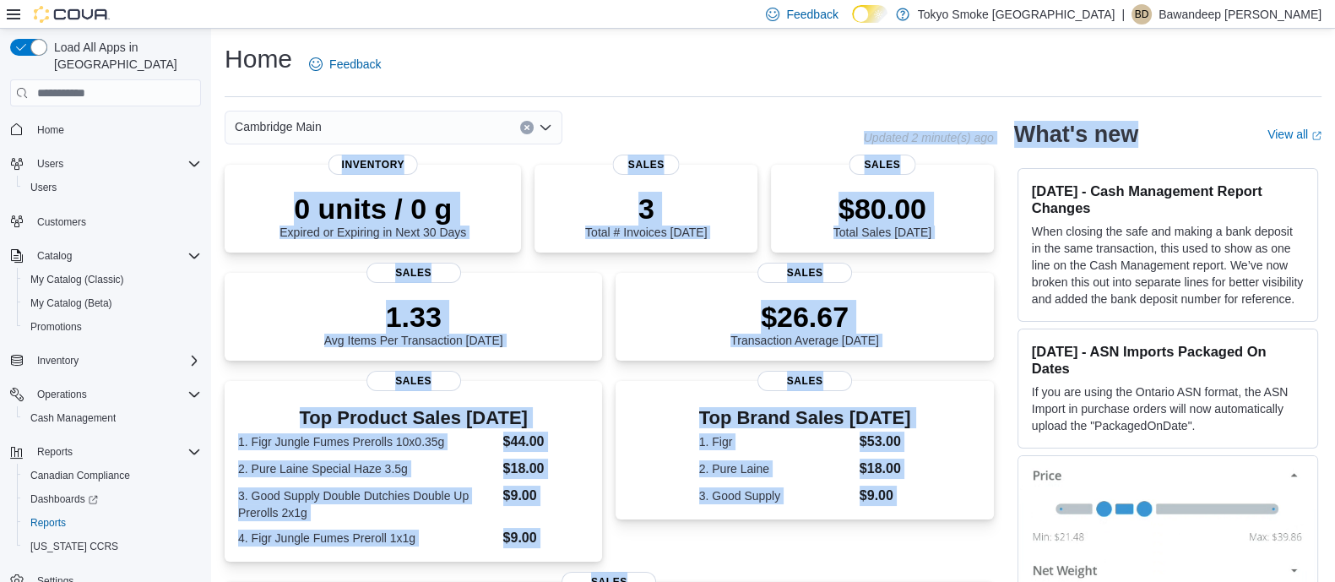
drag, startPoint x: 1181, startPoint y: 136, endPoint x: 853, endPoint y: 128, distance: 327.8
click at [853, 128] on div "Cambridge Main Updated 2 minute(s) ago 0 units / 0 g Expired or Expiring in Nex…" at bounding box center [773, 517] width 1097 height 812
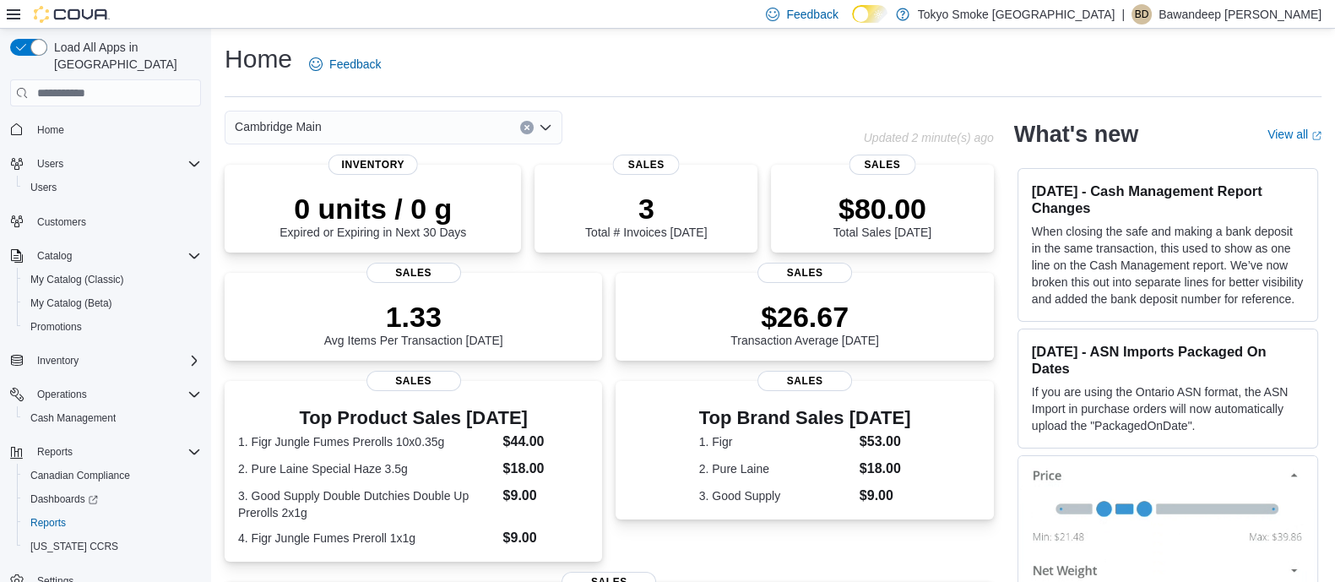
click at [847, 128] on div "Cambridge Main" at bounding box center [544, 128] width 639 height 34
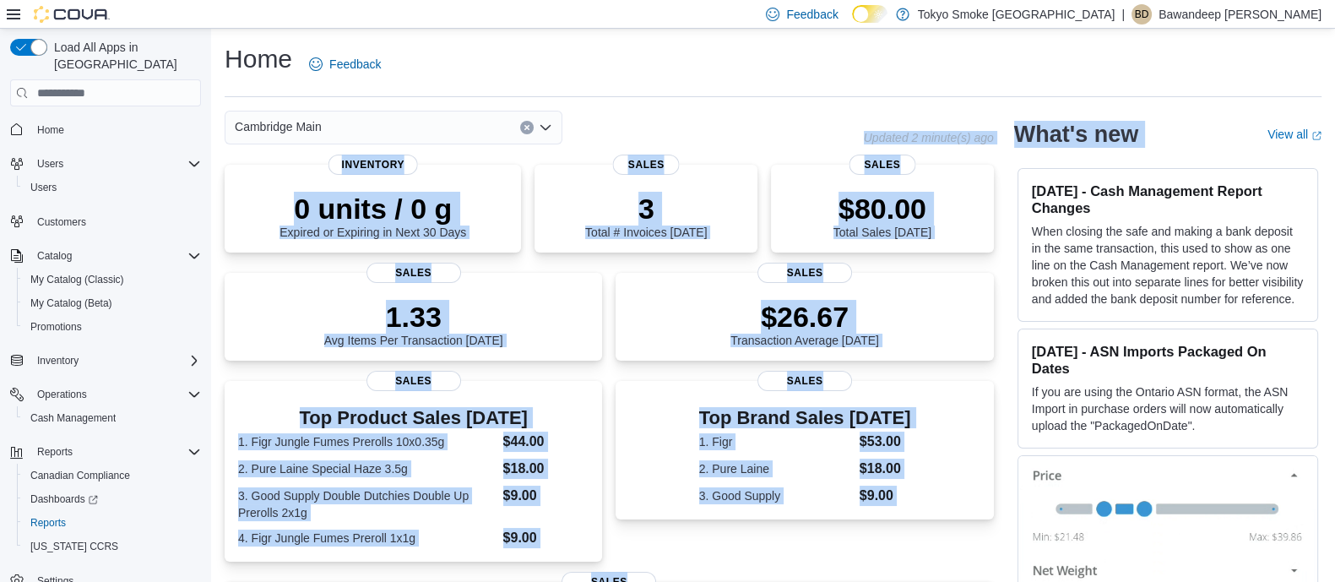
drag, startPoint x: 847, startPoint y: 128, endPoint x: 1180, endPoint y: 133, distance: 332.8
click at [1180, 133] on div "Cambridge Main Updated 2 minute(s) ago 0 units / 0 g Expired or Expiring in Nex…" at bounding box center [773, 517] width 1097 height 812
click at [1181, 133] on div "What's new" at bounding box center [1130, 134] width 233 height 27
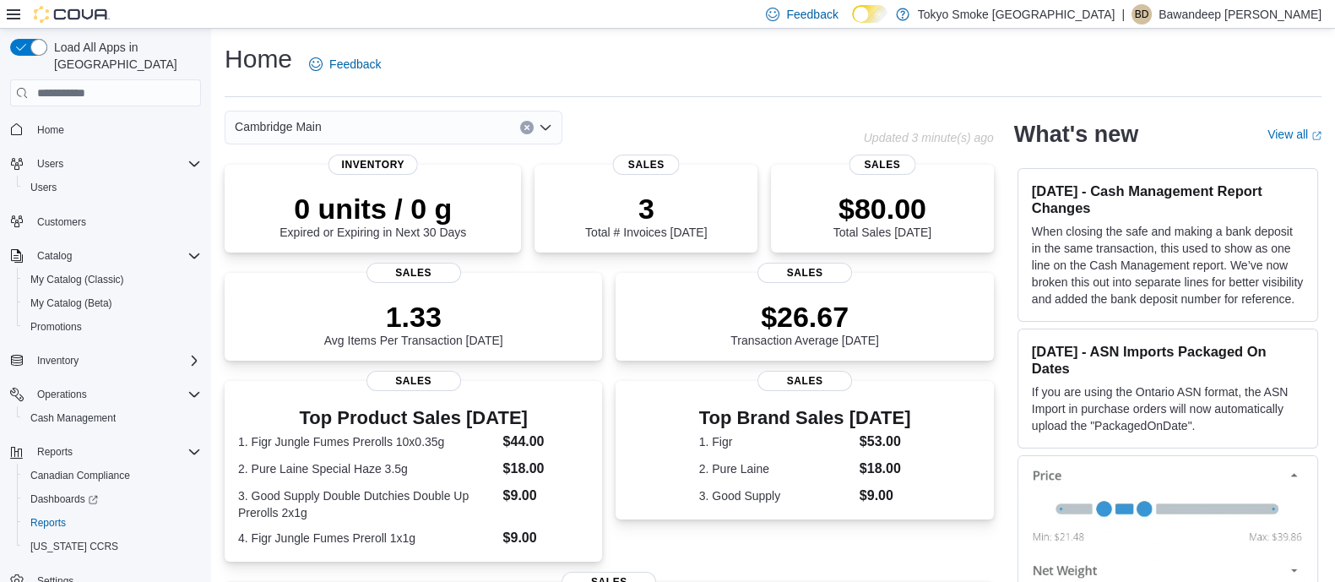
click at [743, 122] on div "Cambridge Main" at bounding box center [544, 128] width 639 height 34
